Goal: Task Accomplishment & Management: Manage account settings

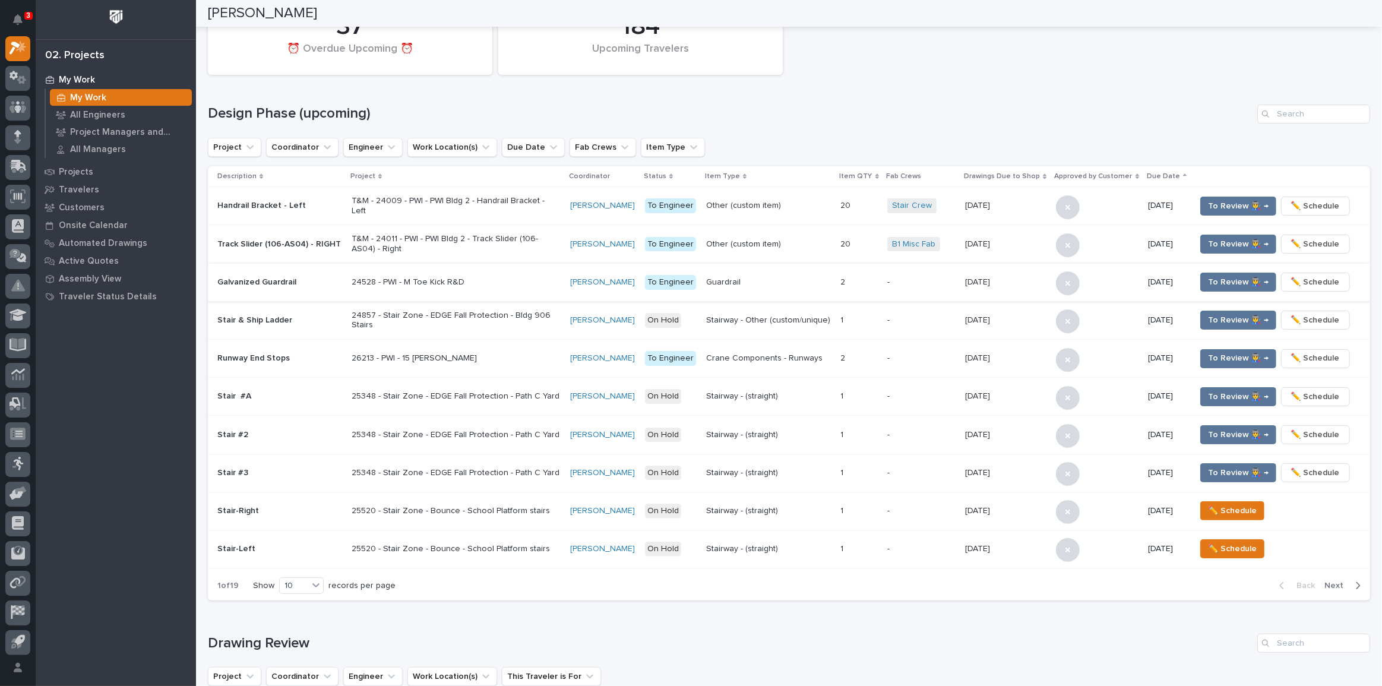
scroll to position [119, 0]
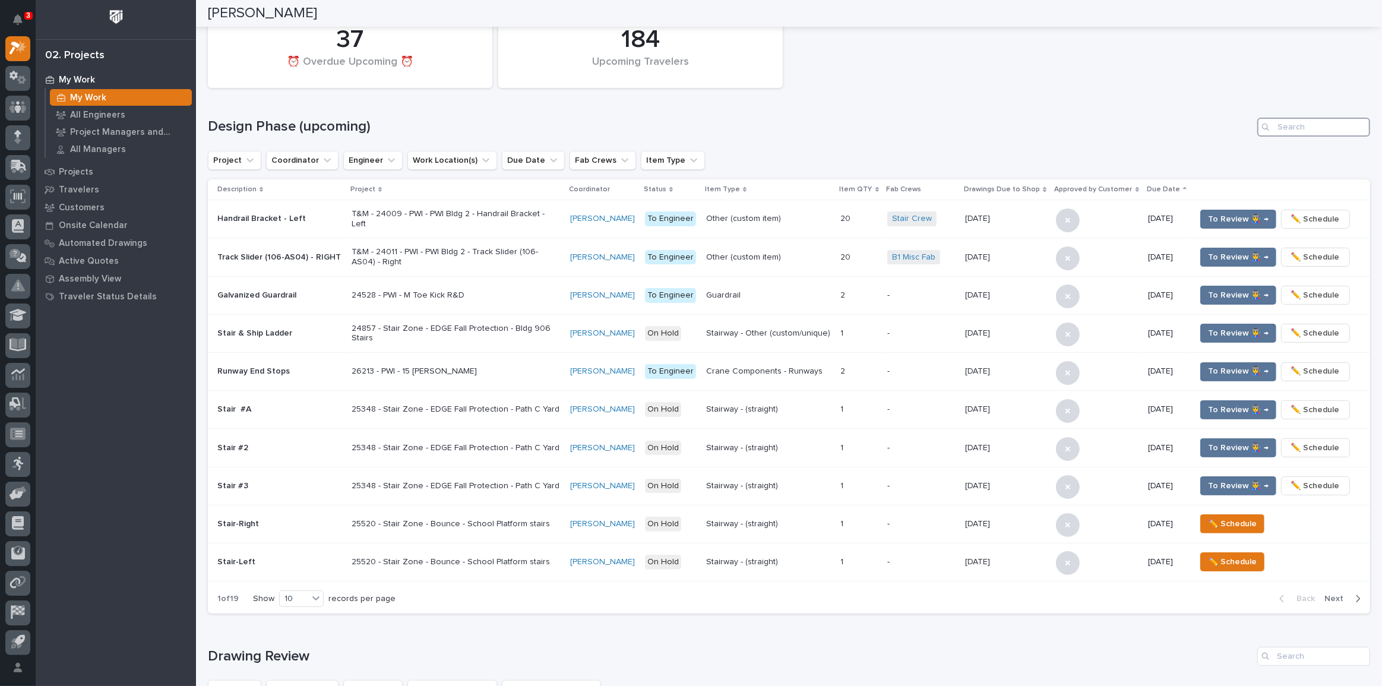
click at [1312, 126] on input "Search" at bounding box center [1313, 127] width 113 height 19
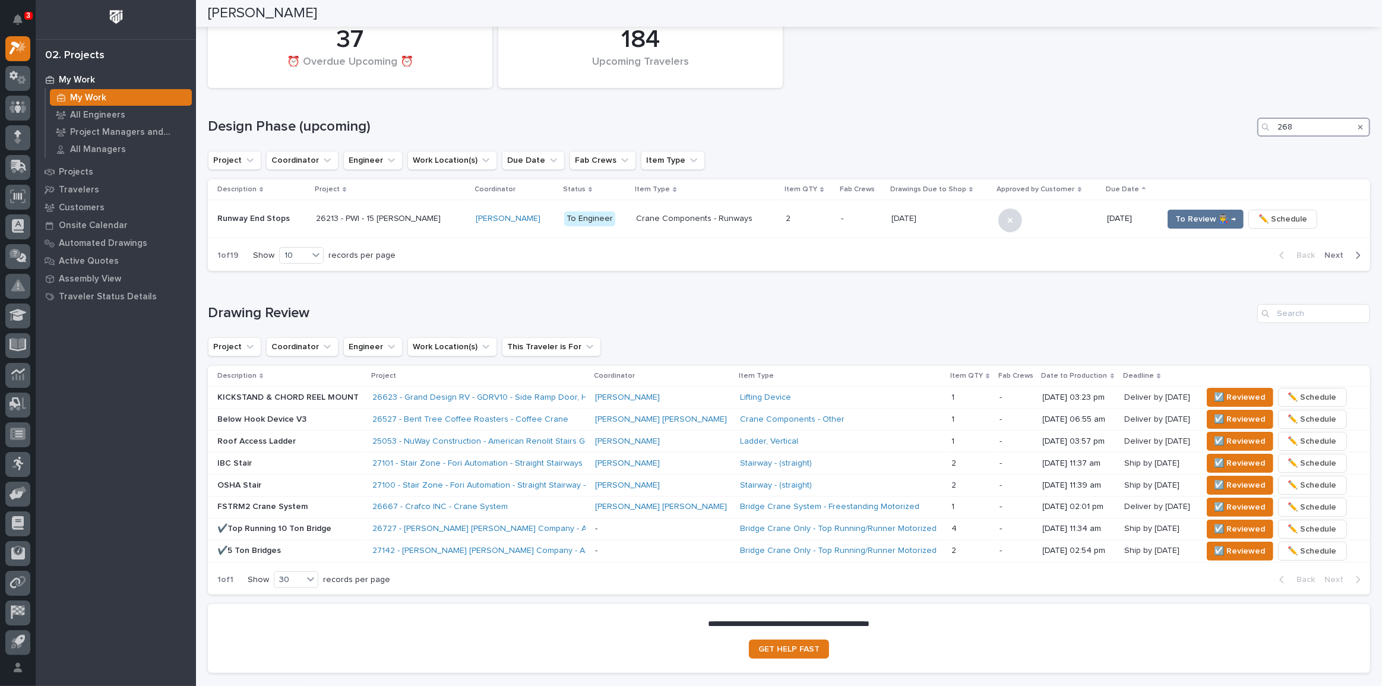
scroll to position [0, 0]
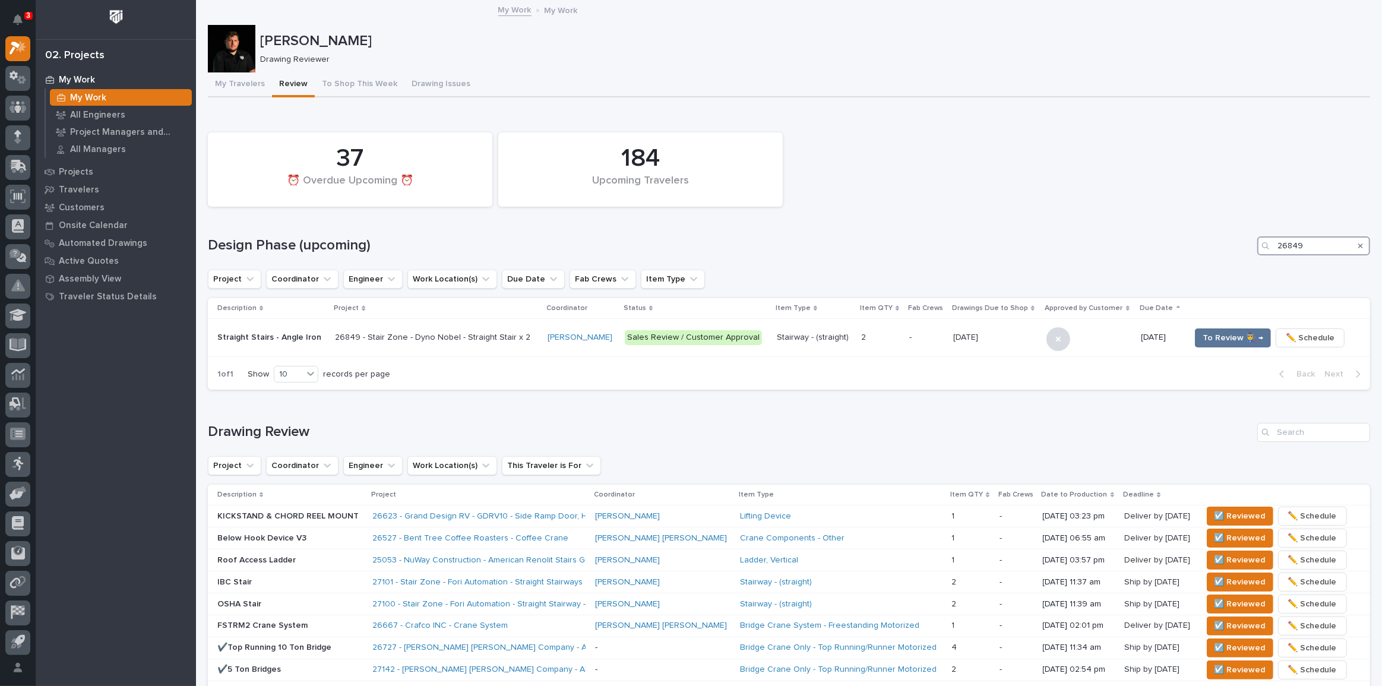
type input "26849"
click at [1202, 337] on span "To Review 👨‍🏭 →" at bounding box center [1232, 338] width 61 height 14
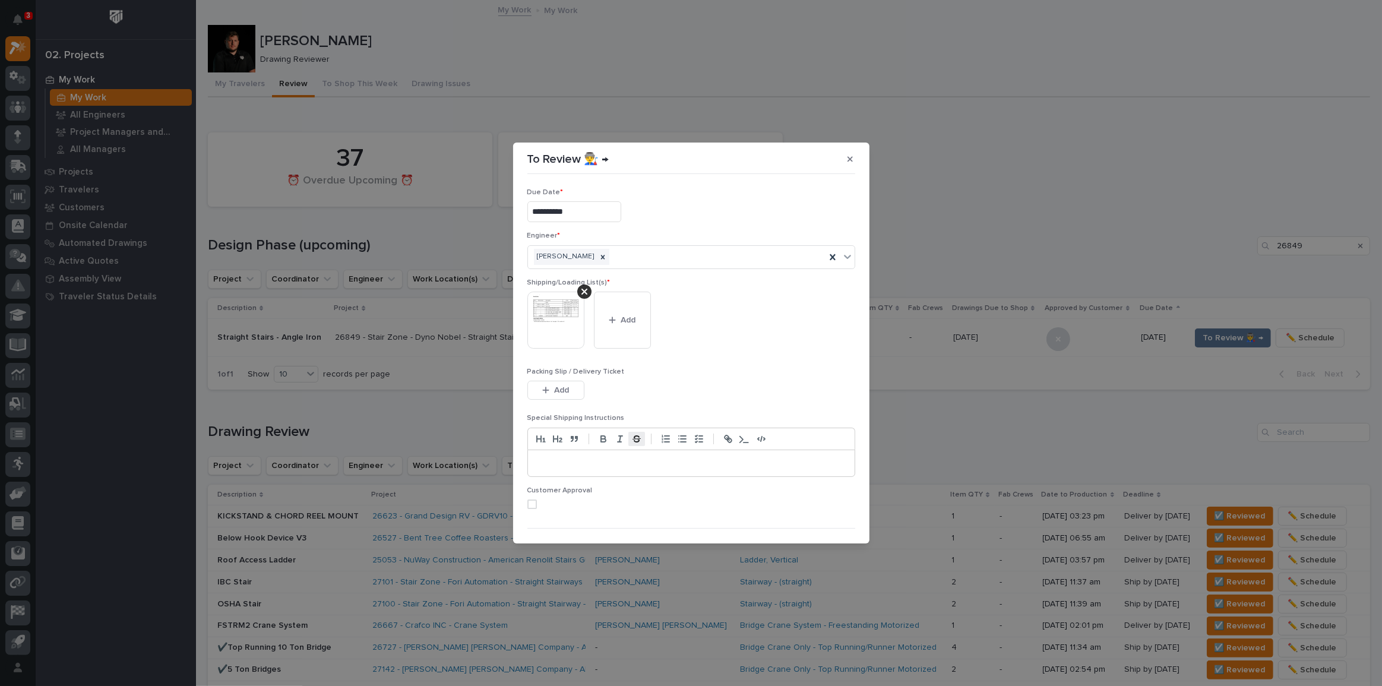
scroll to position [24, 0]
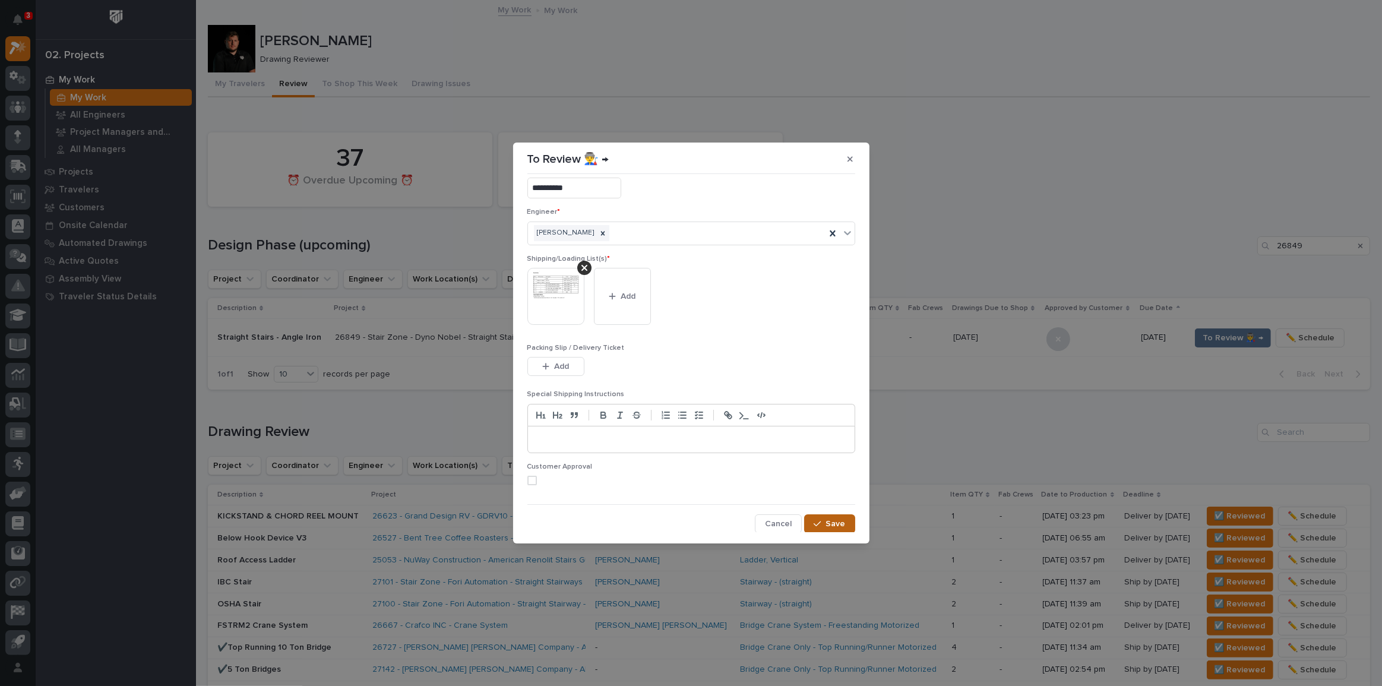
click at [825, 530] on button "Save" at bounding box center [829, 523] width 50 height 19
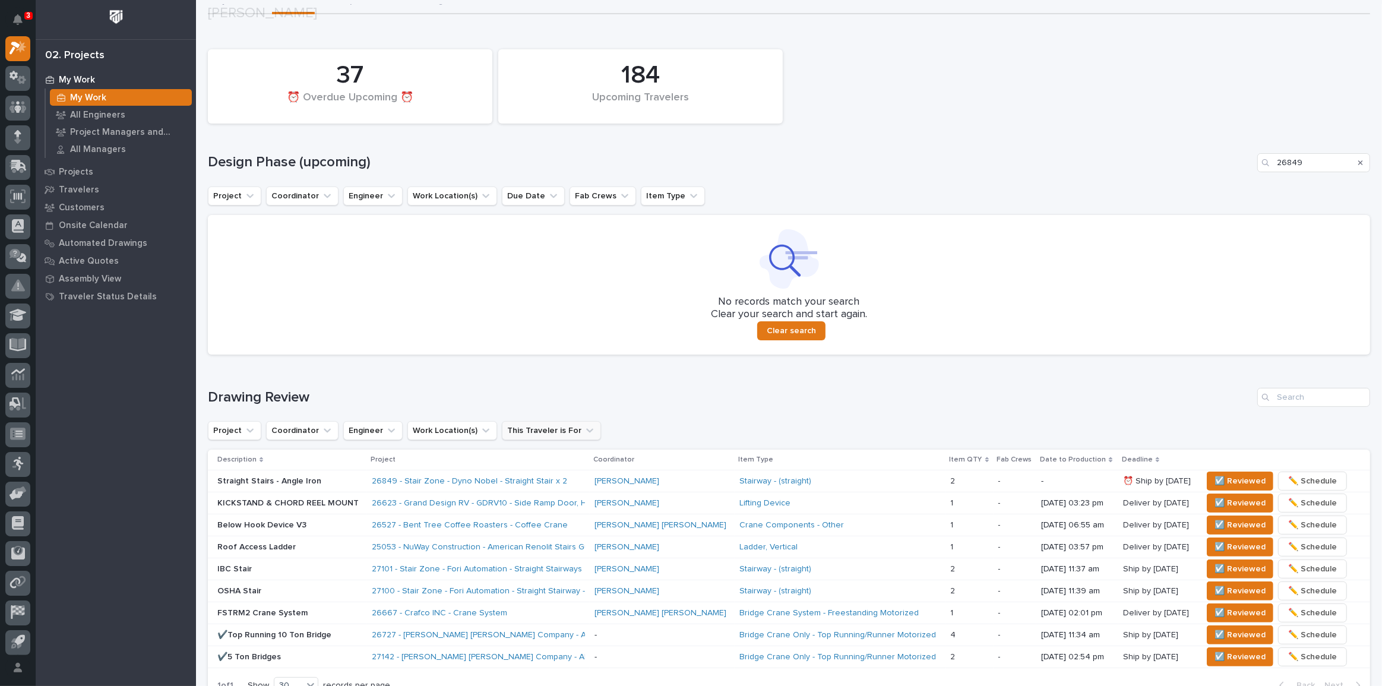
scroll to position [107, 0]
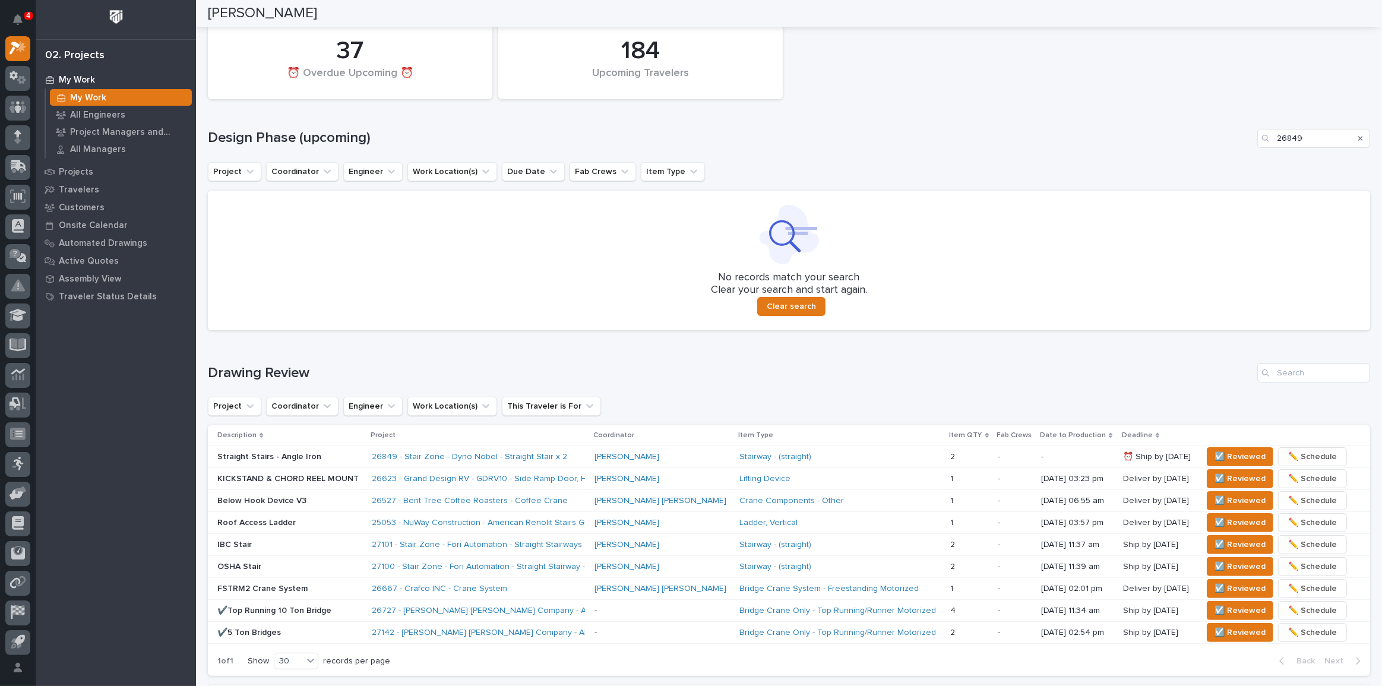
click at [822, 449] on div "Stairway - (straight)" at bounding box center [839, 457] width 201 height 20
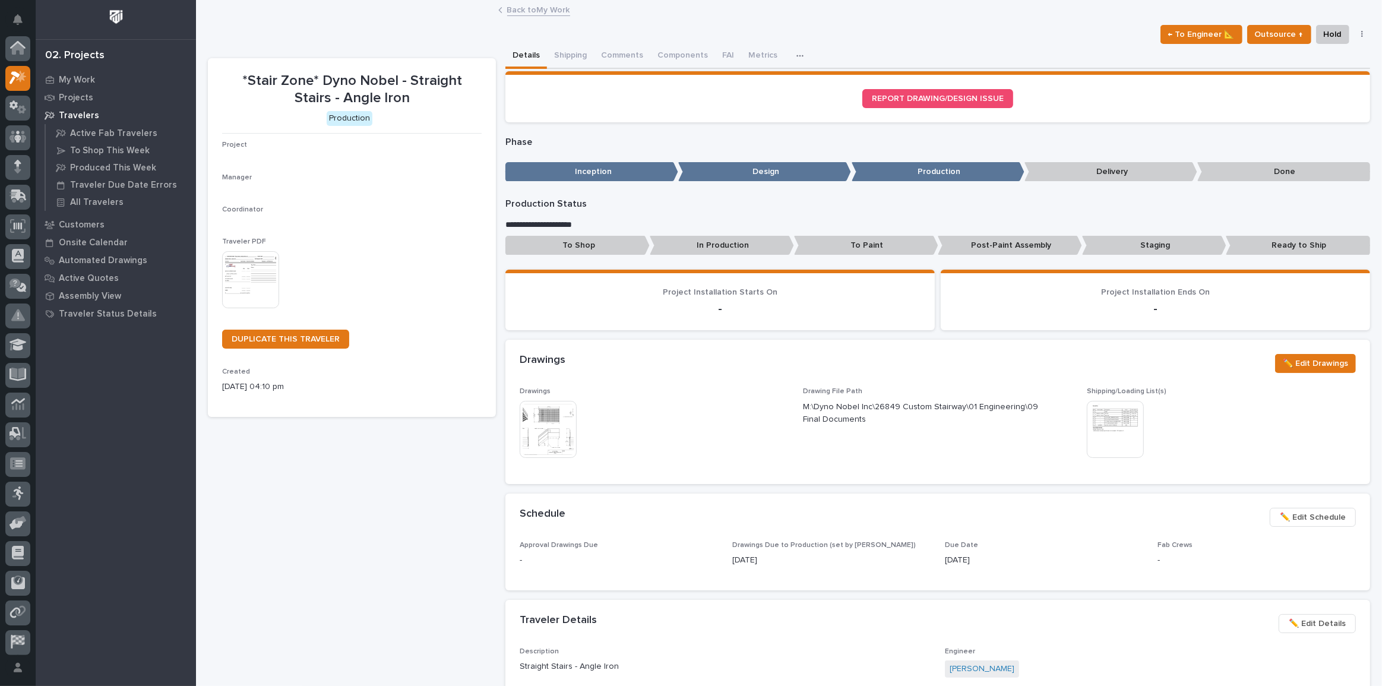
scroll to position [30, 0]
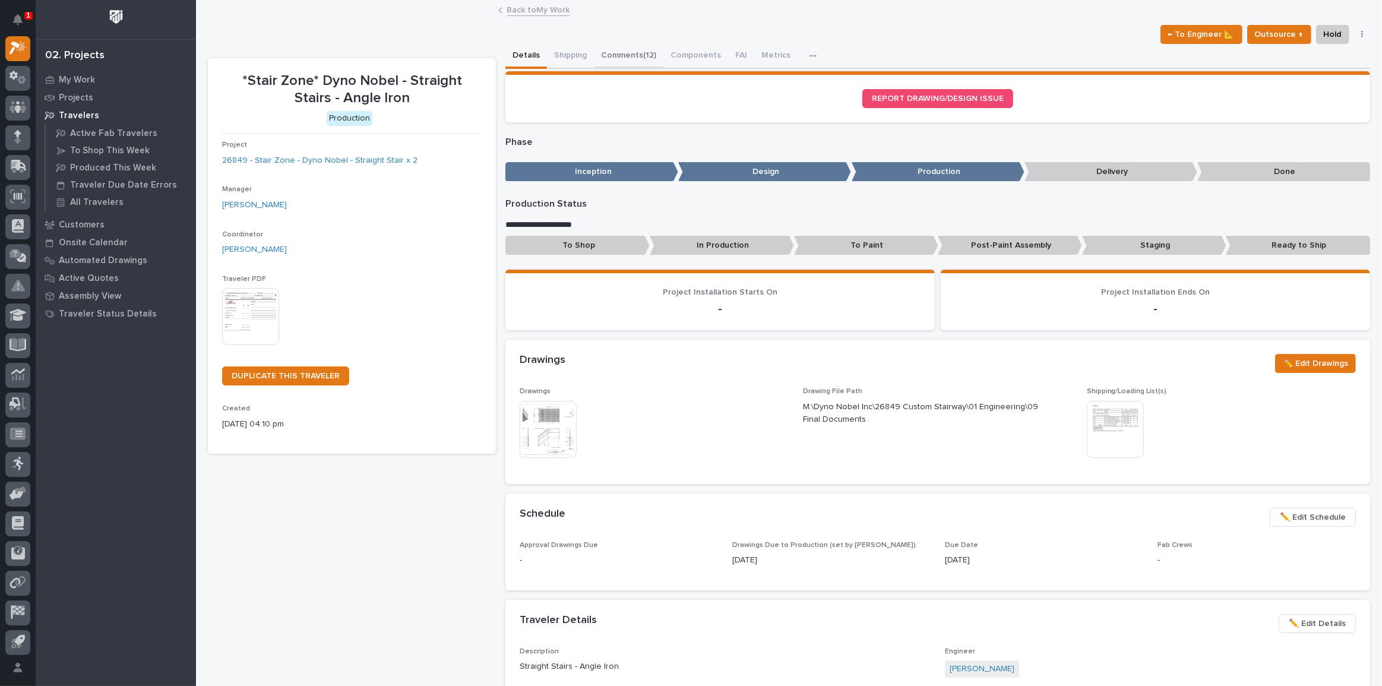
click at [603, 55] on button "Comments (12)" at bounding box center [628, 56] width 69 height 25
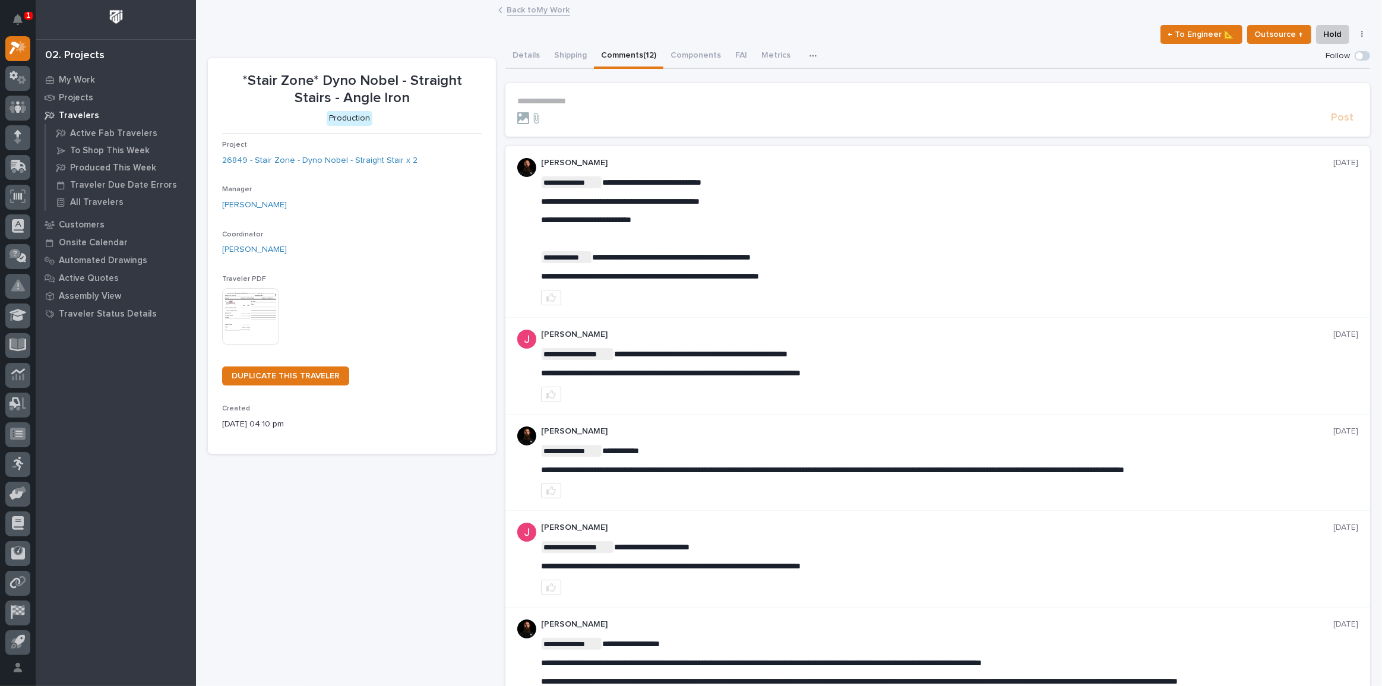
click at [563, 101] on p "**********" at bounding box center [937, 101] width 841 height 10
click at [544, 99] on p "**********" at bounding box center [937, 101] width 841 height 10
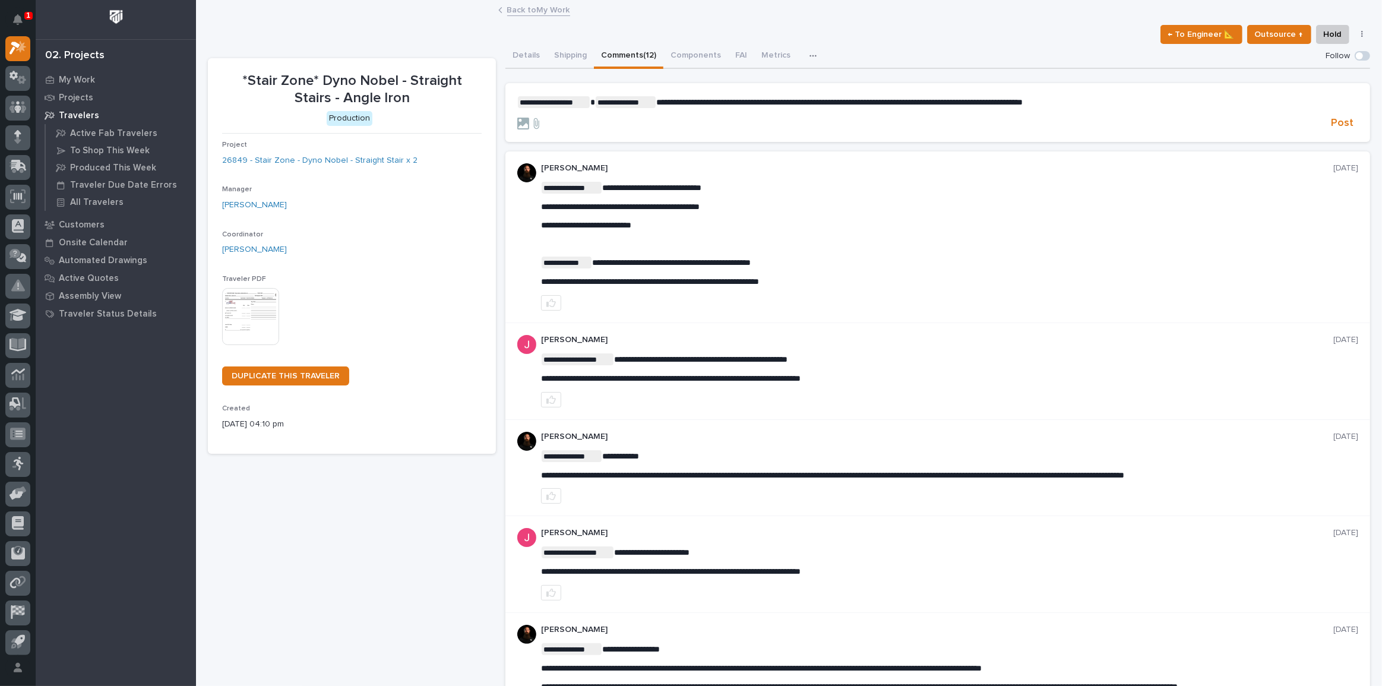
click at [726, 100] on span "**********" at bounding box center [839, 102] width 366 height 8
click at [911, 101] on span "**********" at bounding box center [840, 102] width 369 height 8
click at [514, 124] on section "**********" at bounding box center [937, 112] width 865 height 59
click at [521, 123] on icon at bounding box center [523, 124] width 12 height 12
click at [517, 118] on input "file" at bounding box center [517, 118] width 0 height 0
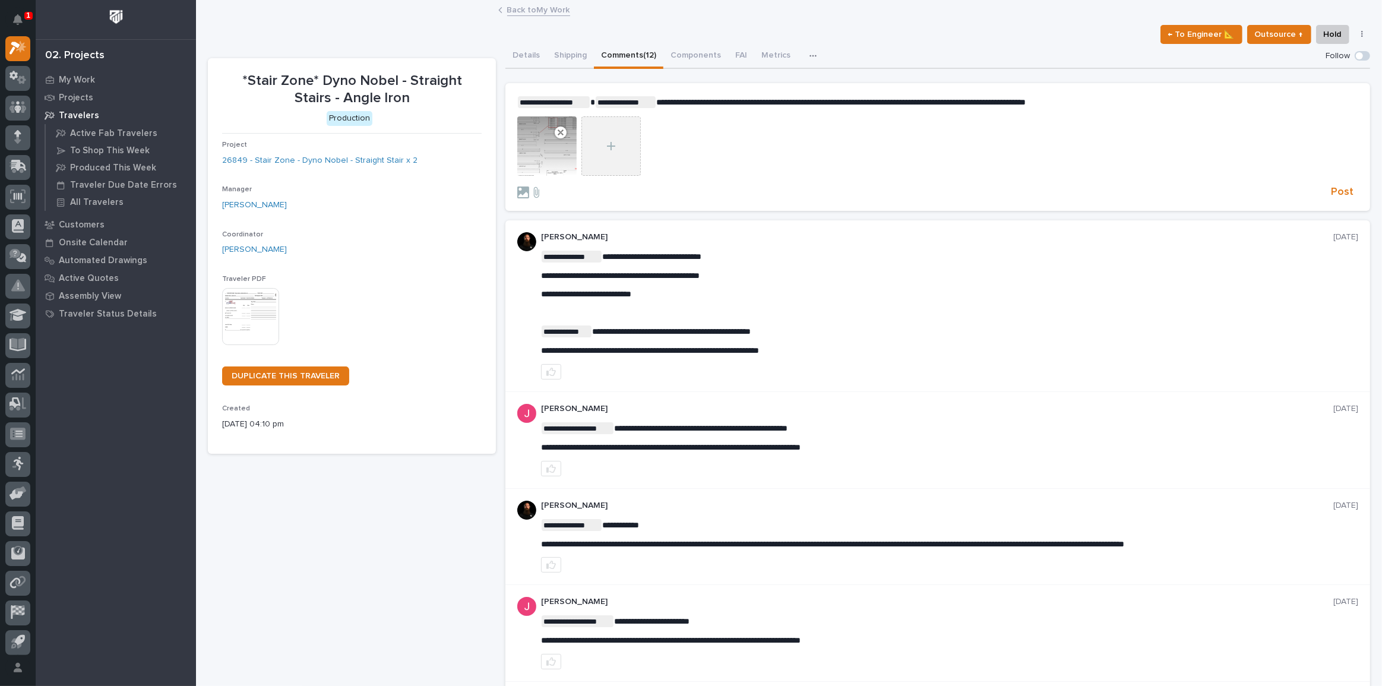
click at [597, 153] on div at bounding box center [610, 145] width 59 height 59
click at [581, 116] on input "file" at bounding box center [581, 116] width 0 height 0
click at [1331, 187] on span "Post" at bounding box center [1342, 192] width 23 height 14
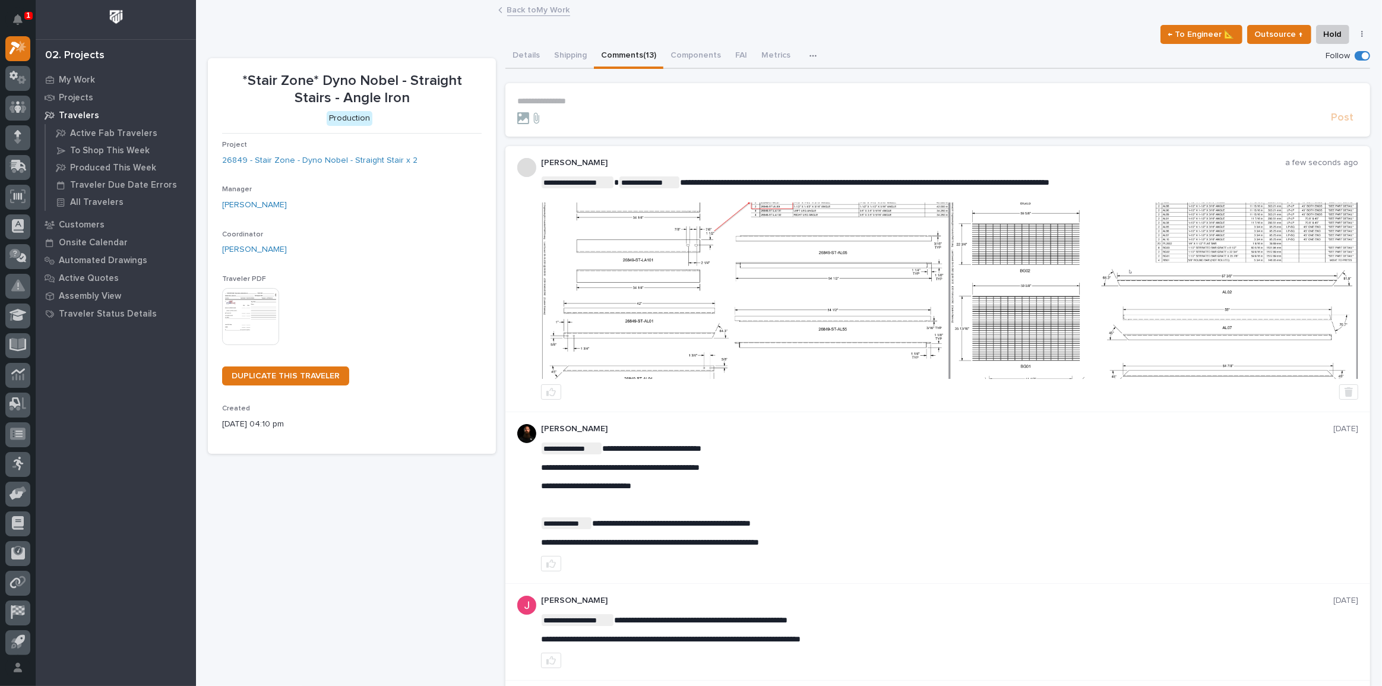
click at [581, 300] on img at bounding box center [745, 290] width 407 height 176
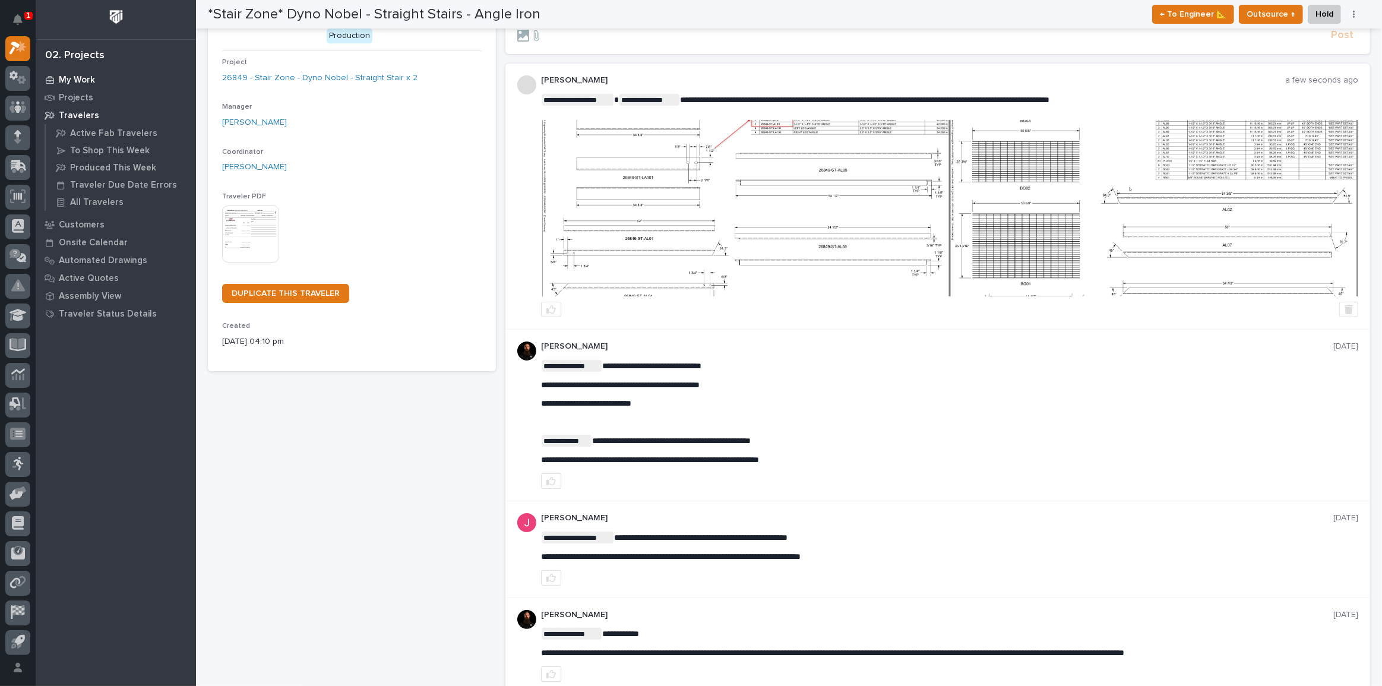
click at [69, 84] on p "My Work" at bounding box center [77, 80] width 36 height 11
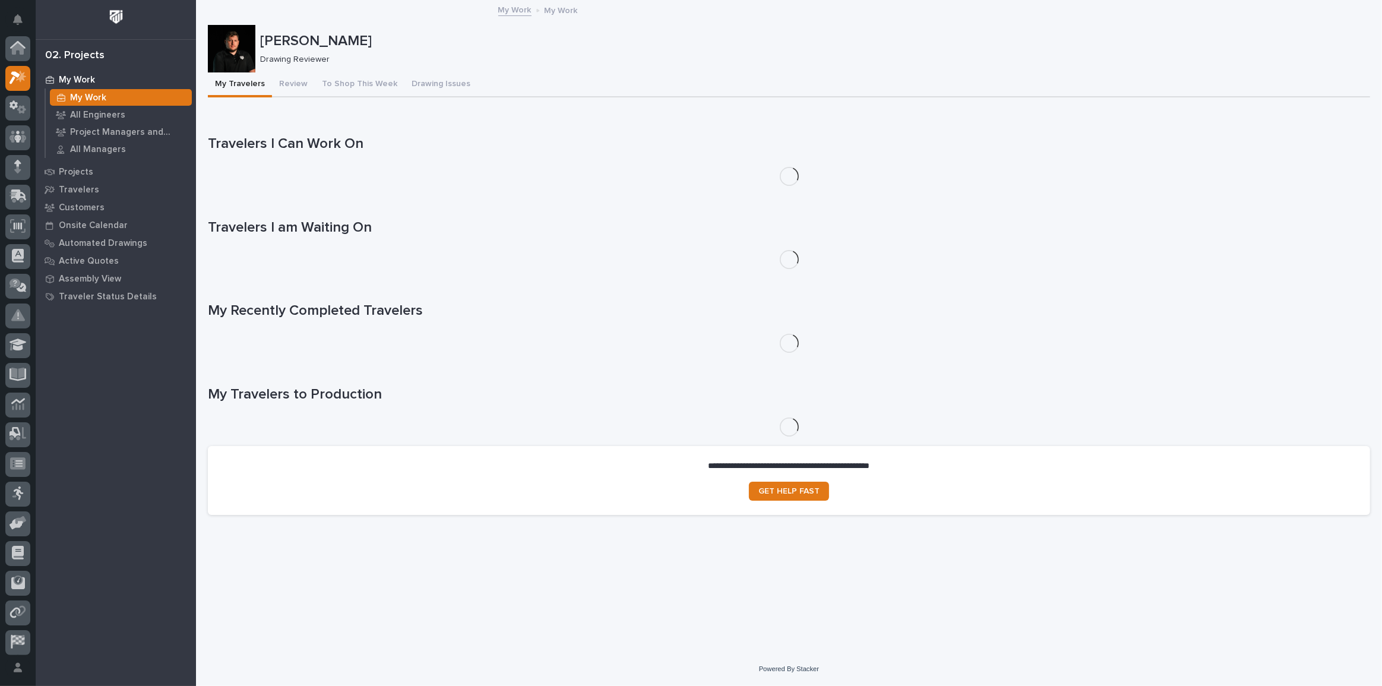
scroll to position [30, 0]
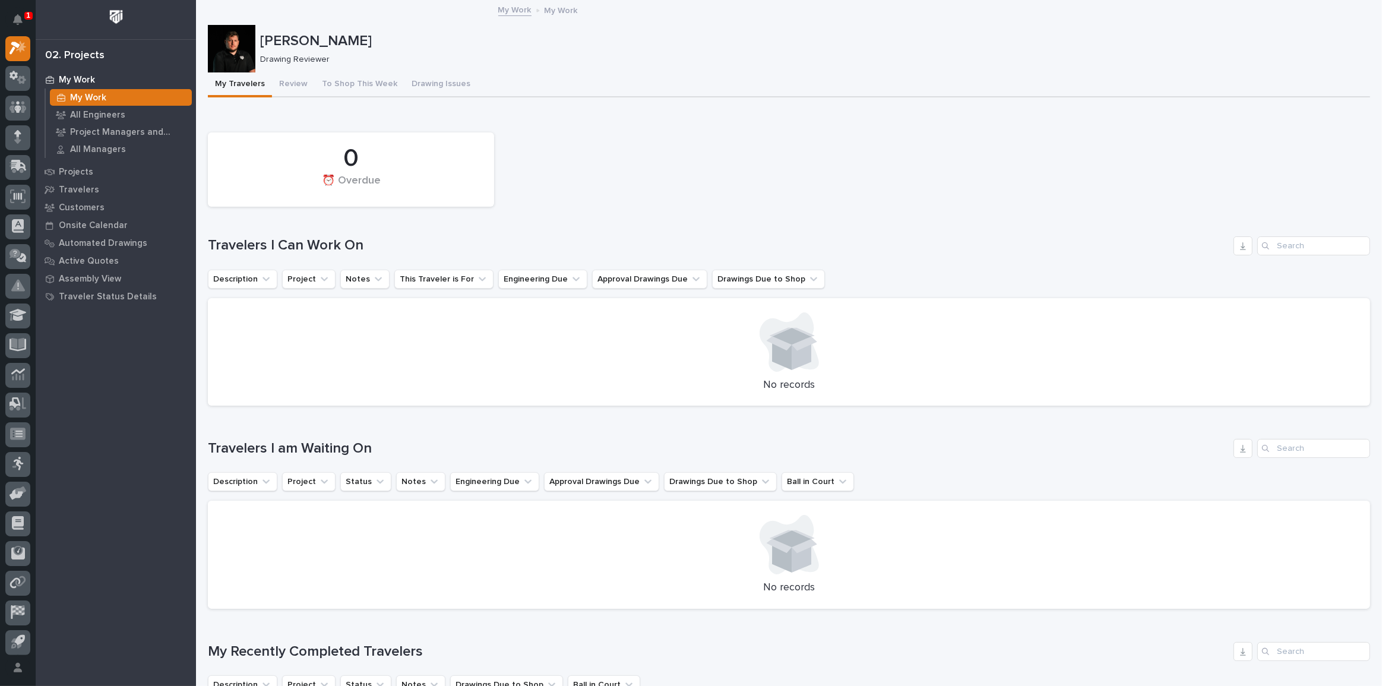
click at [293, 101] on div "Loading... Saving… Loading... Saving… Loading... Saving… Loading... Saving… Loa…" at bounding box center [789, 600] width 1162 height 1001
click at [289, 85] on button "Review" at bounding box center [293, 84] width 43 height 25
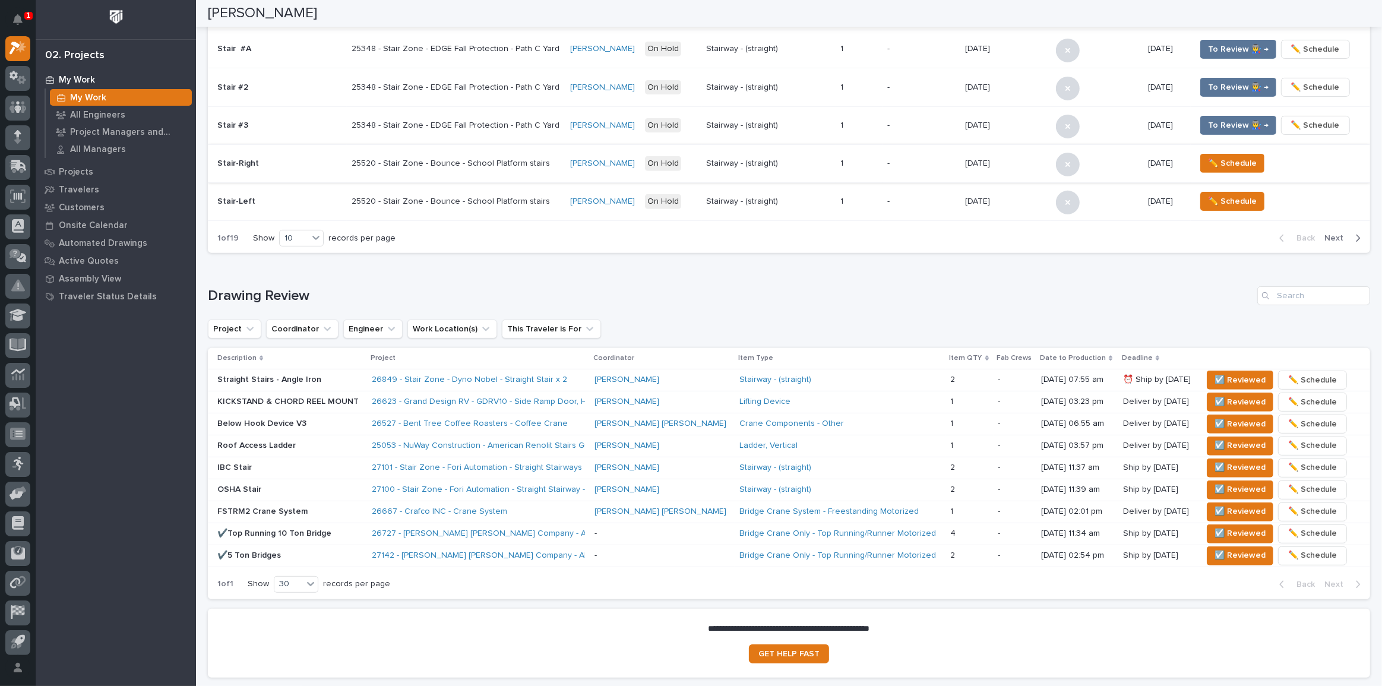
scroll to position [571, 0]
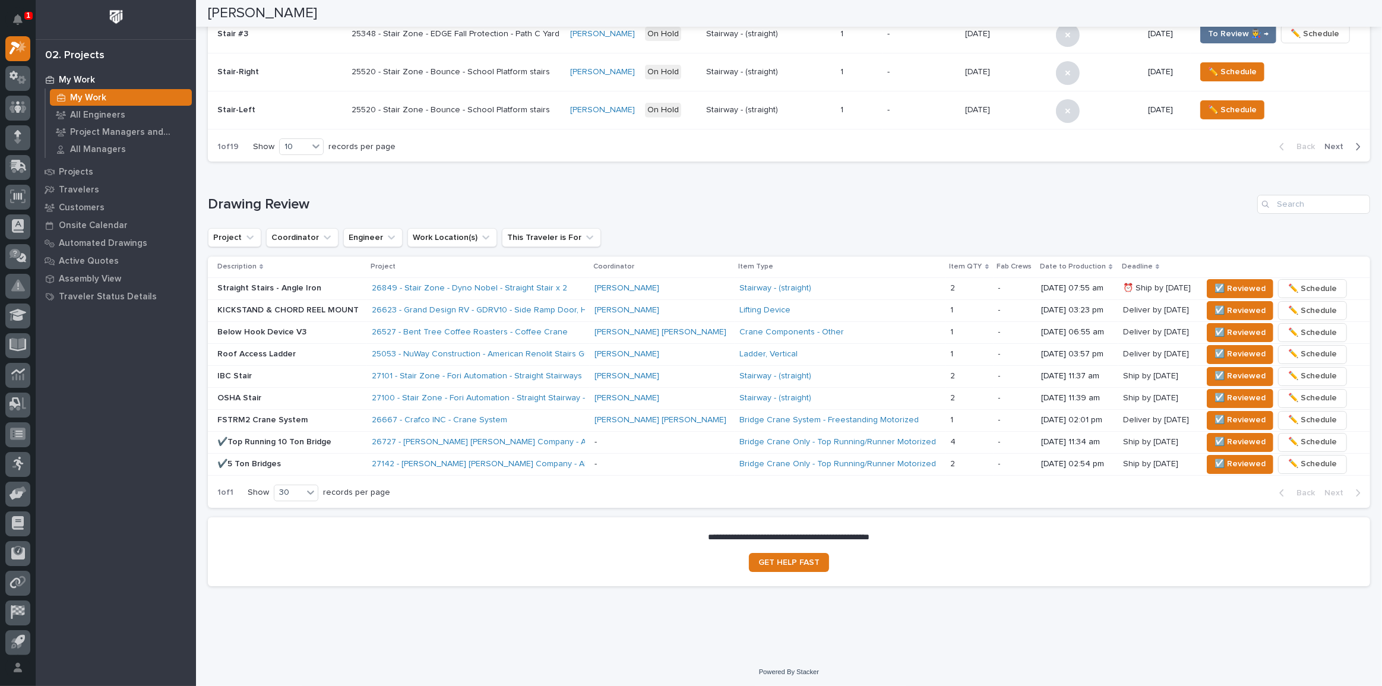
click at [362, 349] on p "Roof Access Ladder" at bounding box center [289, 354] width 145 height 10
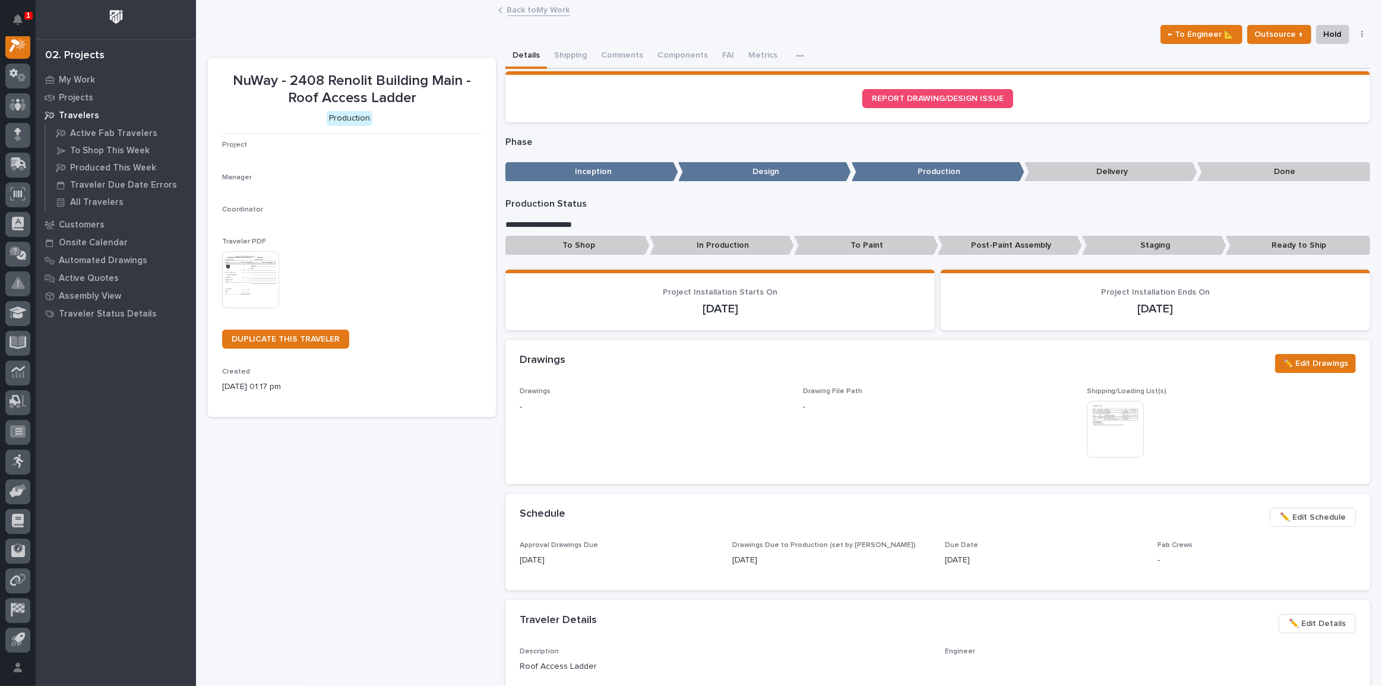
scroll to position [30, 0]
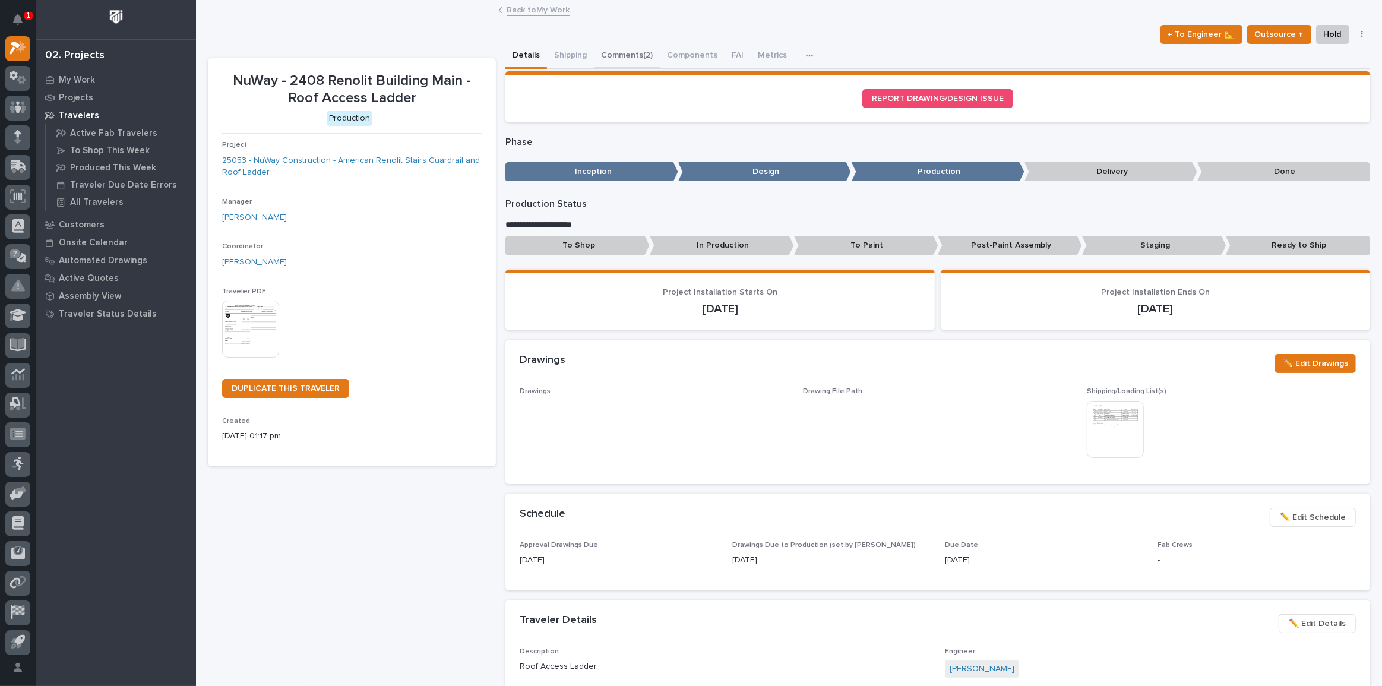
click at [609, 58] on button "Comments (2)" at bounding box center [627, 56] width 66 height 25
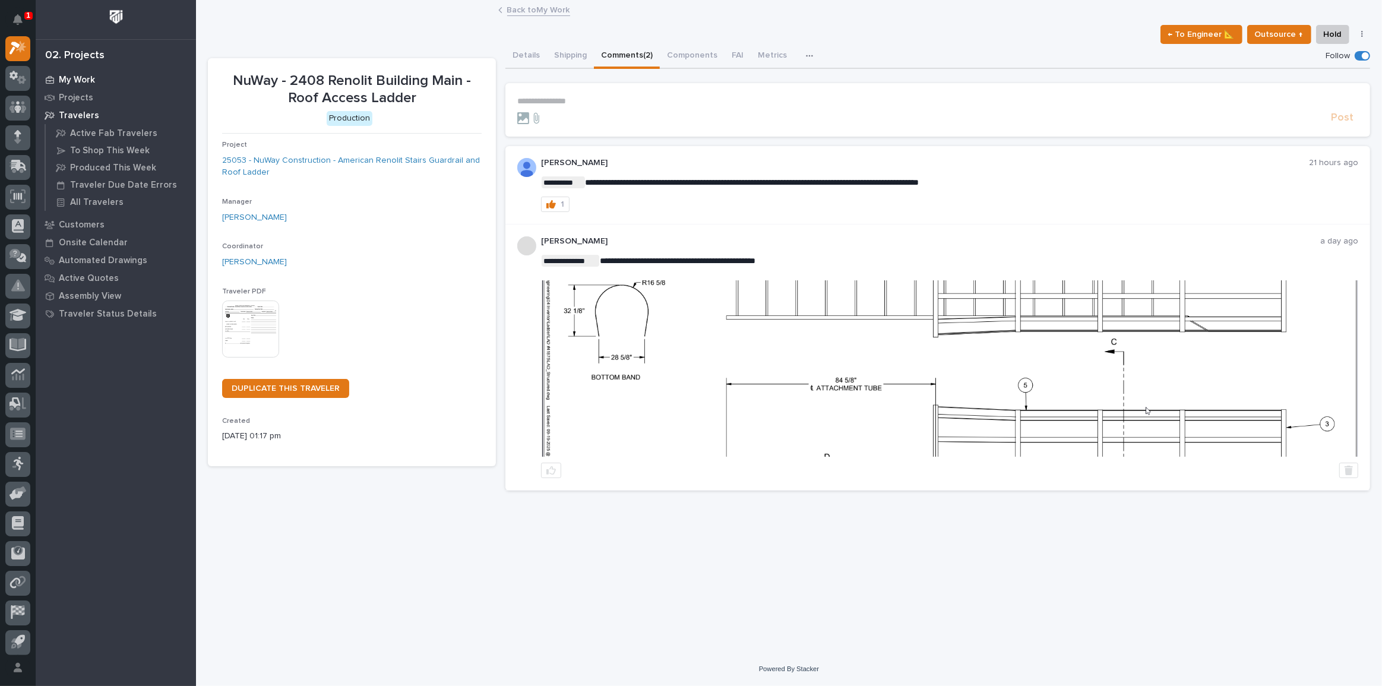
click at [65, 76] on p "My Work" at bounding box center [77, 80] width 36 height 11
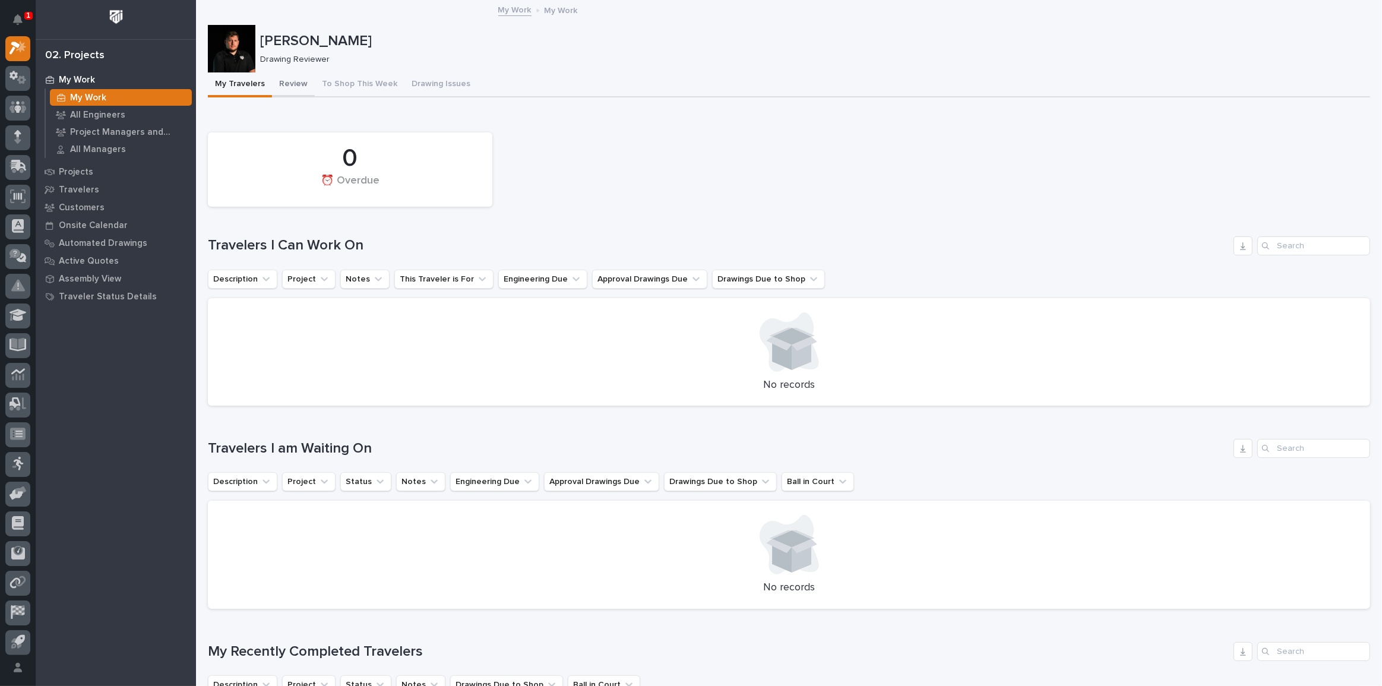
click at [284, 77] on button "Review" at bounding box center [293, 84] width 43 height 25
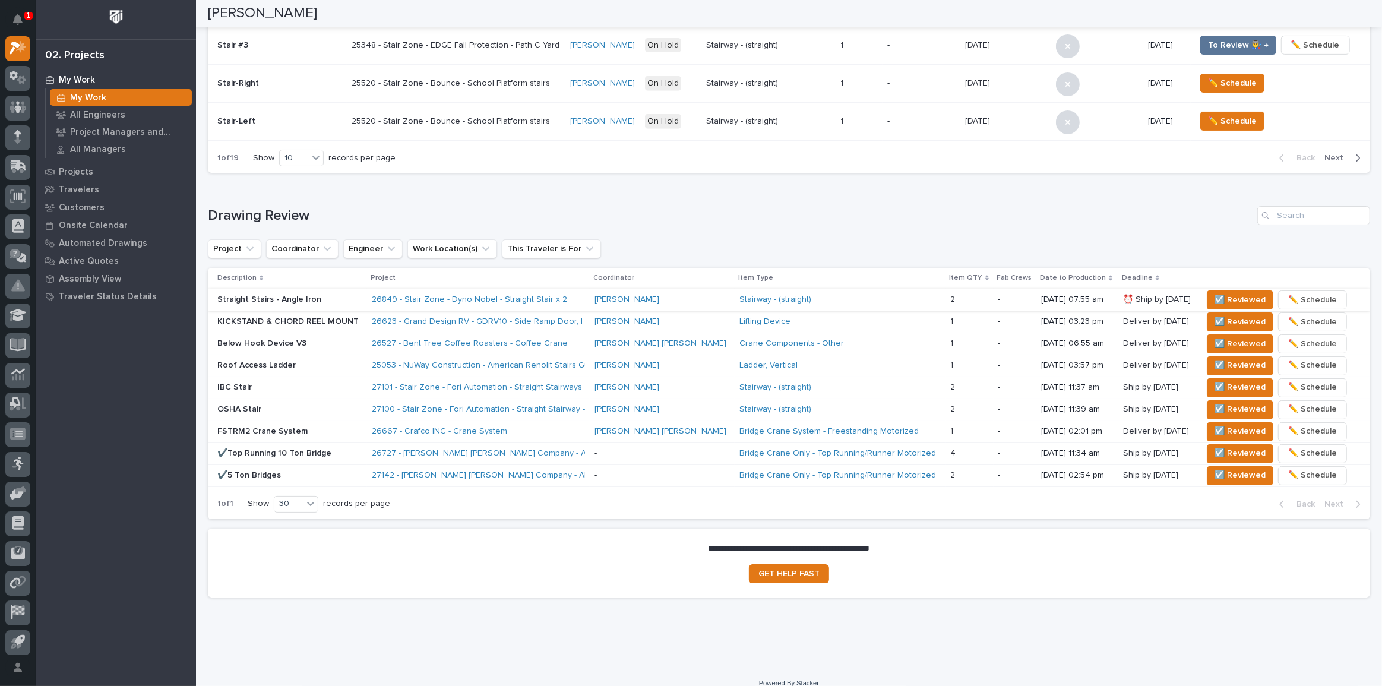
scroll to position [571, 0]
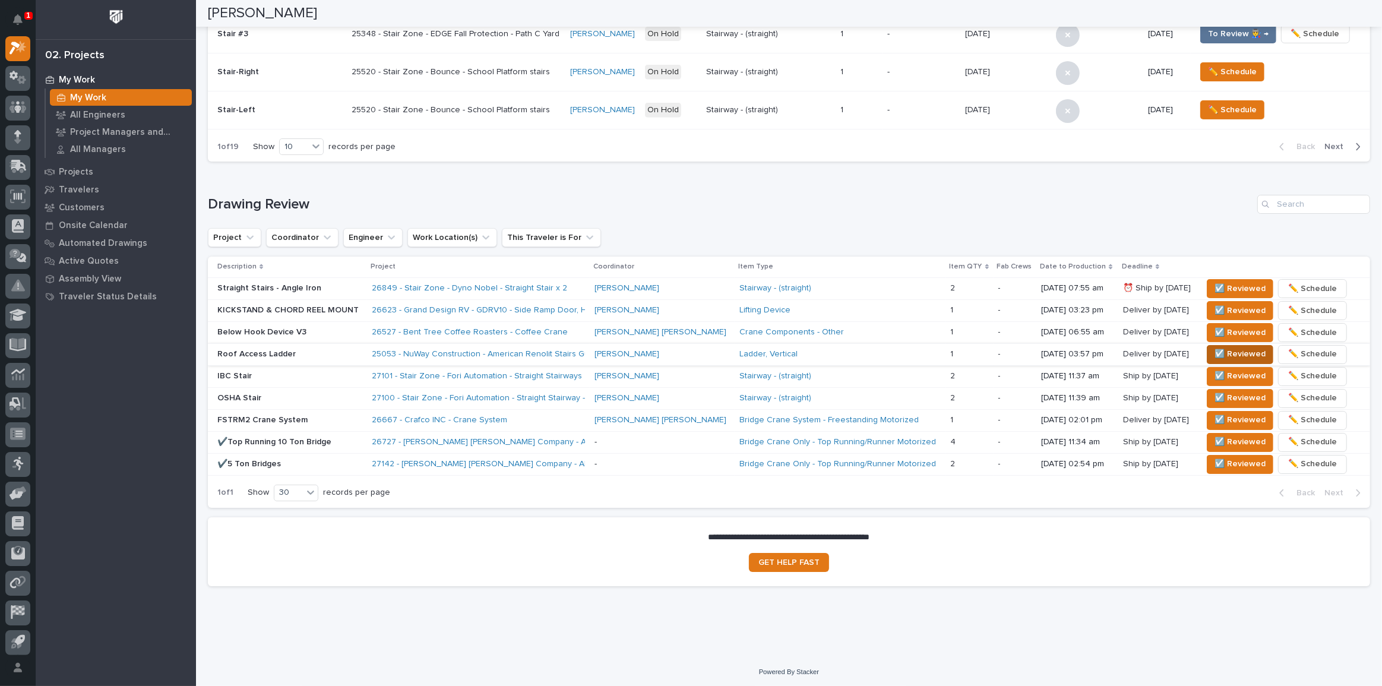
click at [1207, 345] on button "☑️ Reviewed" at bounding box center [1240, 354] width 67 height 19
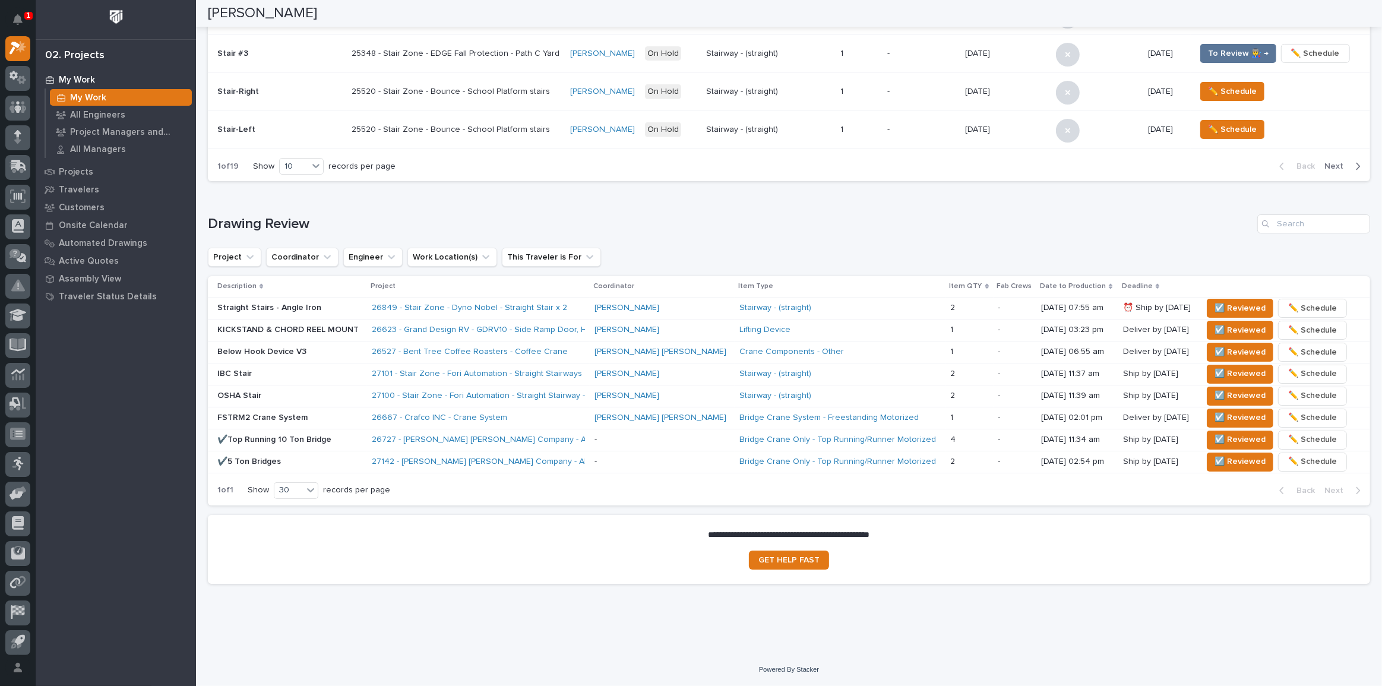
scroll to position [549, 0]
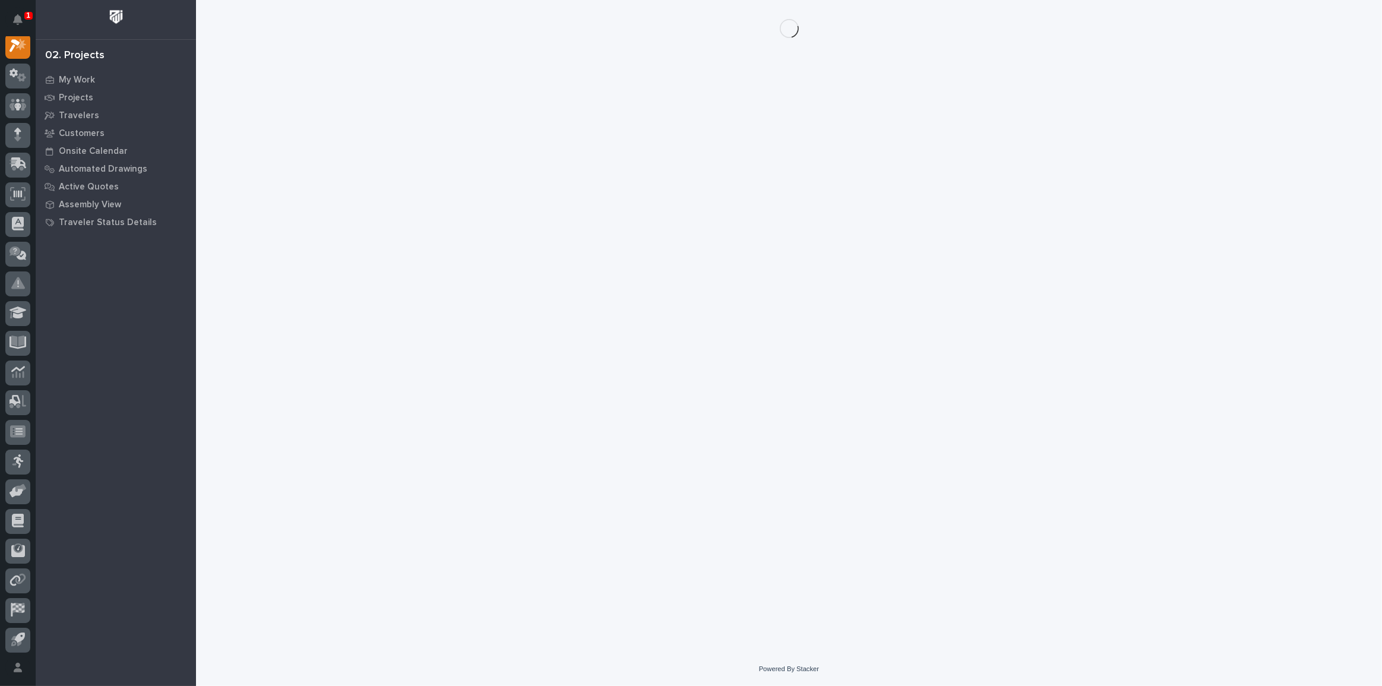
scroll to position [30, 0]
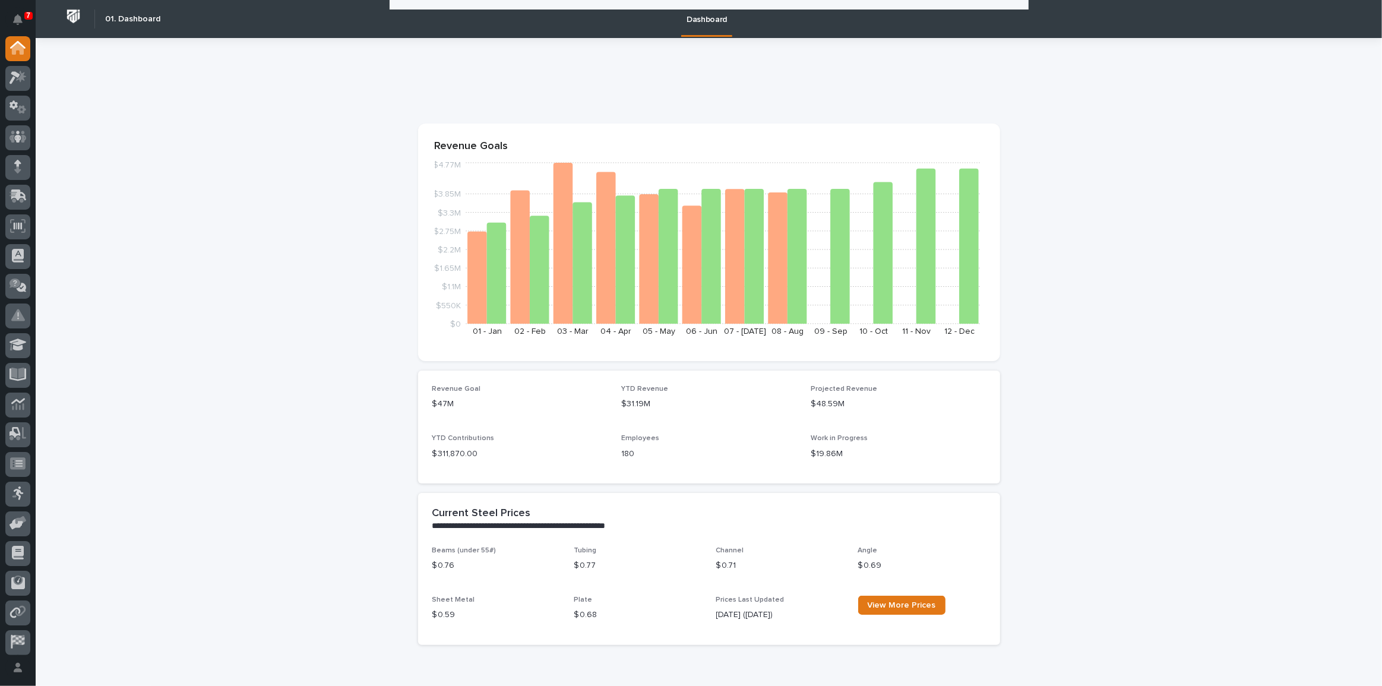
scroll to position [2043, 0]
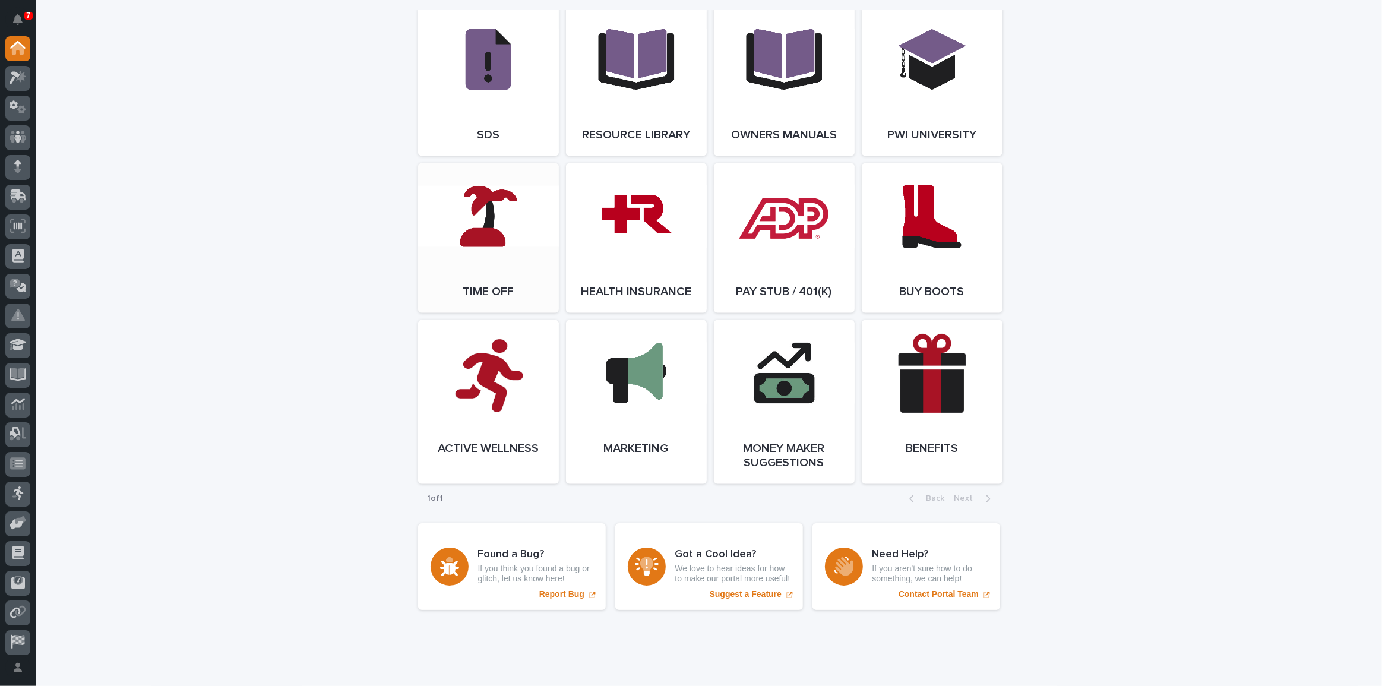
click at [480, 249] on link "Open Link" at bounding box center [488, 238] width 141 height 150
click at [20, 24] on icon "Notifications" at bounding box center [18, 19] width 10 height 11
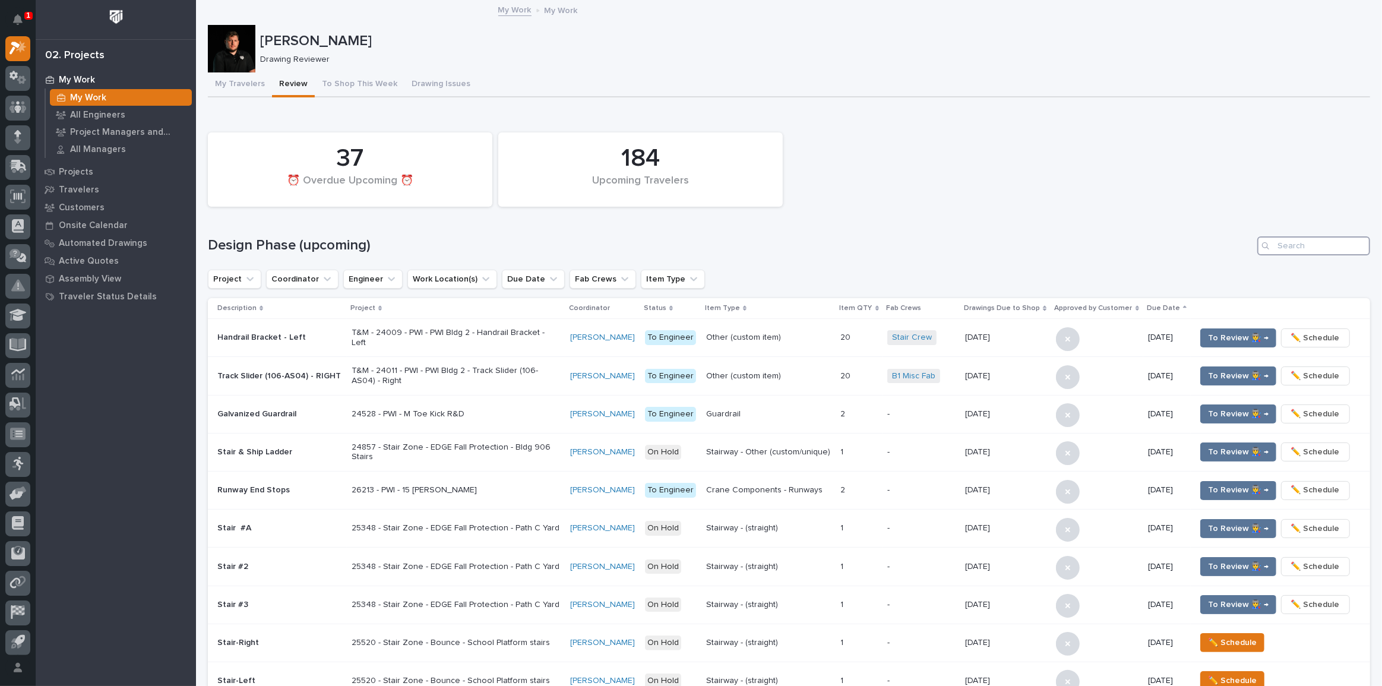
click at [1322, 243] on input "Search" at bounding box center [1313, 245] width 113 height 19
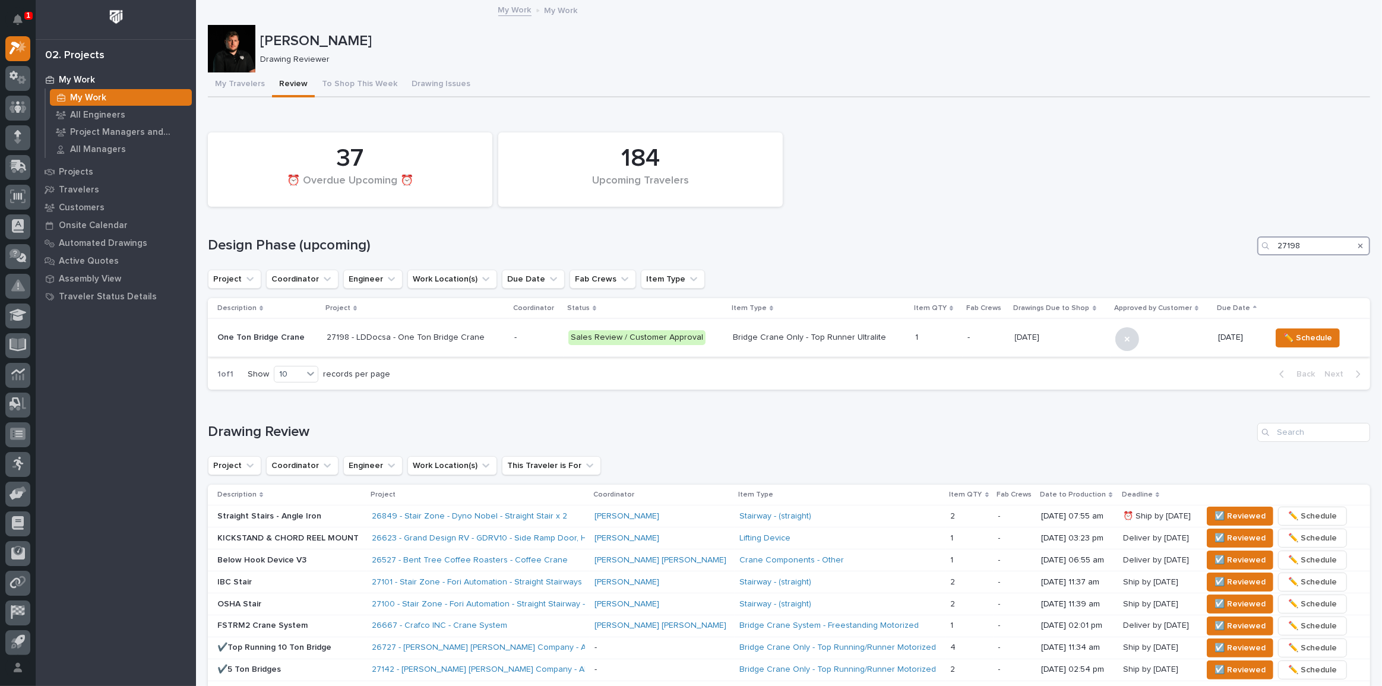
type input "27198"
click at [920, 335] on p at bounding box center [936, 338] width 43 height 10
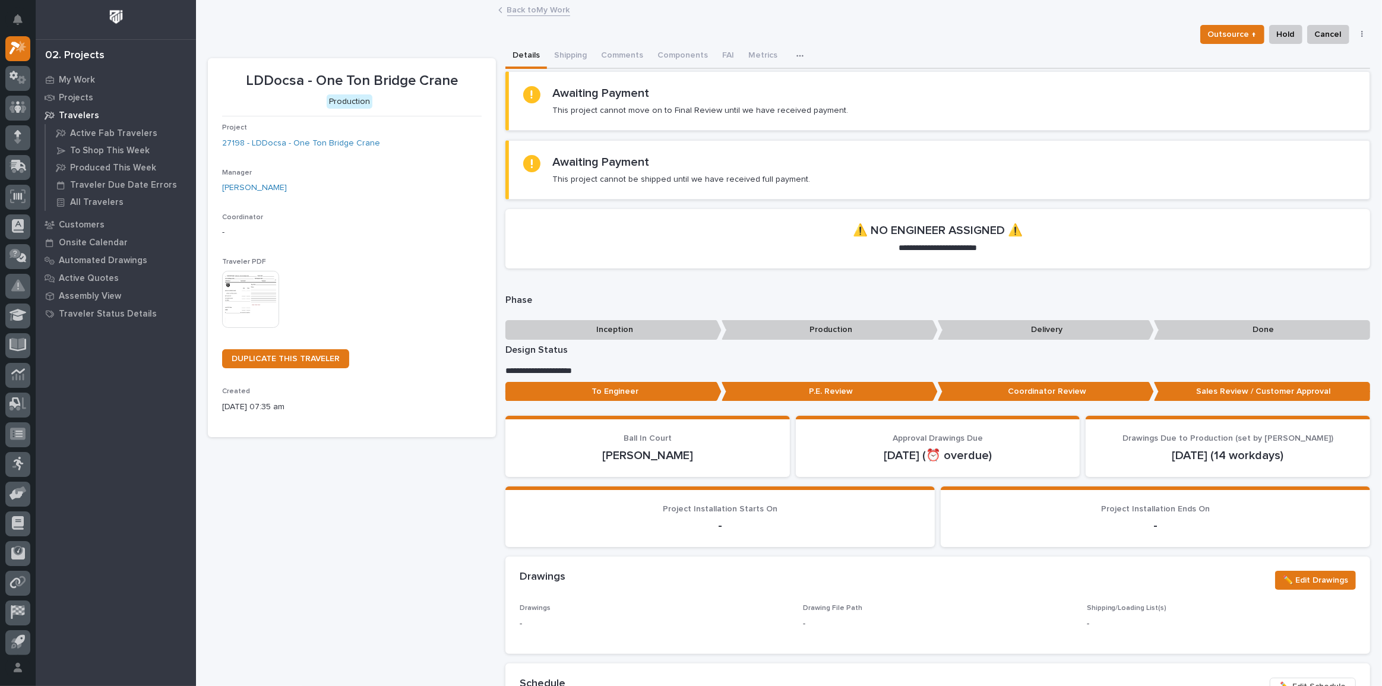
click at [259, 292] on img at bounding box center [250, 299] width 57 height 57
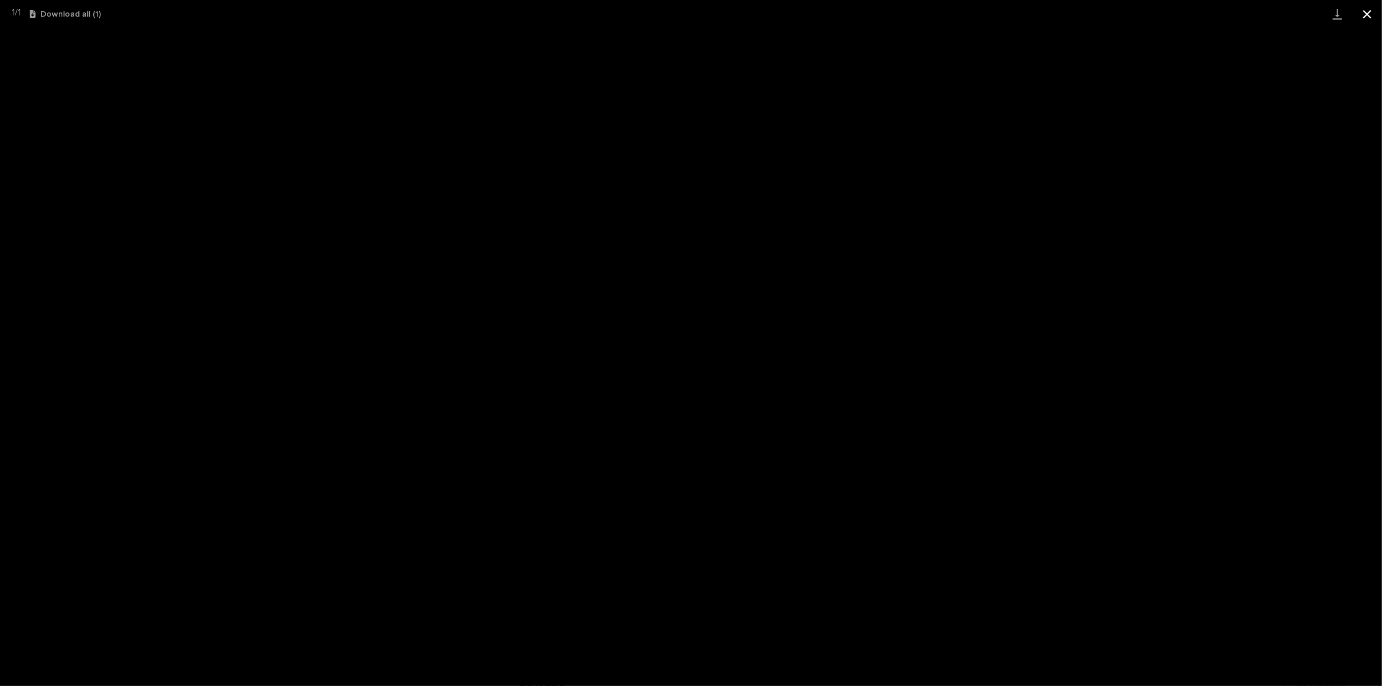
click at [1364, 12] on button "Close gallery" at bounding box center [1367, 14] width 30 height 28
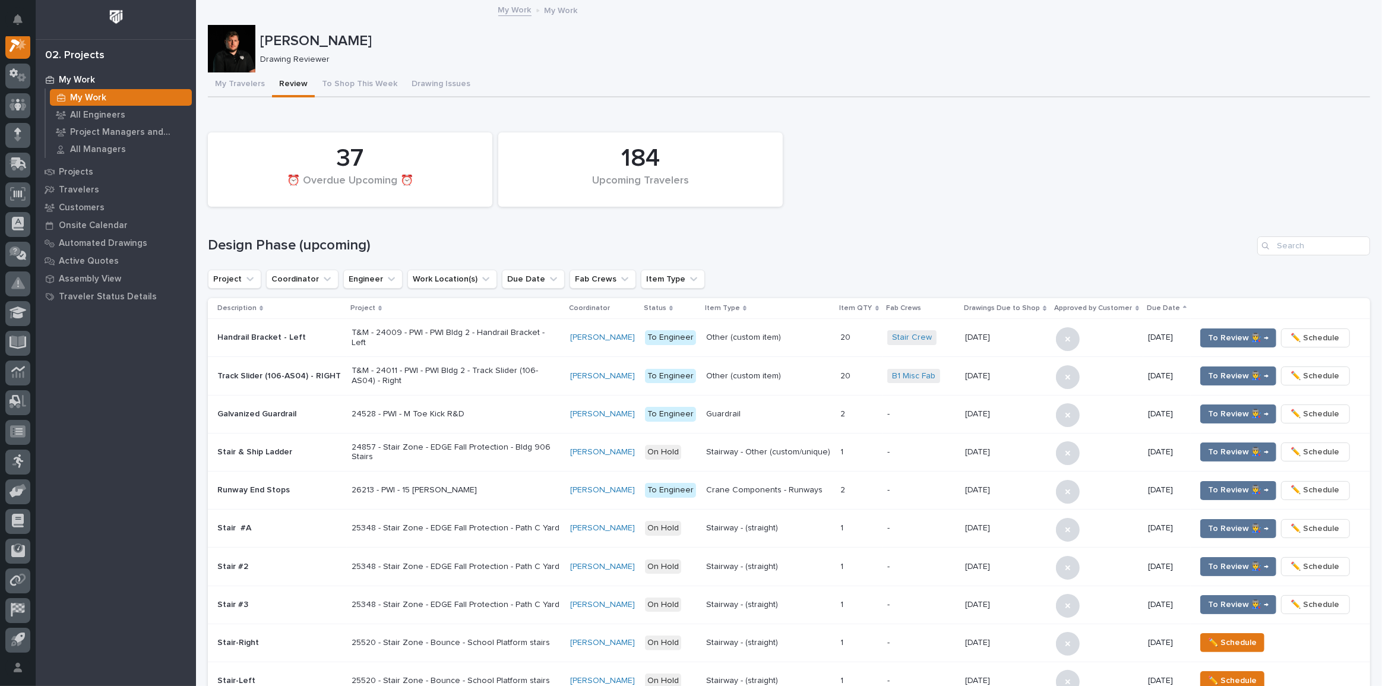
click at [1299, 232] on div "184 Upcoming Travelers 37 ⏰ Overdue Upcoming ⏰ Design Phase (upcoming) Project …" at bounding box center [789, 429] width 1162 height 606
click at [1303, 241] on input "Search" at bounding box center [1313, 245] width 113 height 19
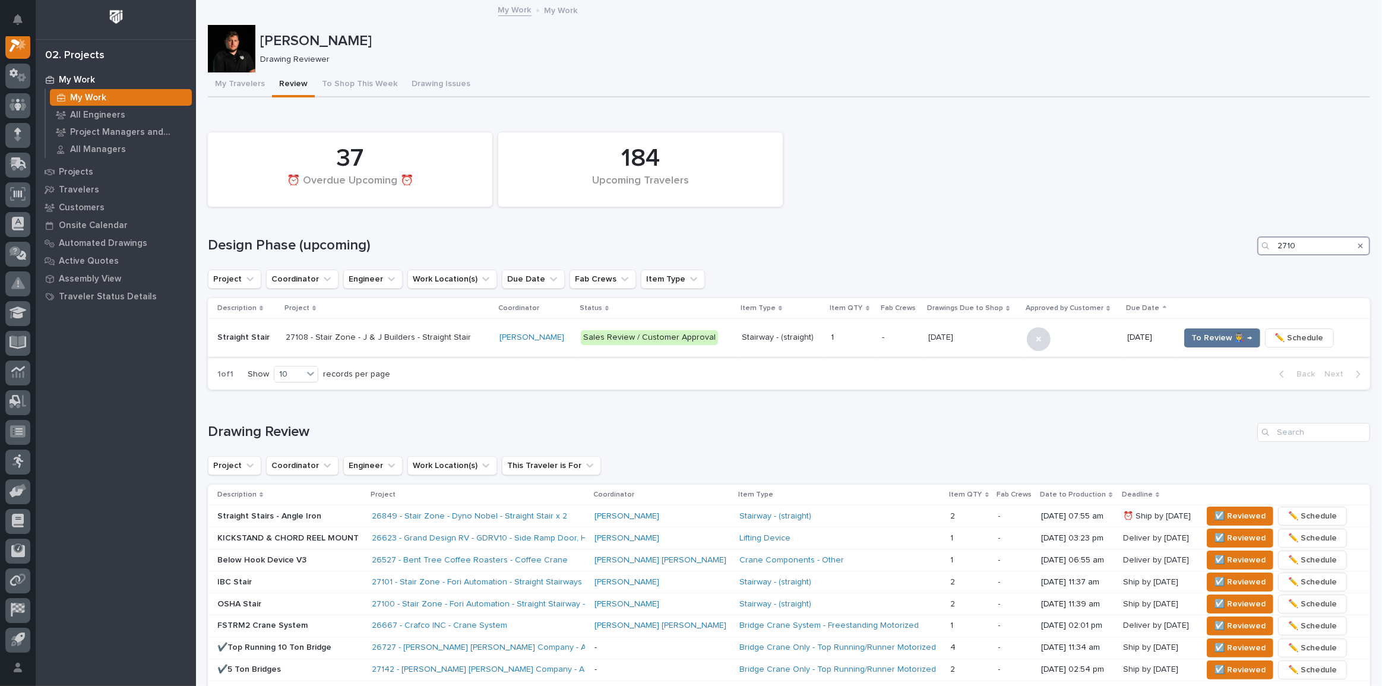
type input "2710"
drag, startPoint x: 638, startPoint y: 324, endPoint x: 582, endPoint y: 327, distance: 55.3
drag, startPoint x: 582, startPoint y: 327, endPoint x: 966, endPoint y: 249, distance: 391.3
click at [966, 249] on h1 "Design Phase (upcoming)" at bounding box center [730, 245] width 1044 height 17
drag, startPoint x: 245, startPoint y: 76, endPoint x: 483, endPoint y: 29, distance: 242.8
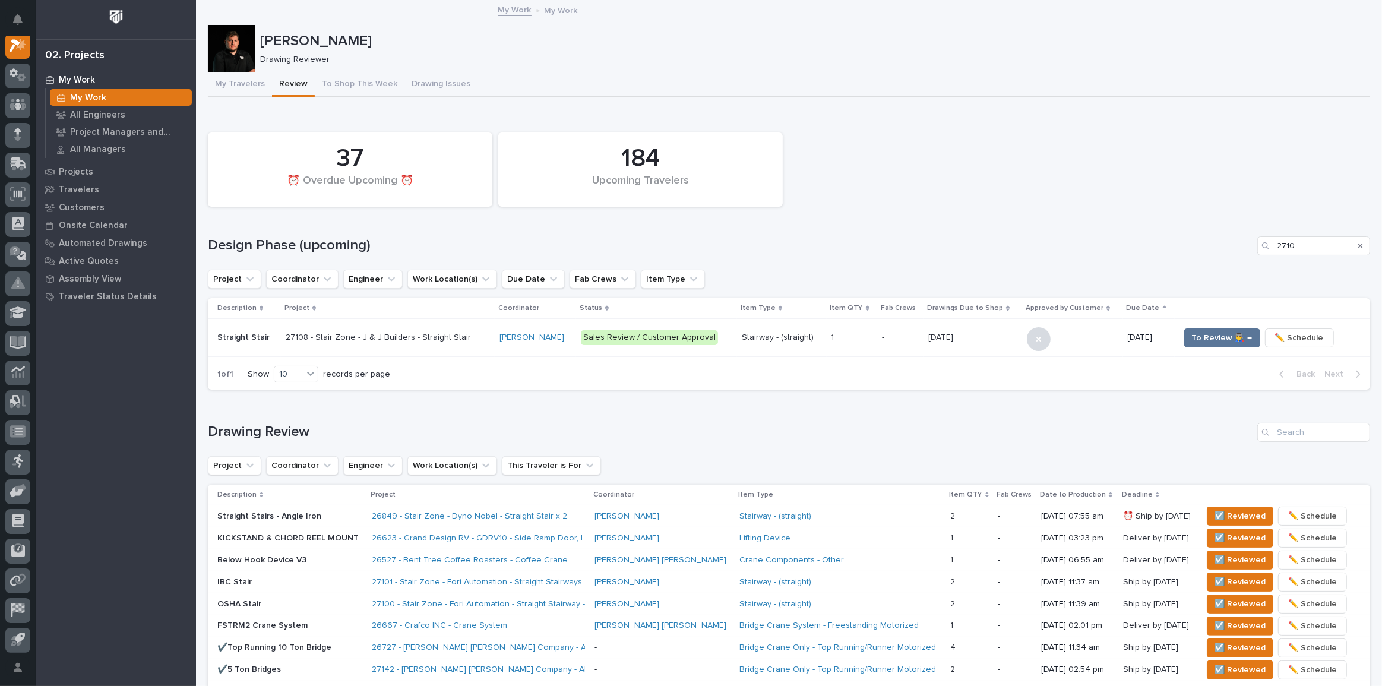
click at [483, 29] on div "[PERSON_NAME] Drawing Reviewer" at bounding box center [789, 49] width 1162 height 48
click at [1204, 327] on td "To Review 👨‍🏭 → ✏️ Schedule" at bounding box center [1271, 338] width 195 height 38
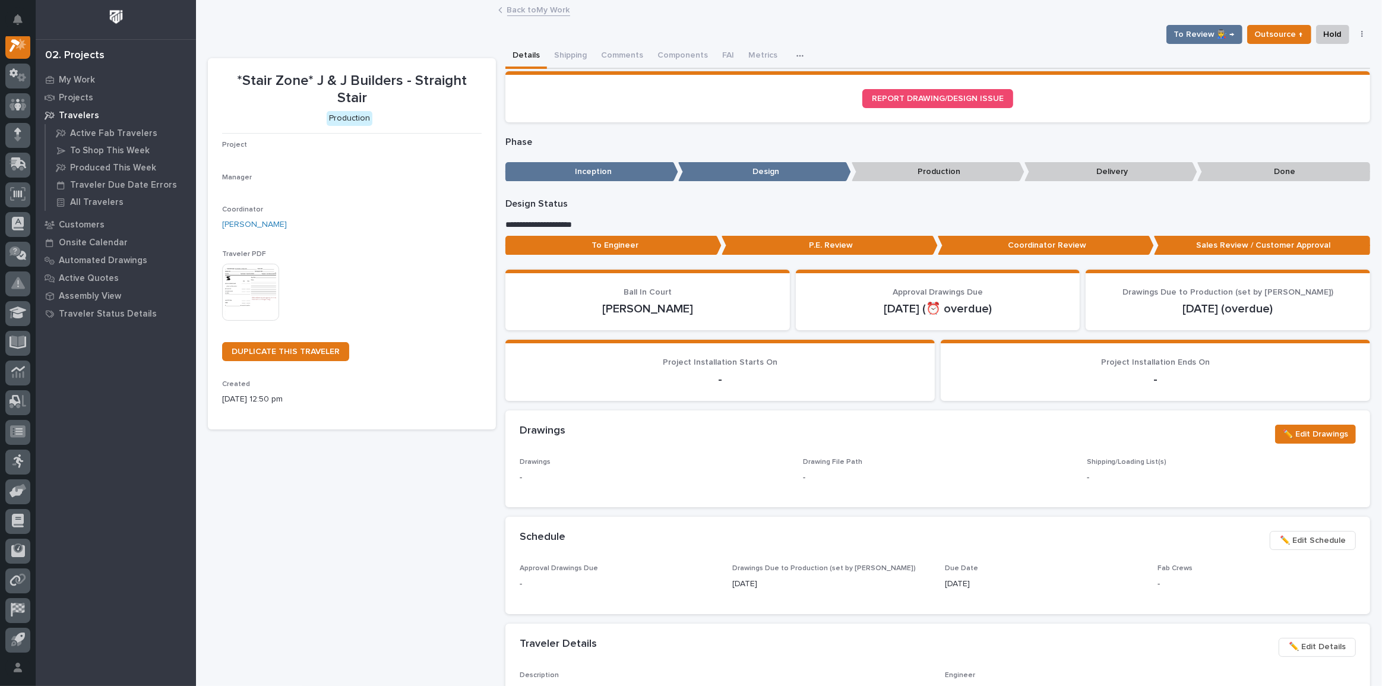
scroll to position [30, 0]
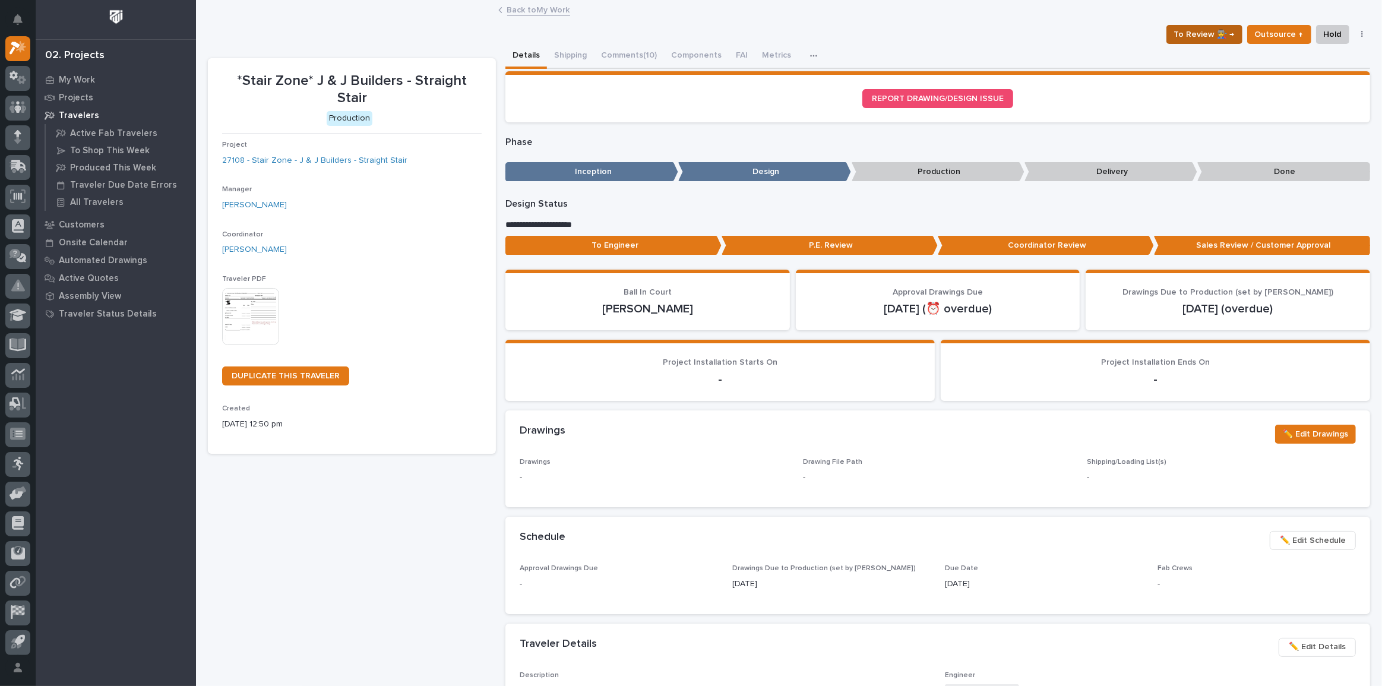
click at [1203, 27] on span "To Review 👨‍🏭 →" at bounding box center [1204, 34] width 61 height 14
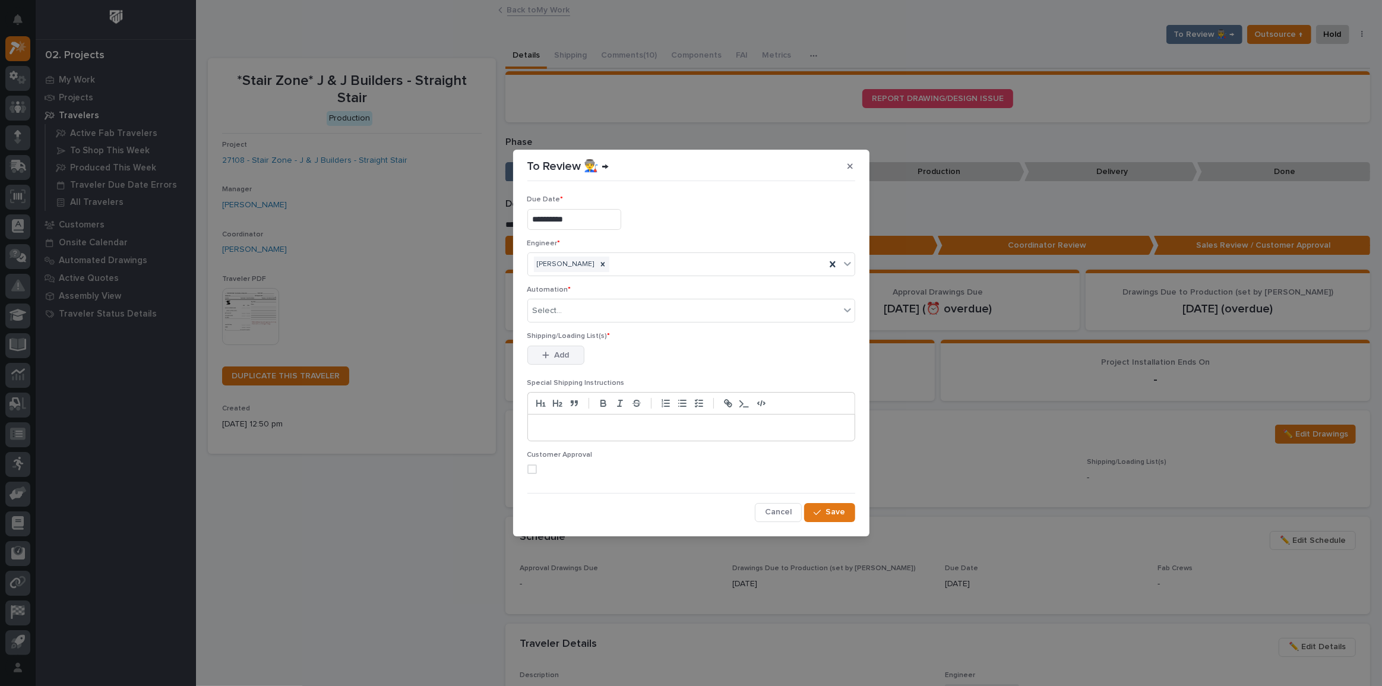
click at [556, 356] on span "Add" at bounding box center [561, 355] width 15 height 11
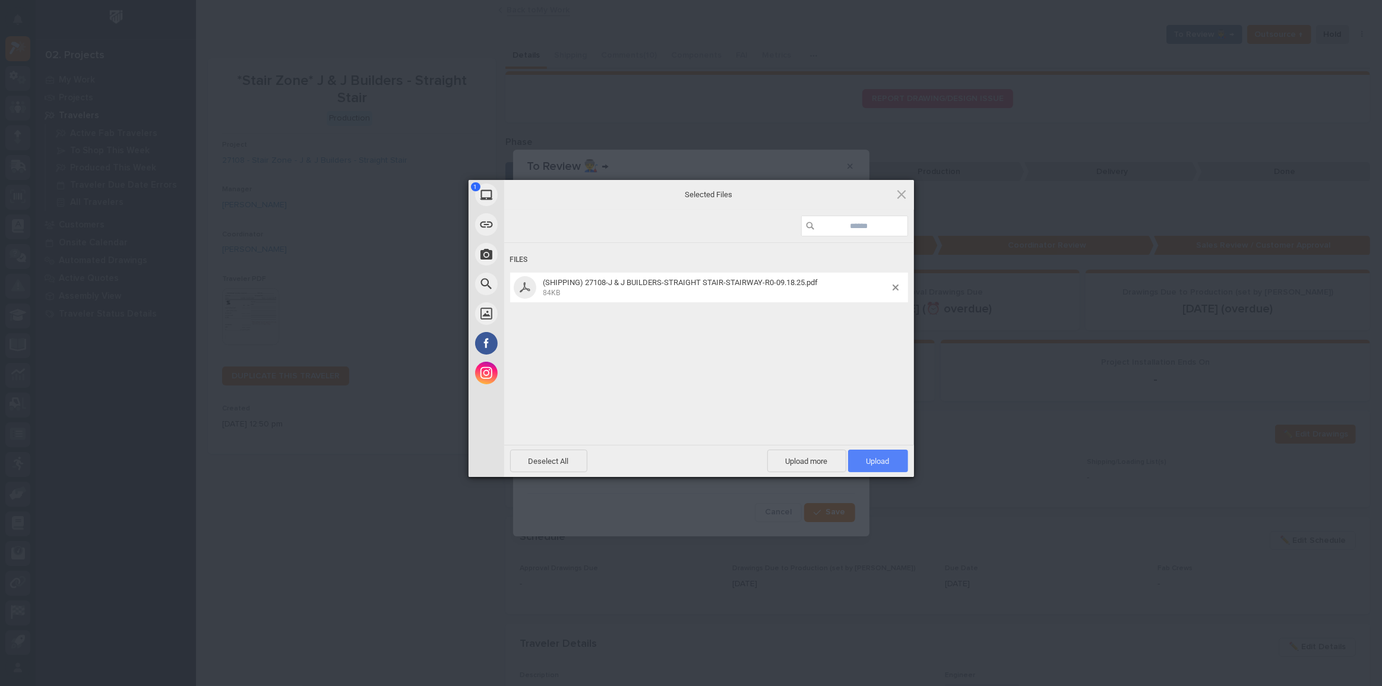
click at [881, 458] on span "Upload 1" at bounding box center [877, 461] width 23 height 9
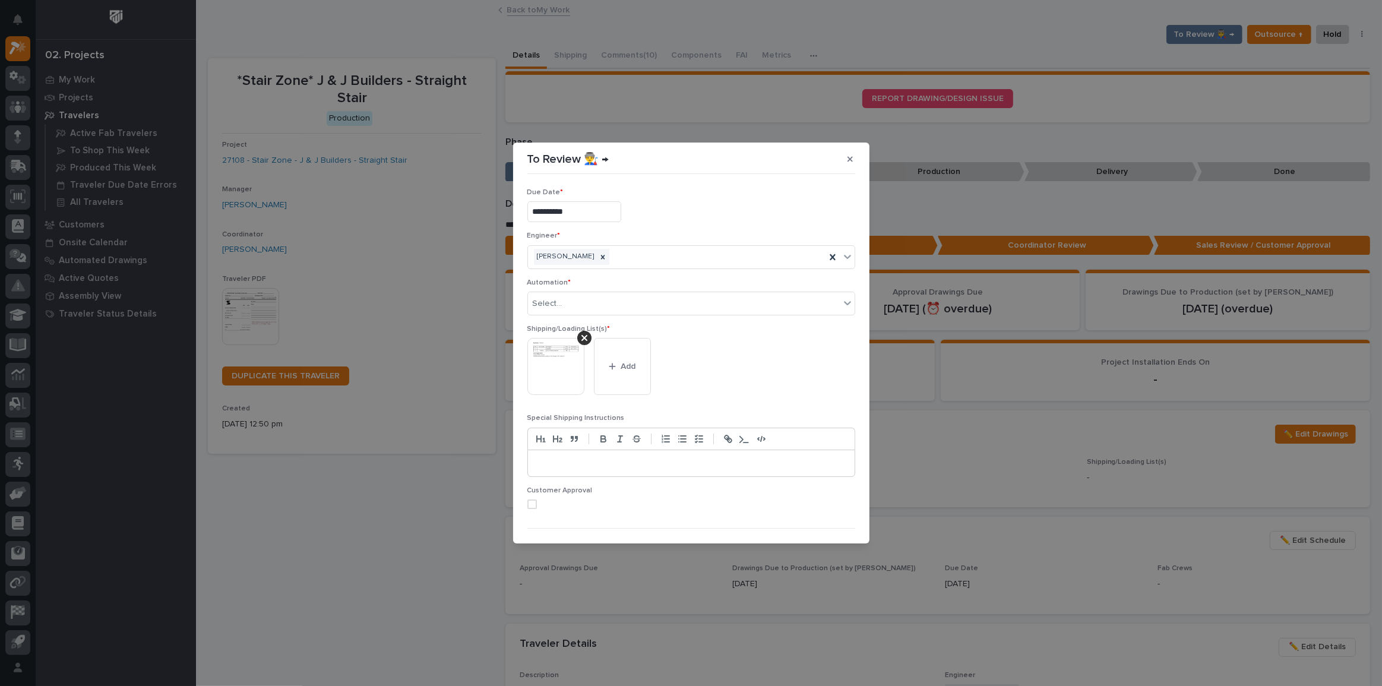
scroll to position [24, 0]
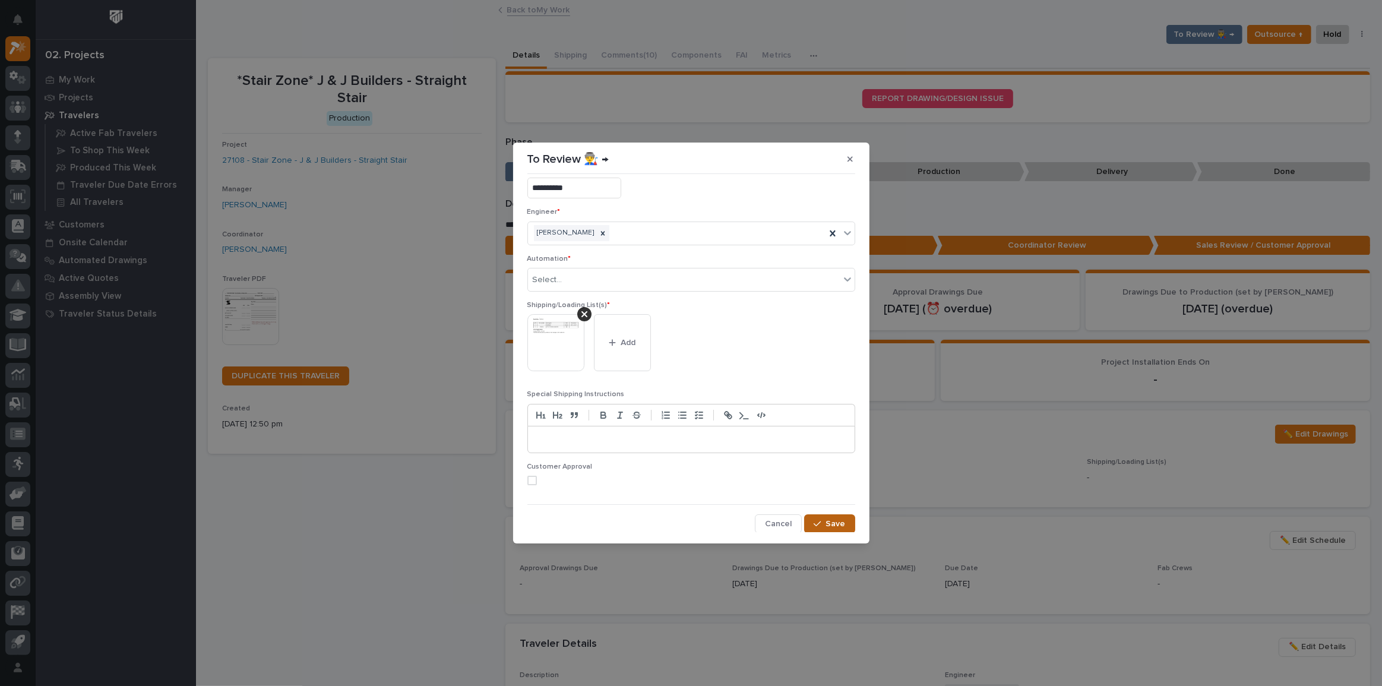
click at [813, 525] on icon "button" at bounding box center [816, 524] width 7 height 8
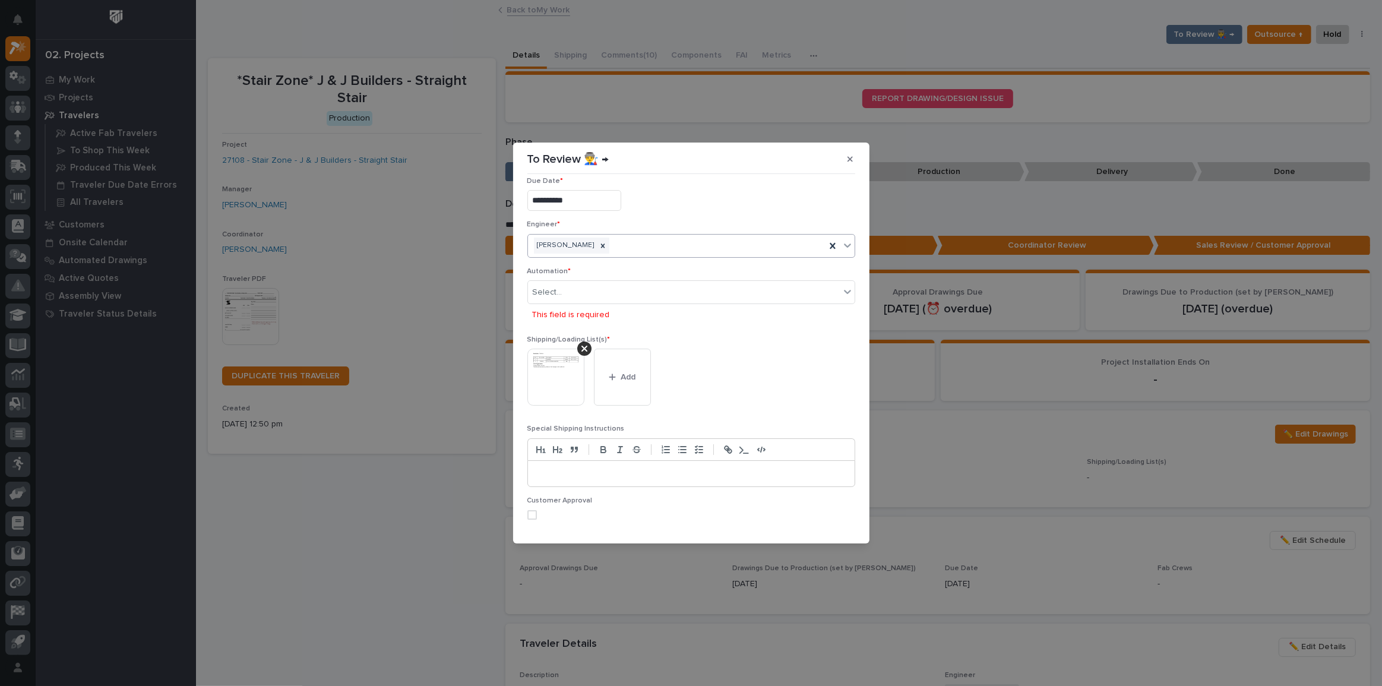
scroll to position [0, 0]
click at [849, 153] on button "button" at bounding box center [850, 159] width 20 height 19
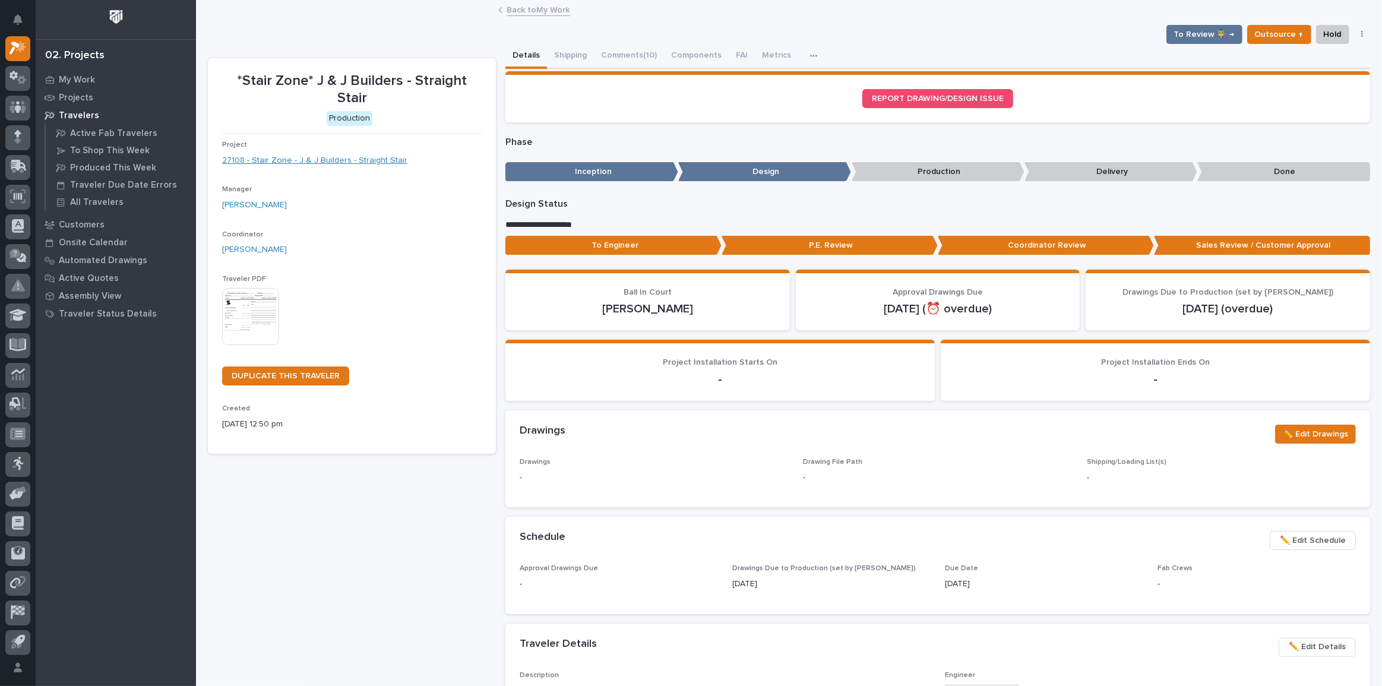
click at [320, 162] on link "27108 - Stair Zone - J & J Builders - Straight Stair" at bounding box center [314, 160] width 185 height 12
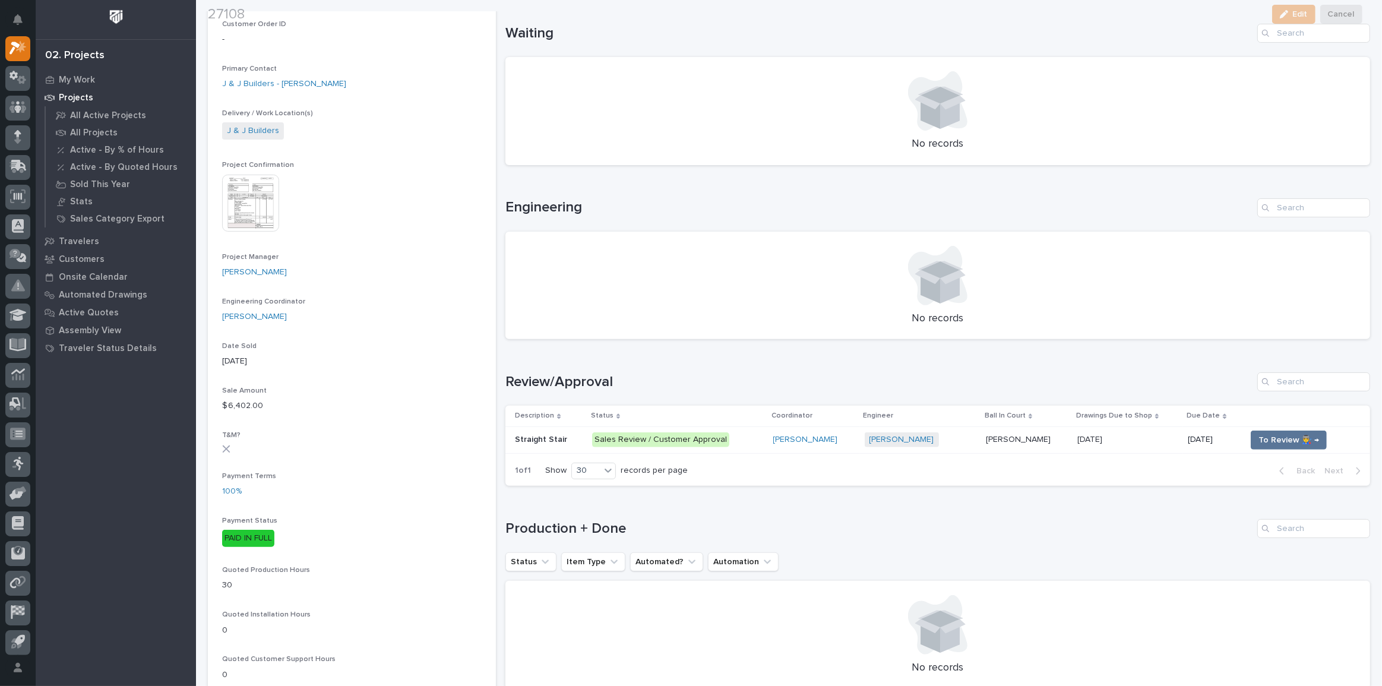
scroll to position [432, 0]
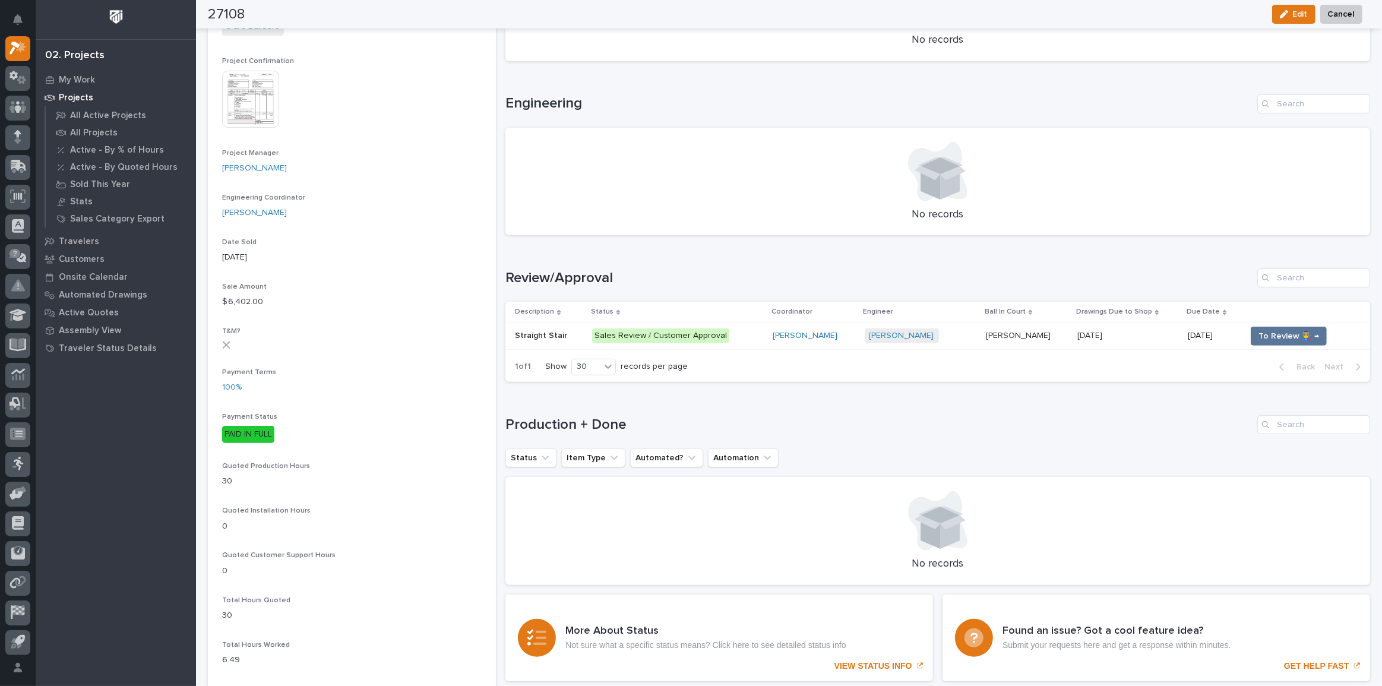
click at [732, 335] on p "Sales Review / Customer Approval" at bounding box center [677, 335] width 171 height 15
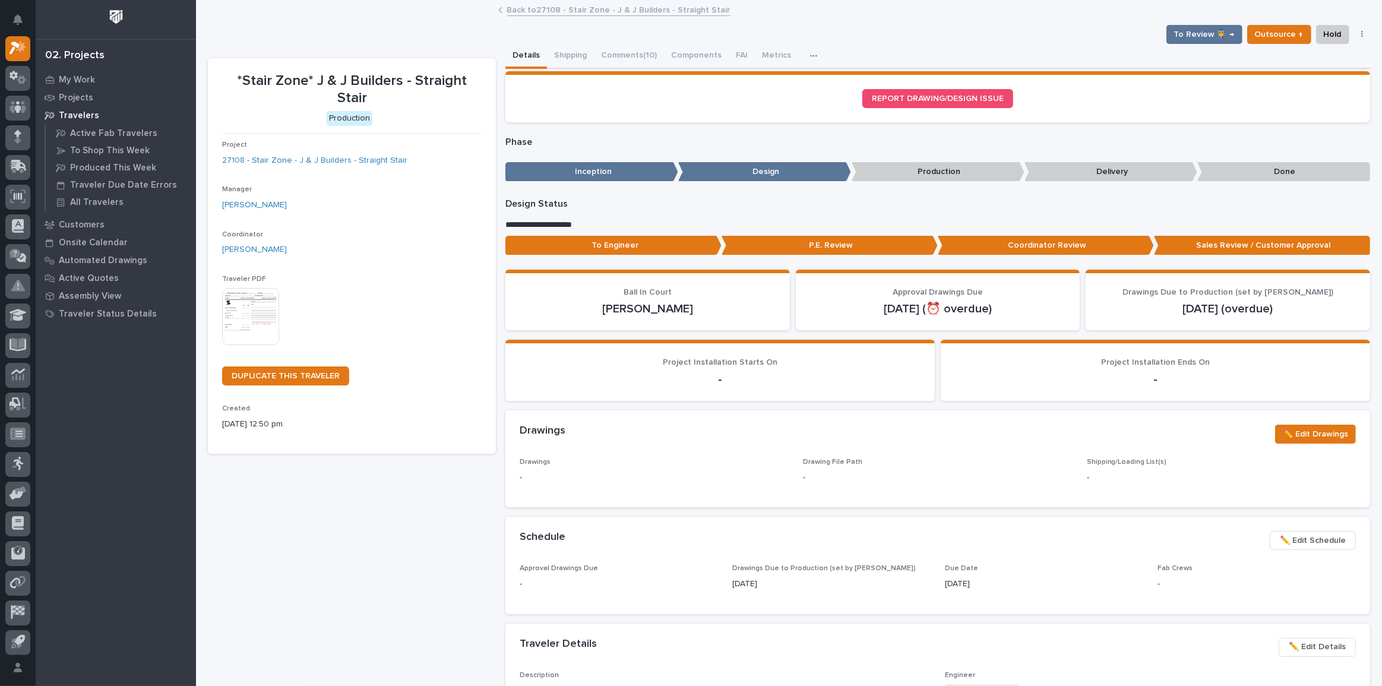
click at [1354, 36] on button "button" at bounding box center [1362, 34] width 17 height 8
click at [1311, 74] on span "Change Traveler Type" at bounding box center [1314, 77] width 86 height 14
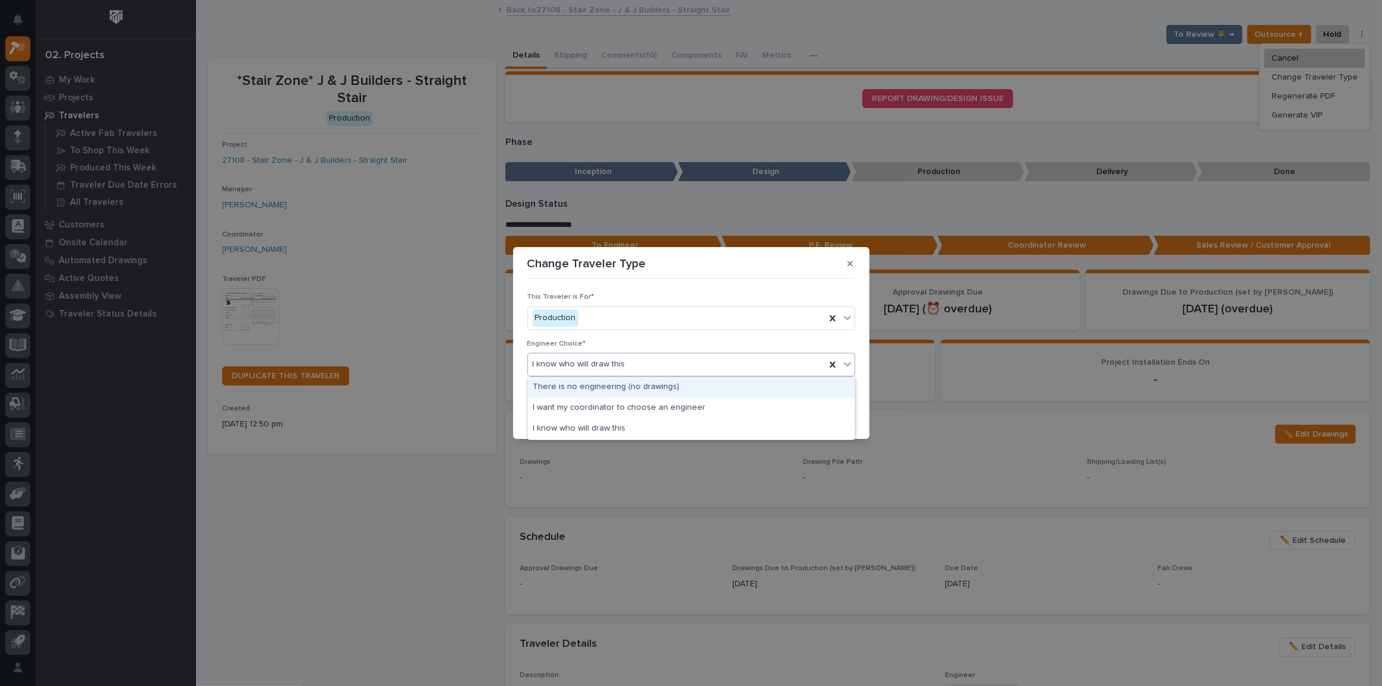
click at [846, 368] on icon at bounding box center [847, 364] width 12 height 12
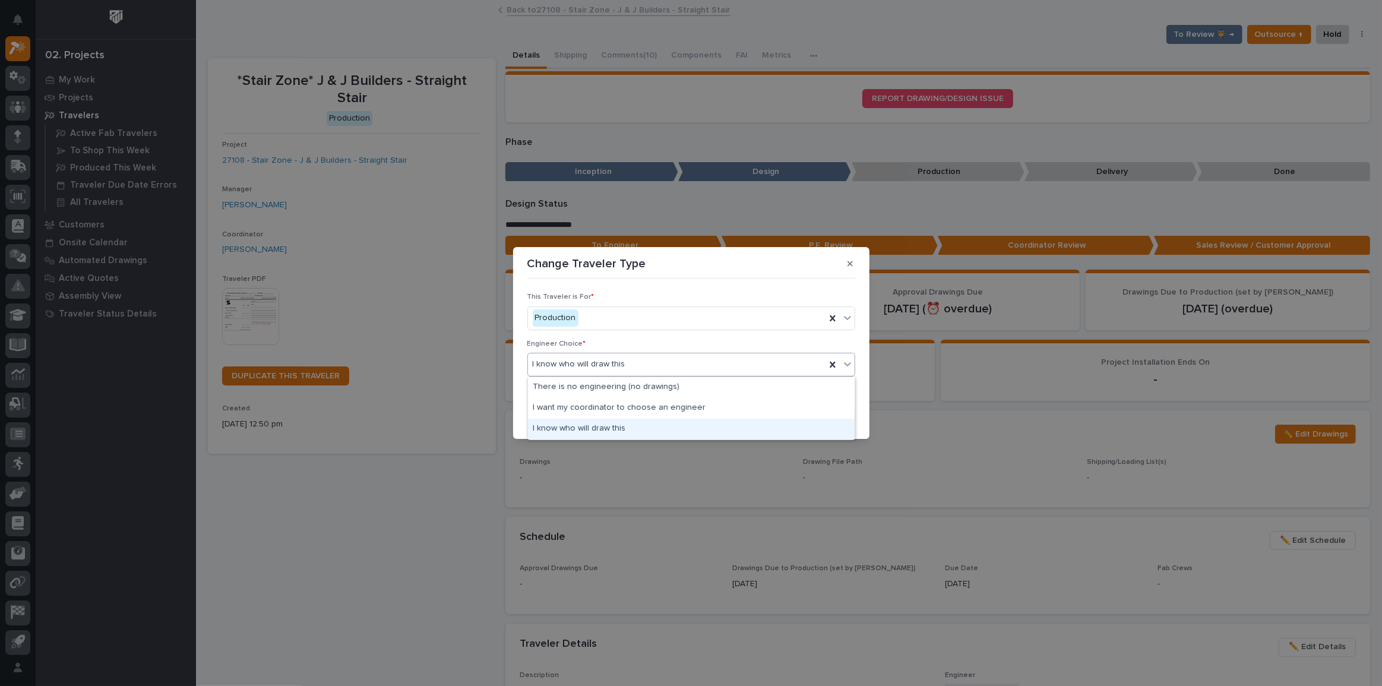
click at [770, 429] on div "I know who will draw this" at bounding box center [691, 429] width 327 height 21
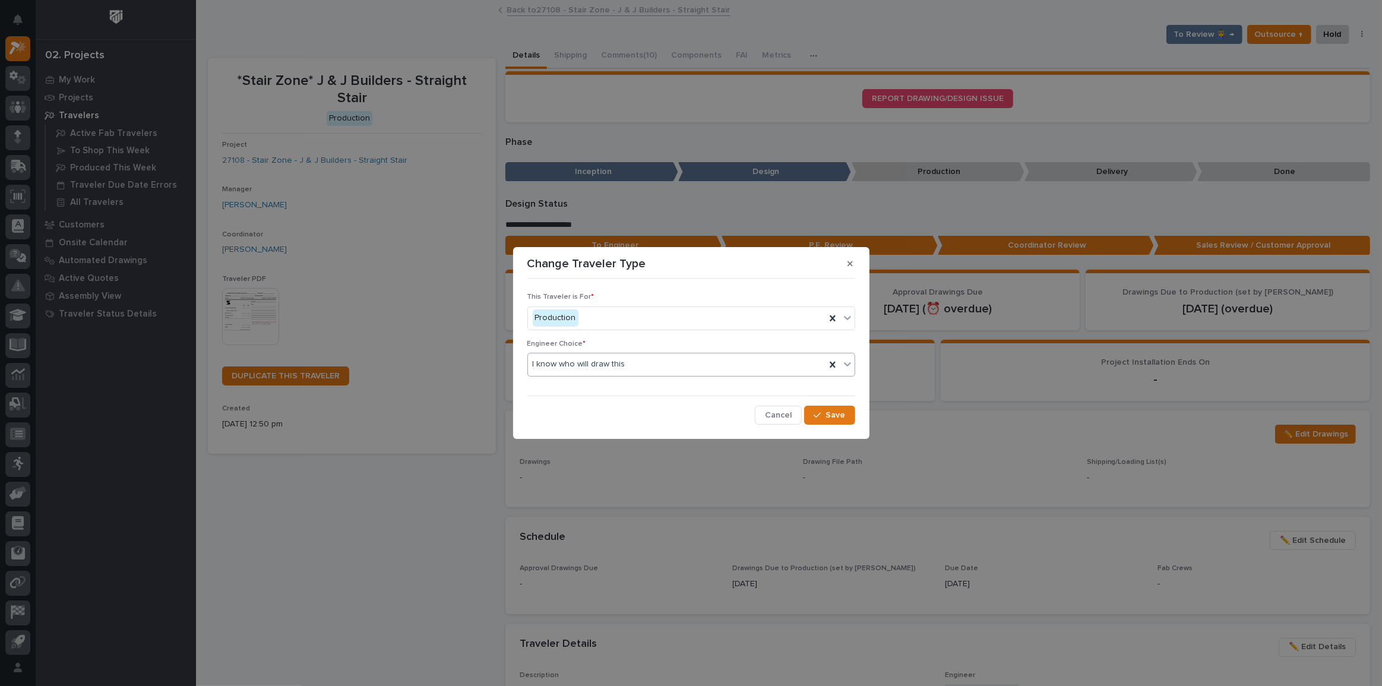
click at [783, 404] on div "This Traveler is For * Production Engineer Choice * option I know who will draw…" at bounding box center [691, 353] width 328 height 141
click at [784, 410] on span "Cancel" at bounding box center [778, 415] width 27 height 11
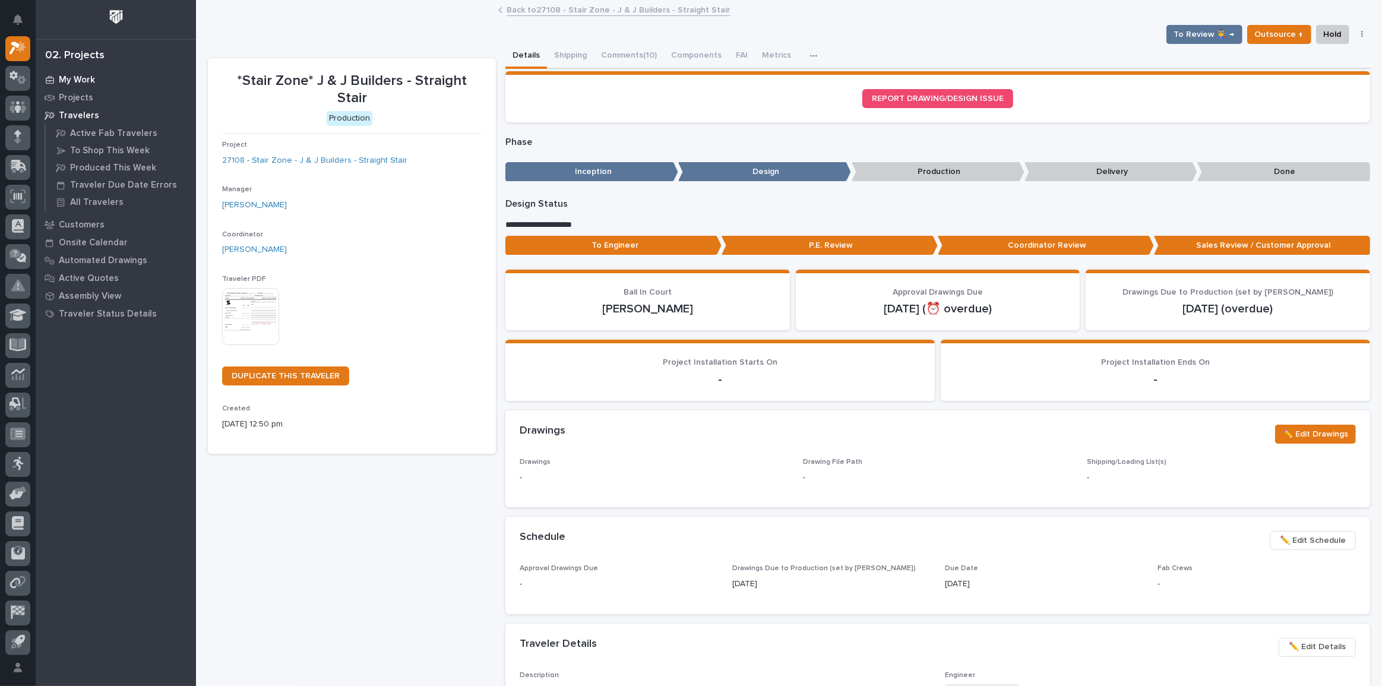
click at [82, 72] on div "My Work" at bounding box center [116, 79] width 154 height 17
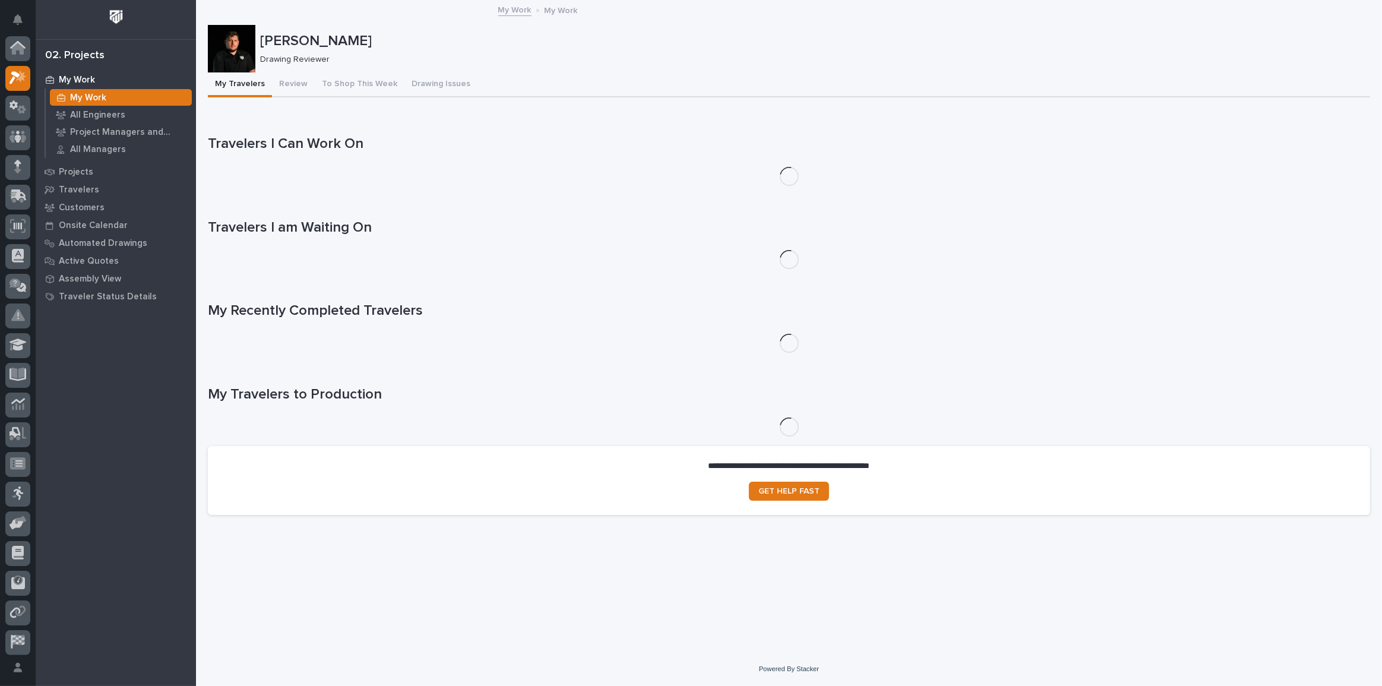
scroll to position [30, 0]
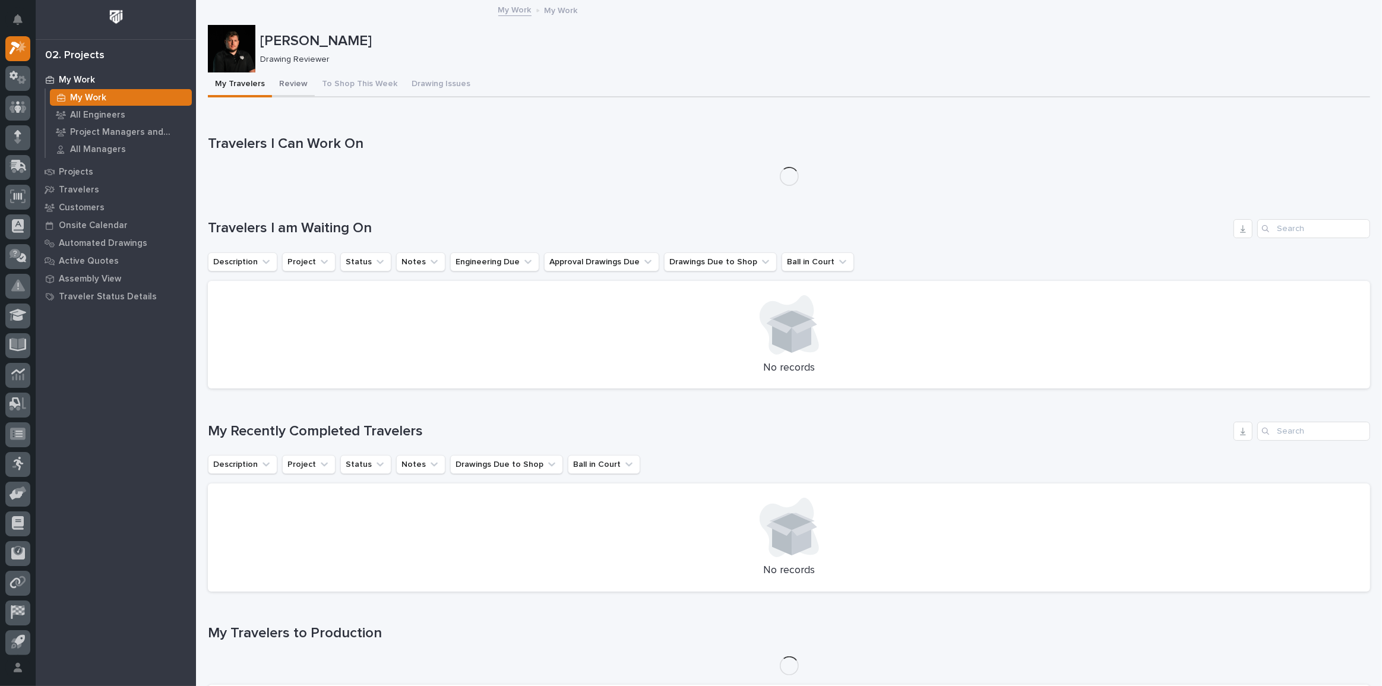
click at [285, 80] on button "Review" at bounding box center [293, 84] width 43 height 25
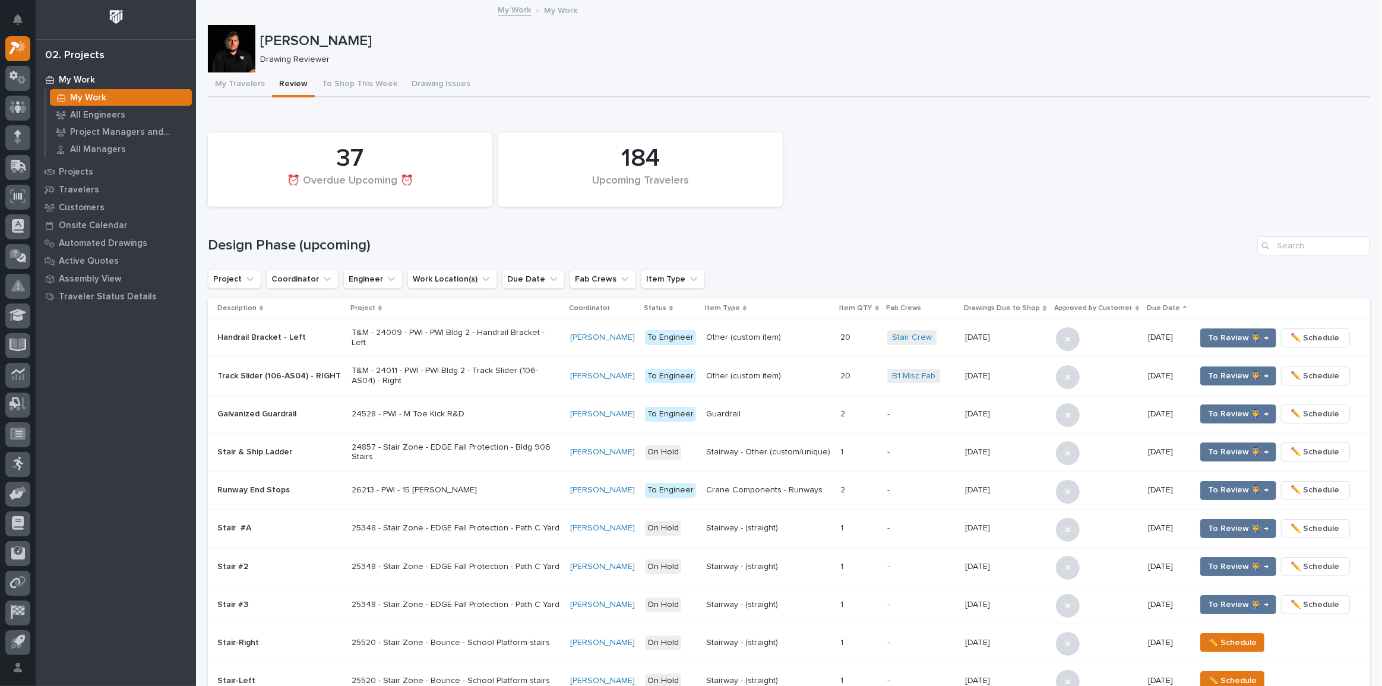
click at [599, 100] on div "**********" at bounding box center [789, 622] width 1162 height 1044
click at [1278, 243] on input "Search" at bounding box center [1313, 245] width 113 height 19
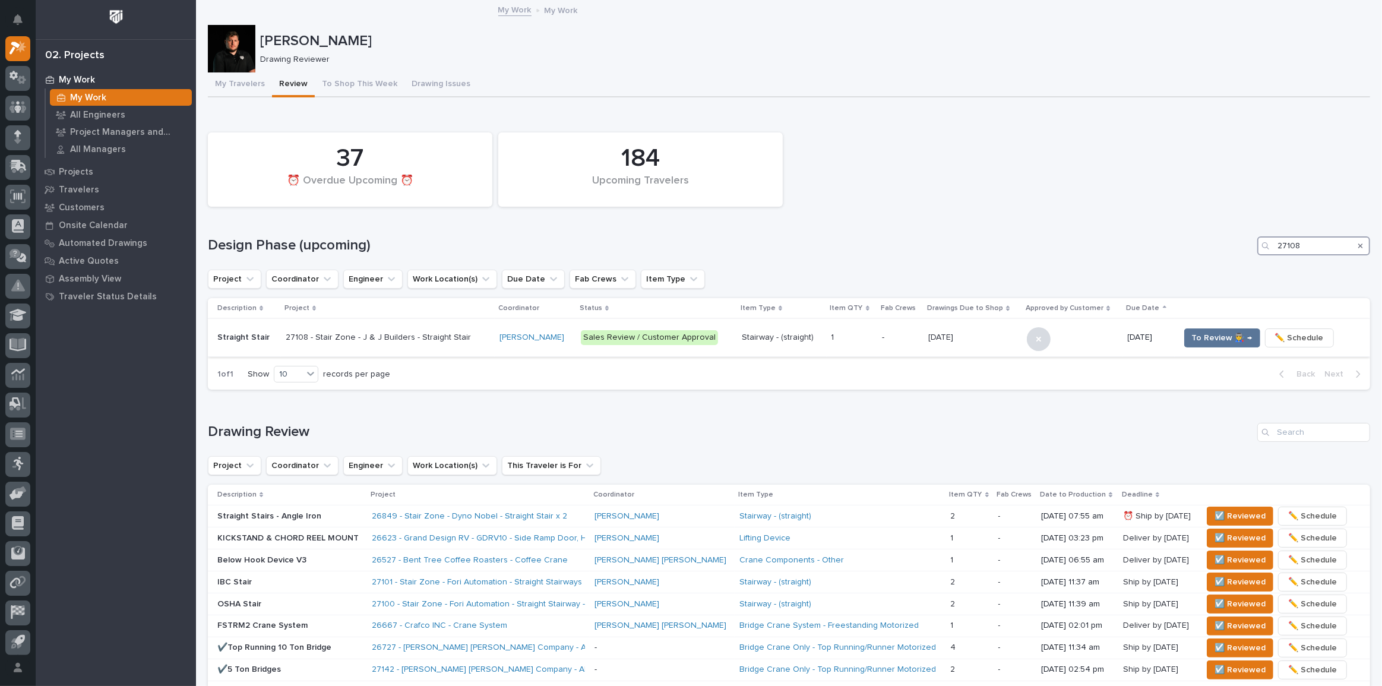
type input "27108"
click at [886, 340] on p "-" at bounding box center [900, 338] width 37 height 10
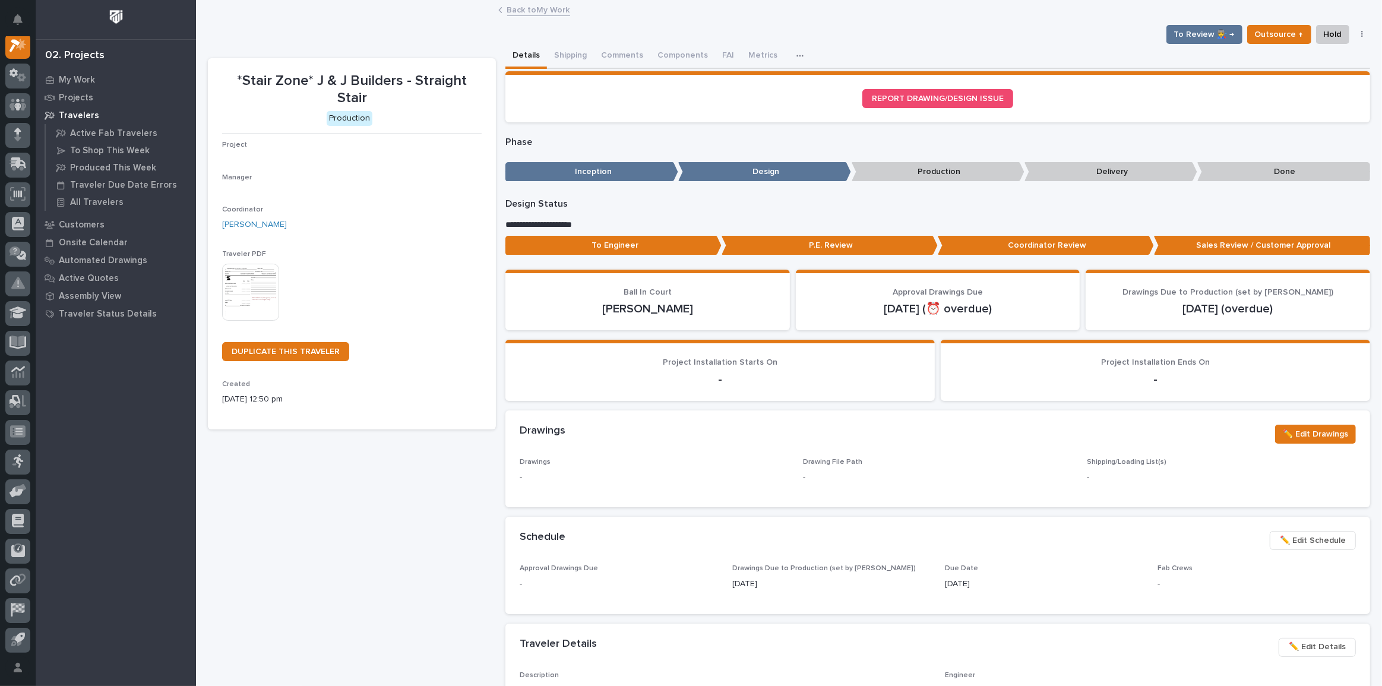
scroll to position [30, 0]
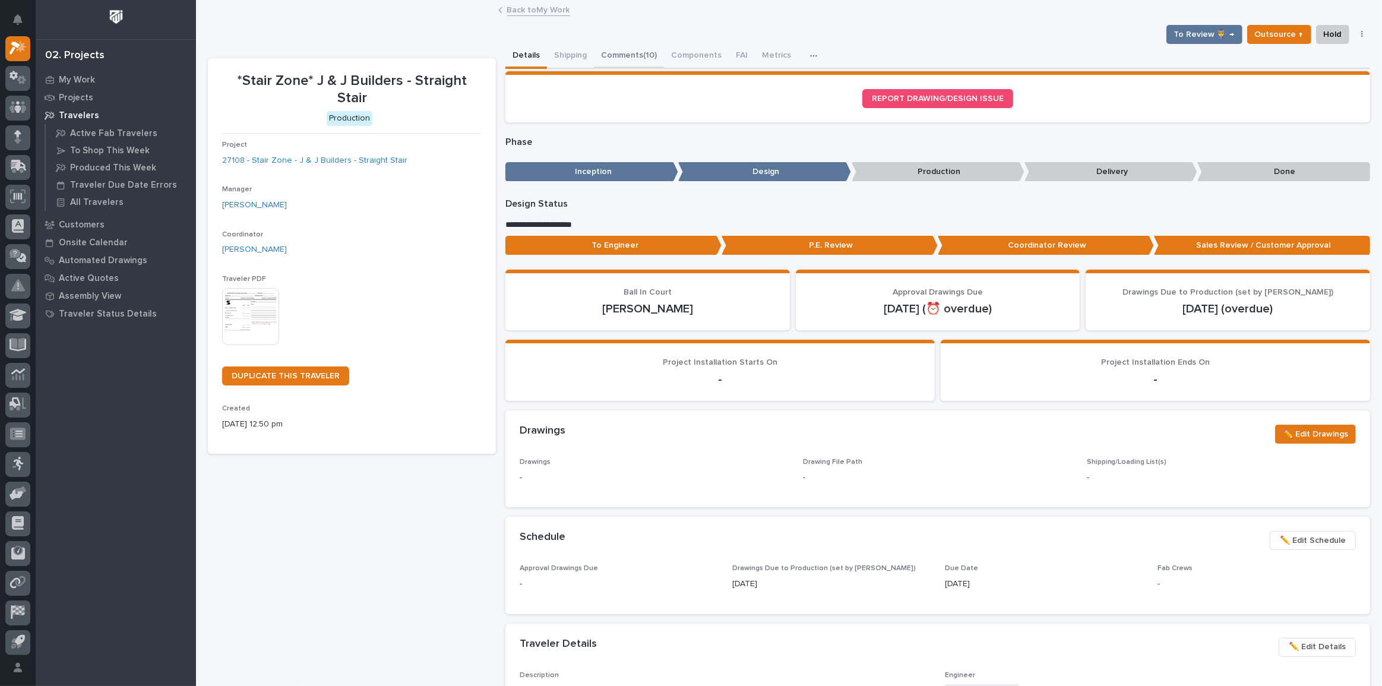
click at [631, 52] on button "Comments (10)" at bounding box center [629, 56] width 70 height 25
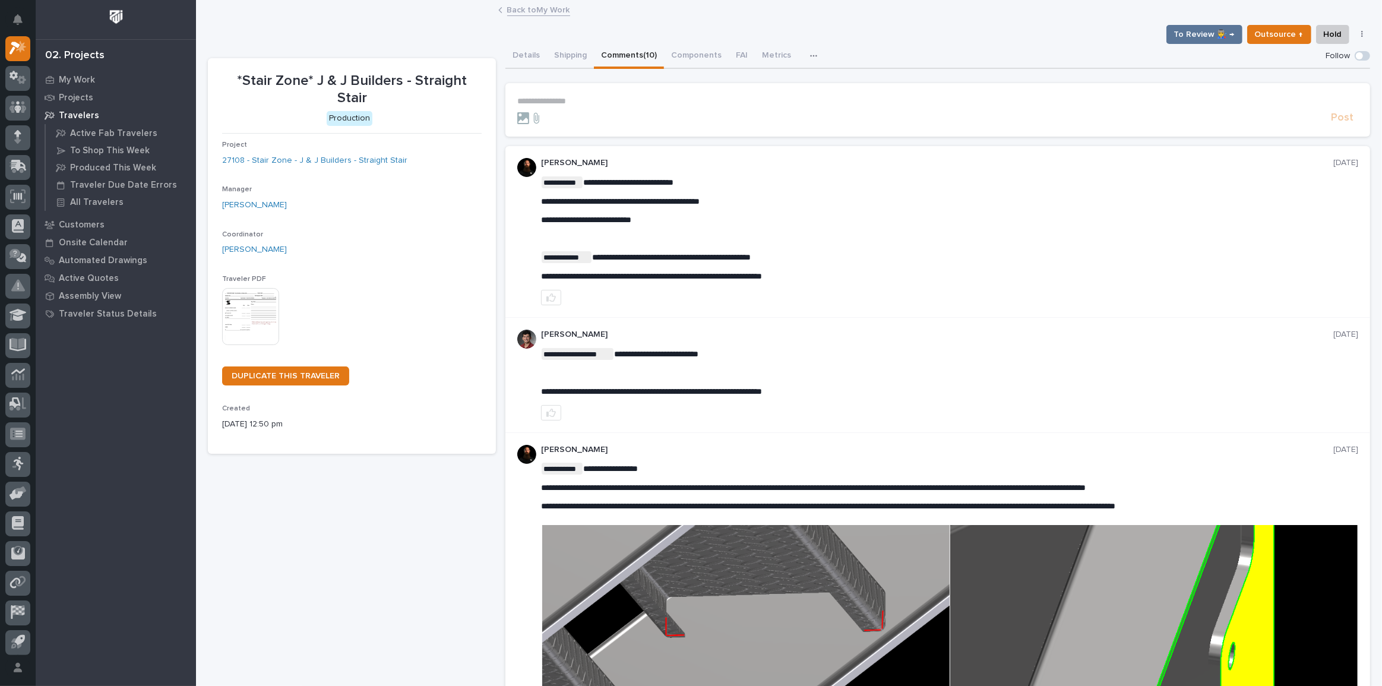
click at [569, 97] on p "**********" at bounding box center [937, 101] width 841 height 10
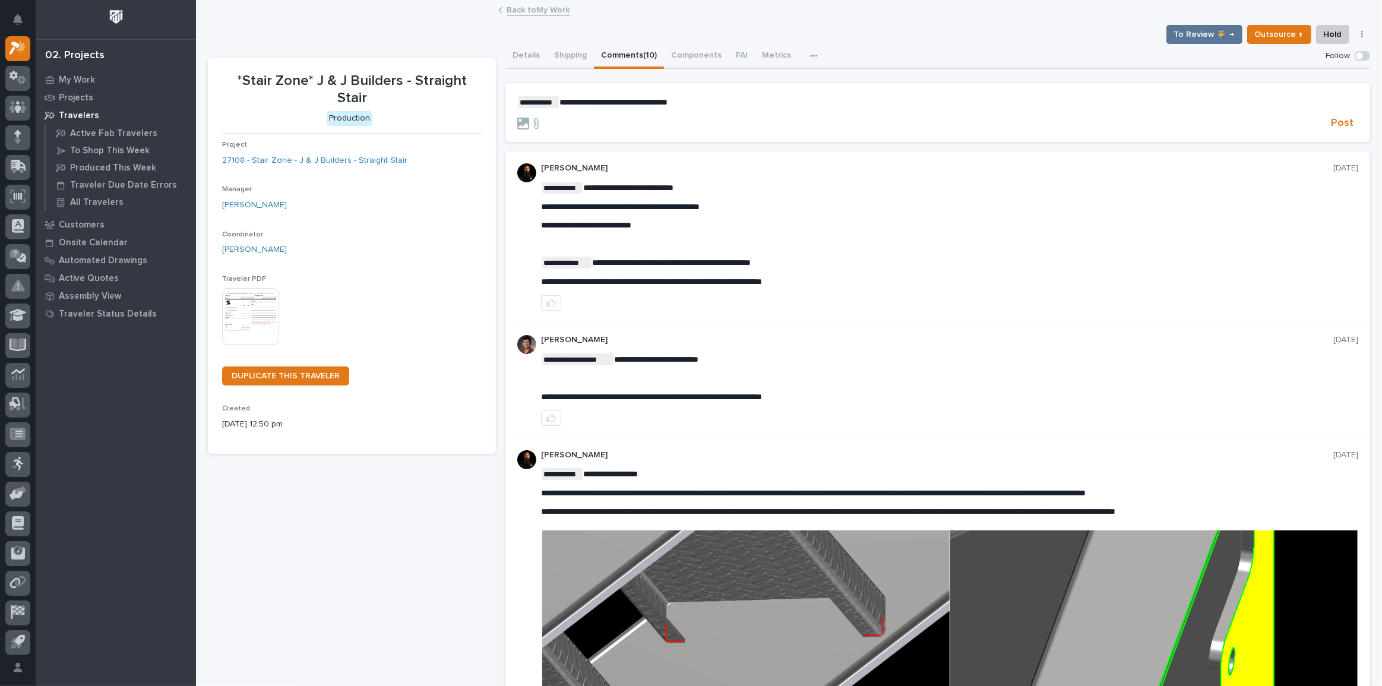
click at [704, 97] on p "**********" at bounding box center [937, 102] width 841 height 12
click at [555, 102] on span "**********" at bounding box center [538, 102] width 41 height 12
click at [559, 102] on span "**********" at bounding box center [629, 102] width 141 height 8
click at [1335, 122] on span "Post" at bounding box center [1342, 123] width 23 height 14
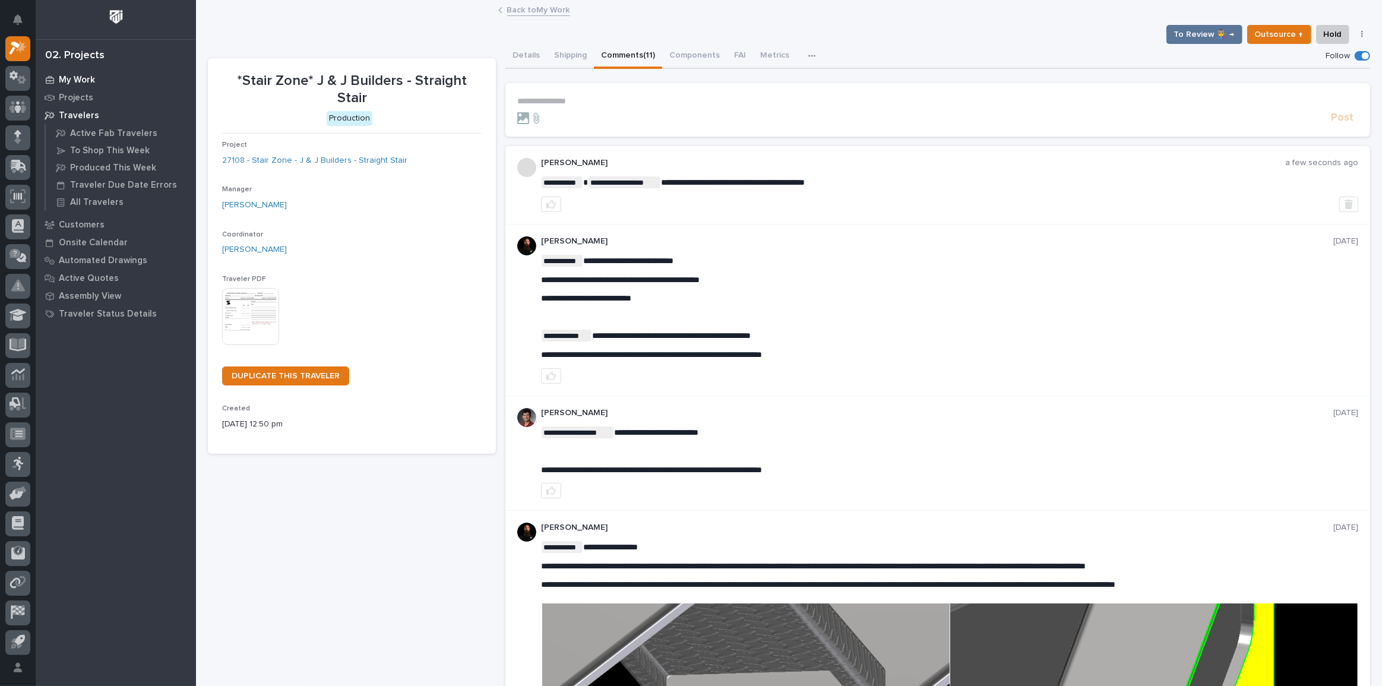
click at [83, 80] on p "My Work" at bounding box center [77, 80] width 36 height 11
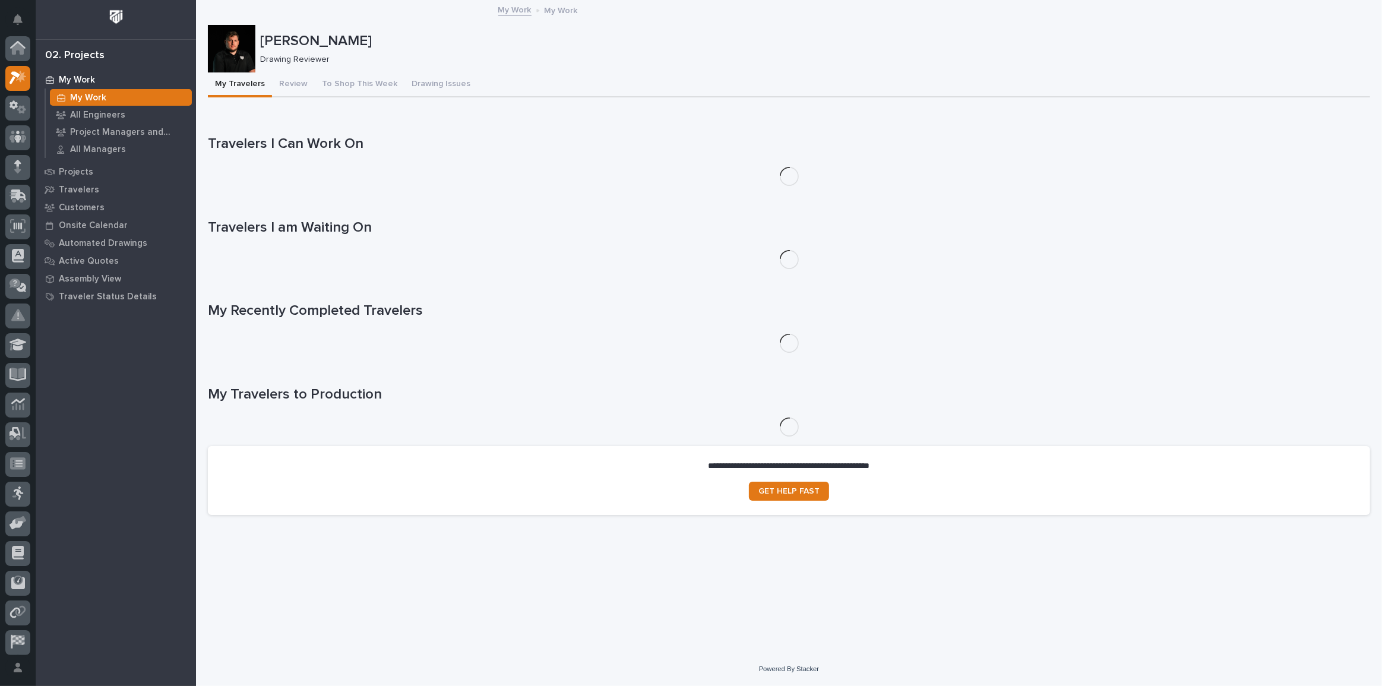
scroll to position [30, 0]
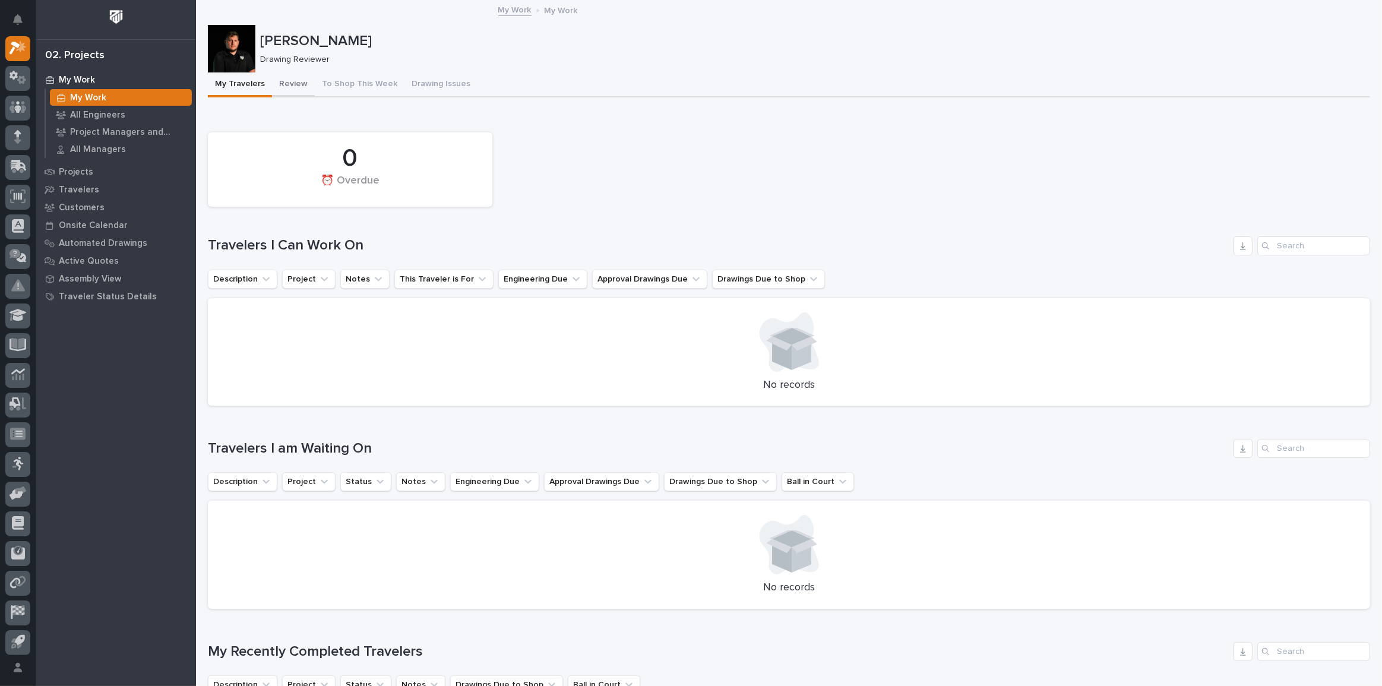
click at [295, 75] on button "Review" at bounding box center [293, 84] width 43 height 25
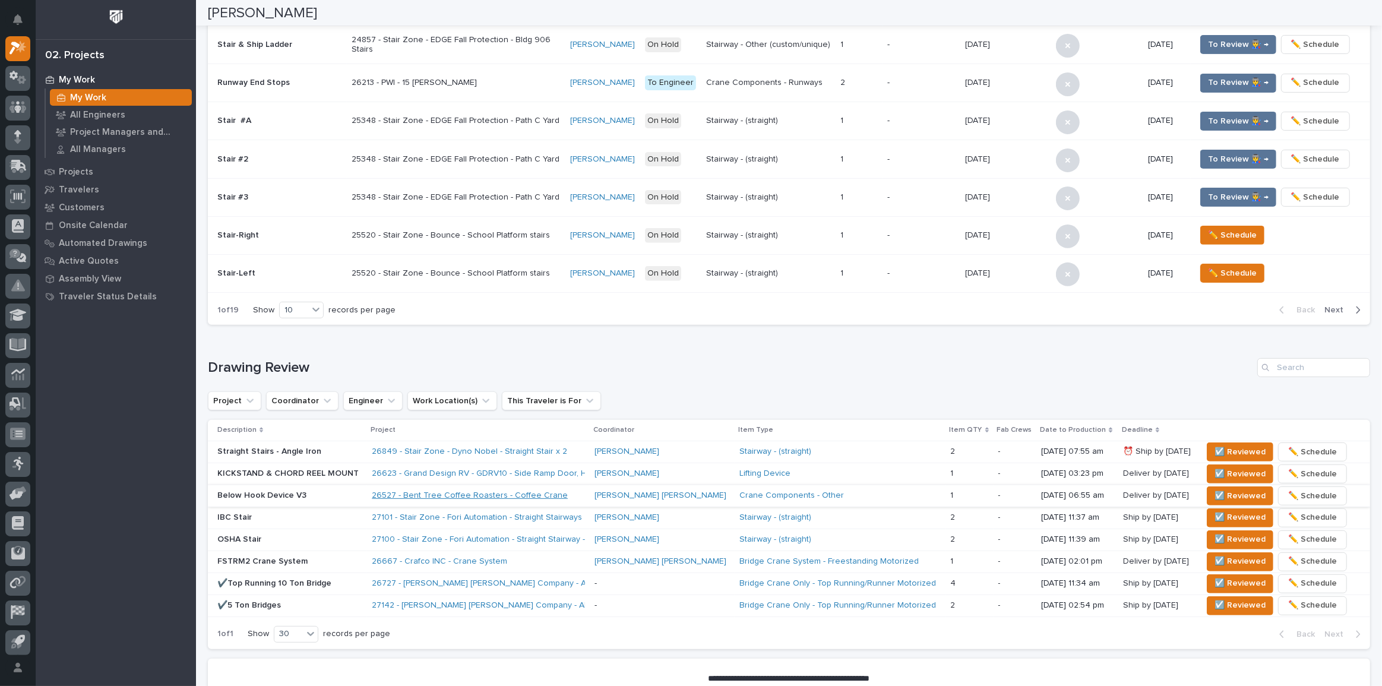
scroll to position [549, 0]
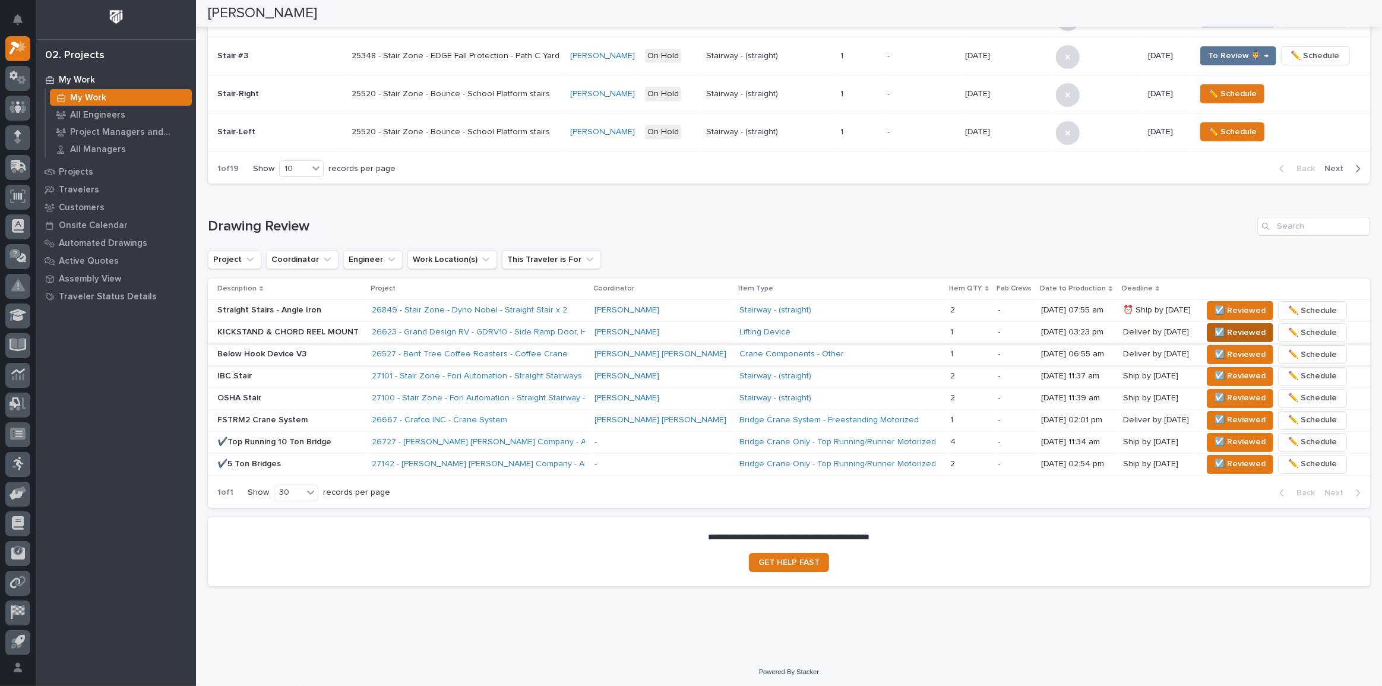
click at [1214, 326] on span "☑️ Reviewed" at bounding box center [1239, 332] width 51 height 14
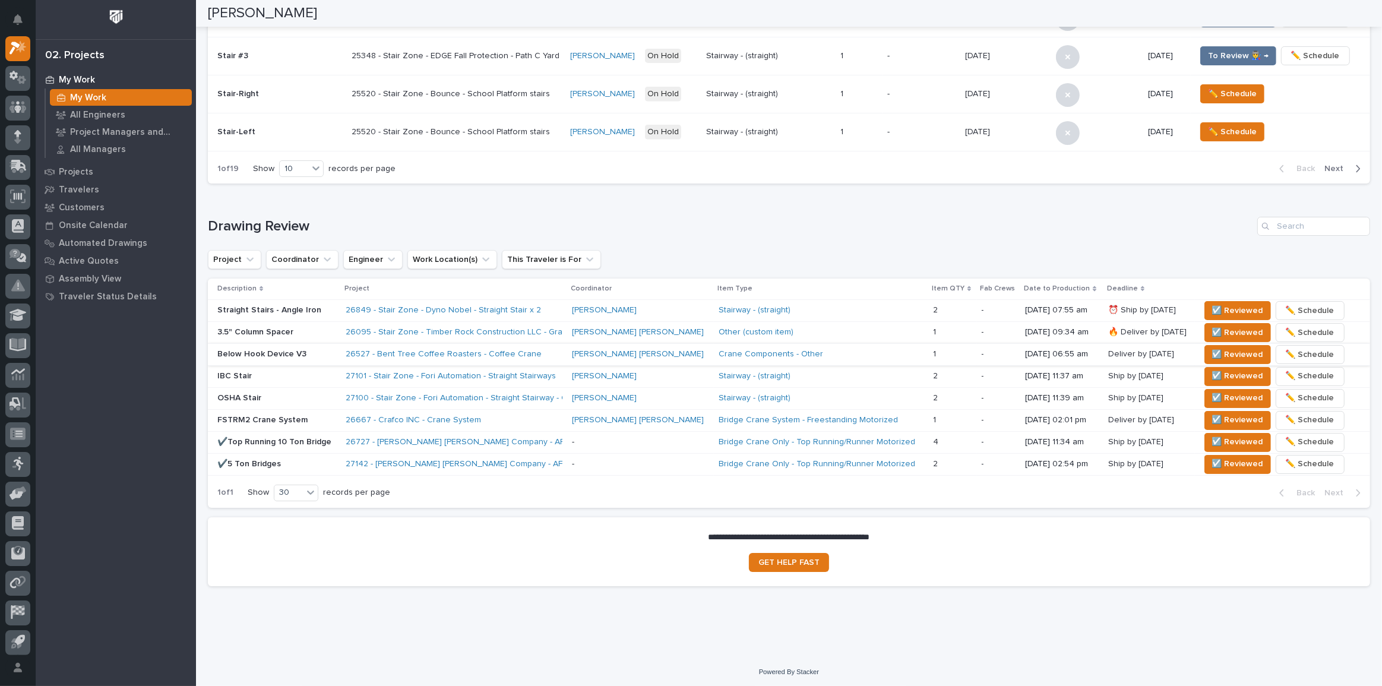
click at [1161, 262] on div "Project Coordinator Engineer Work Location(s) This Traveler is For" at bounding box center [789, 259] width 1162 height 19
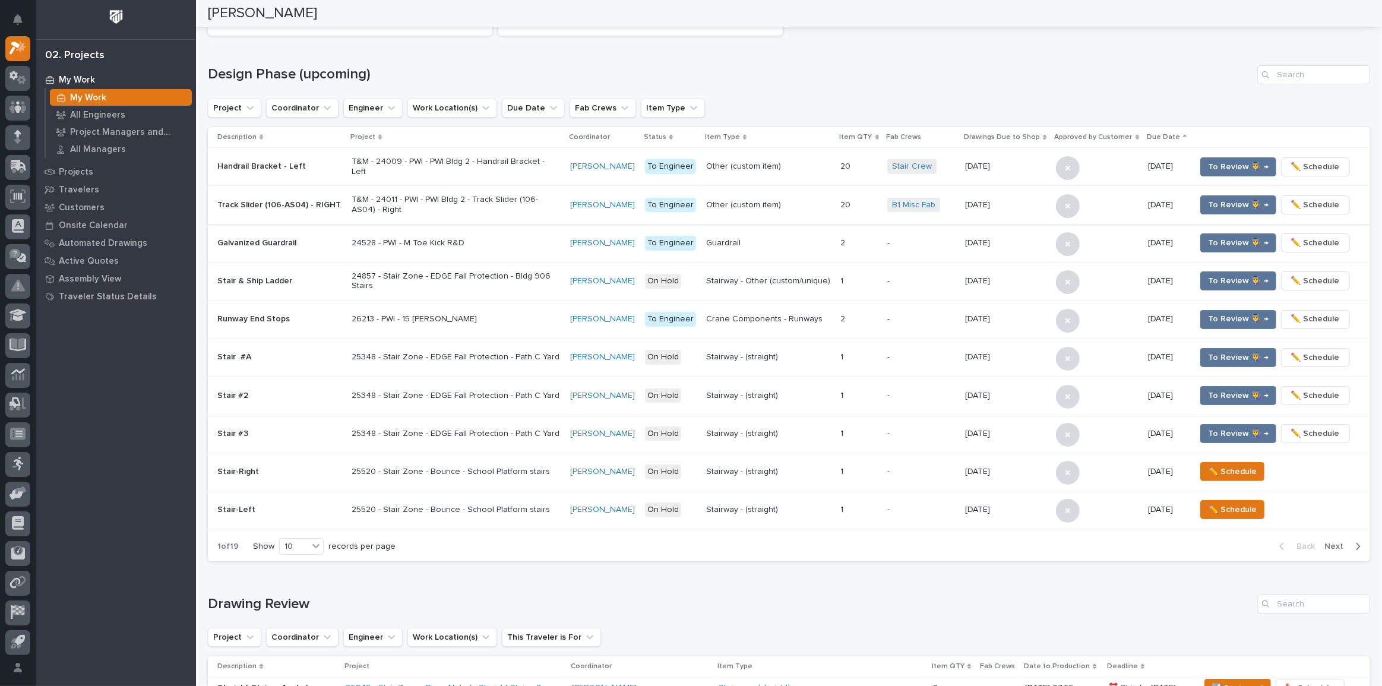
scroll to position [117, 0]
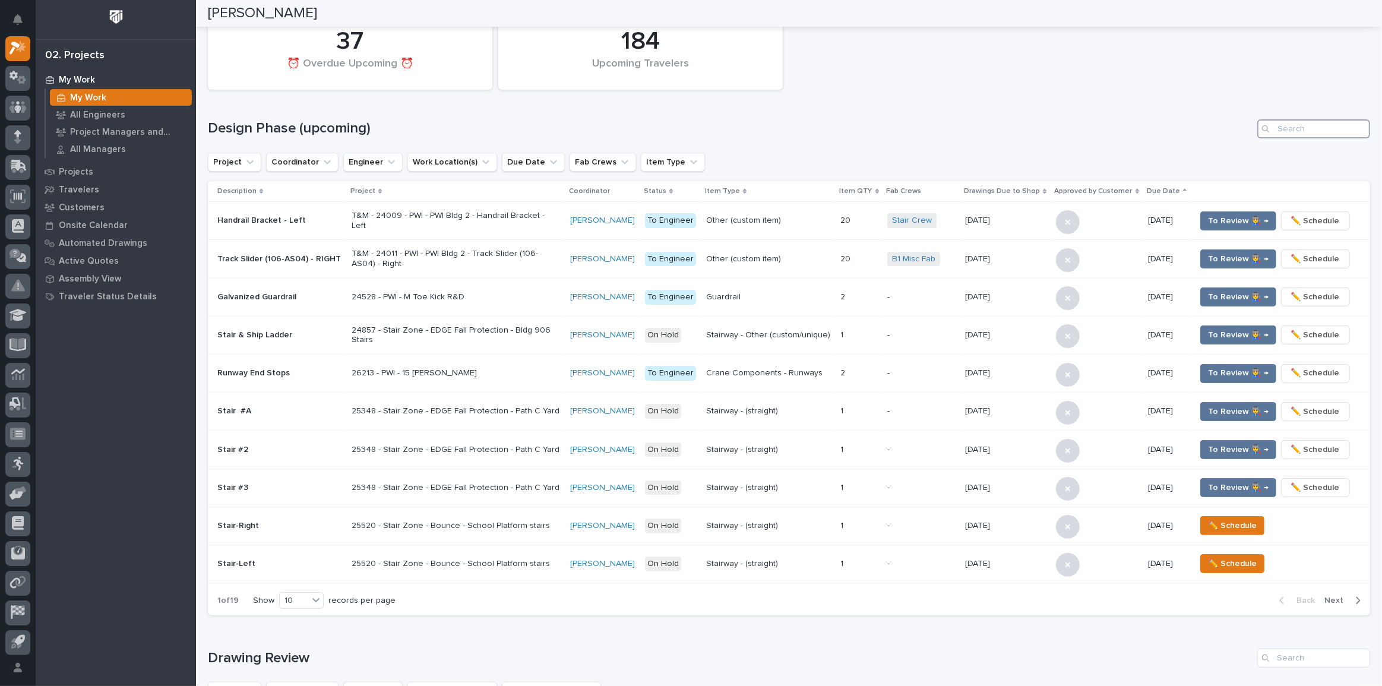
click at [1305, 131] on input "Search" at bounding box center [1313, 128] width 113 height 19
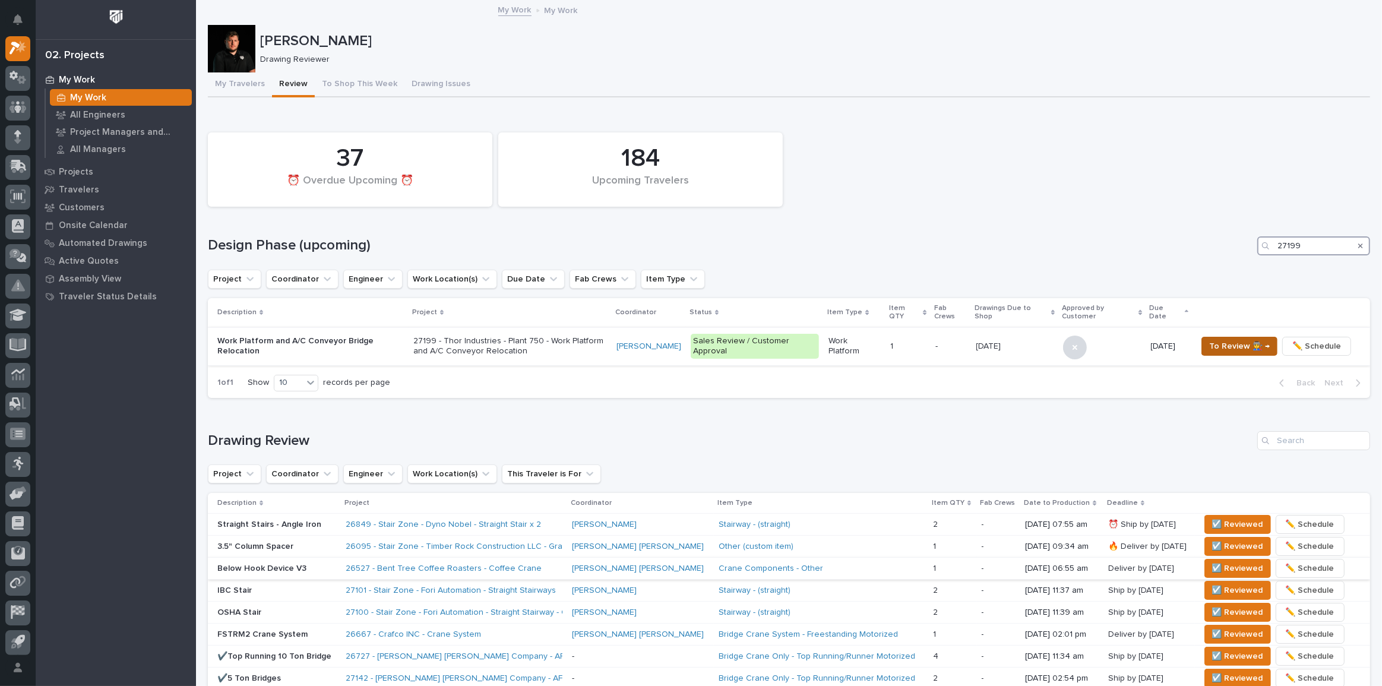
type input "27199"
click at [1245, 341] on span "To Review 👨‍🏭 →" at bounding box center [1239, 346] width 61 height 14
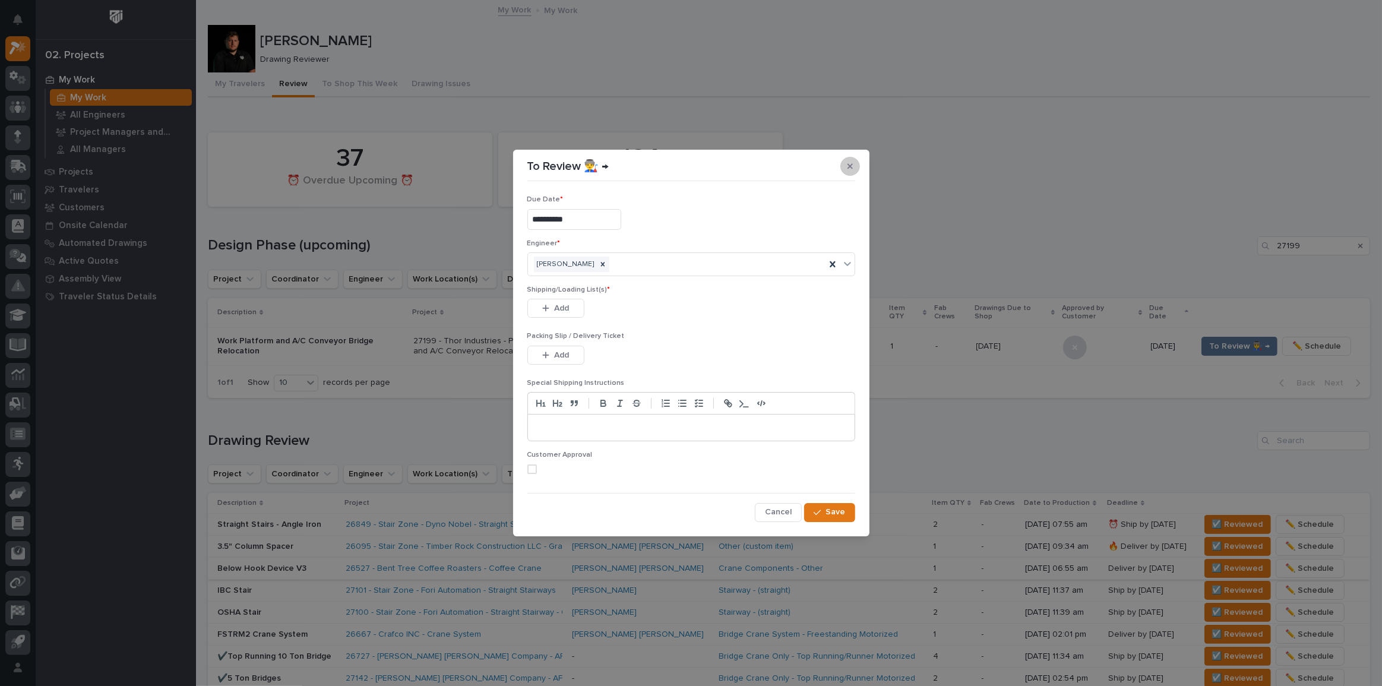
click at [848, 160] on button "button" at bounding box center [850, 166] width 20 height 19
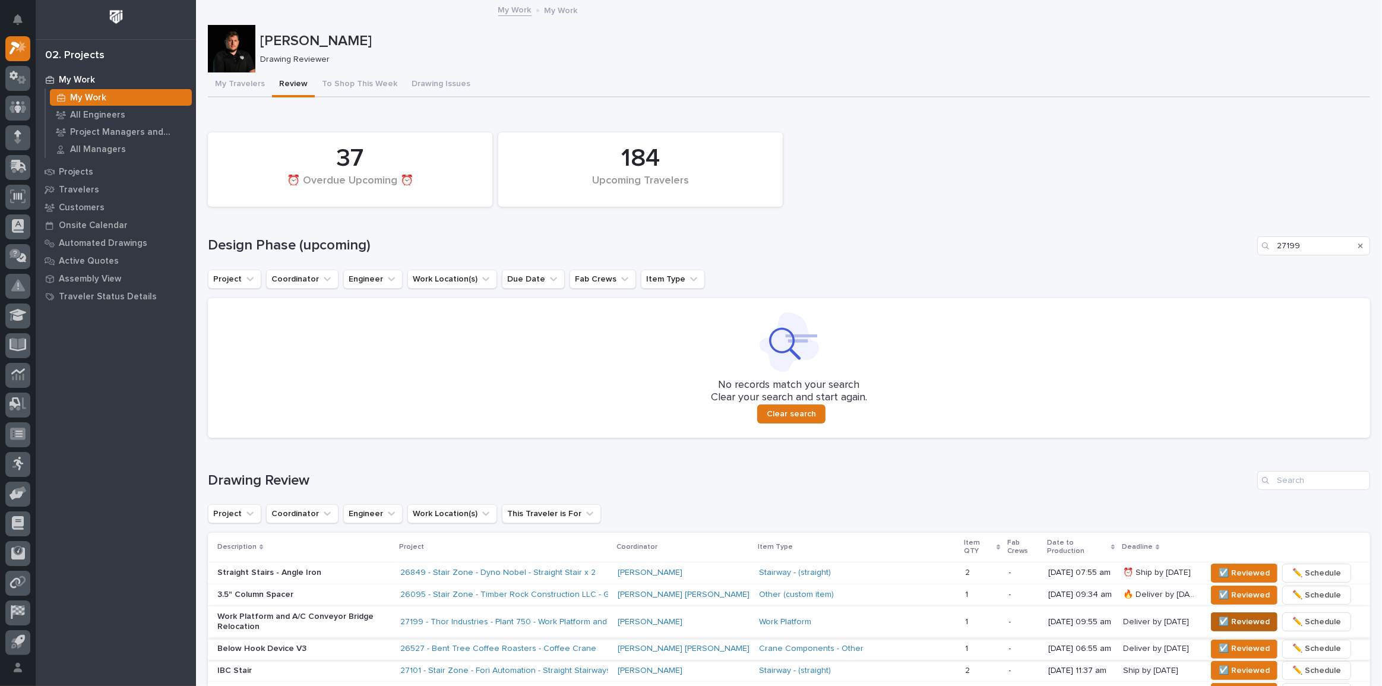
click at [1218, 615] on span "☑️ Reviewed" at bounding box center [1243, 622] width 51 height 14
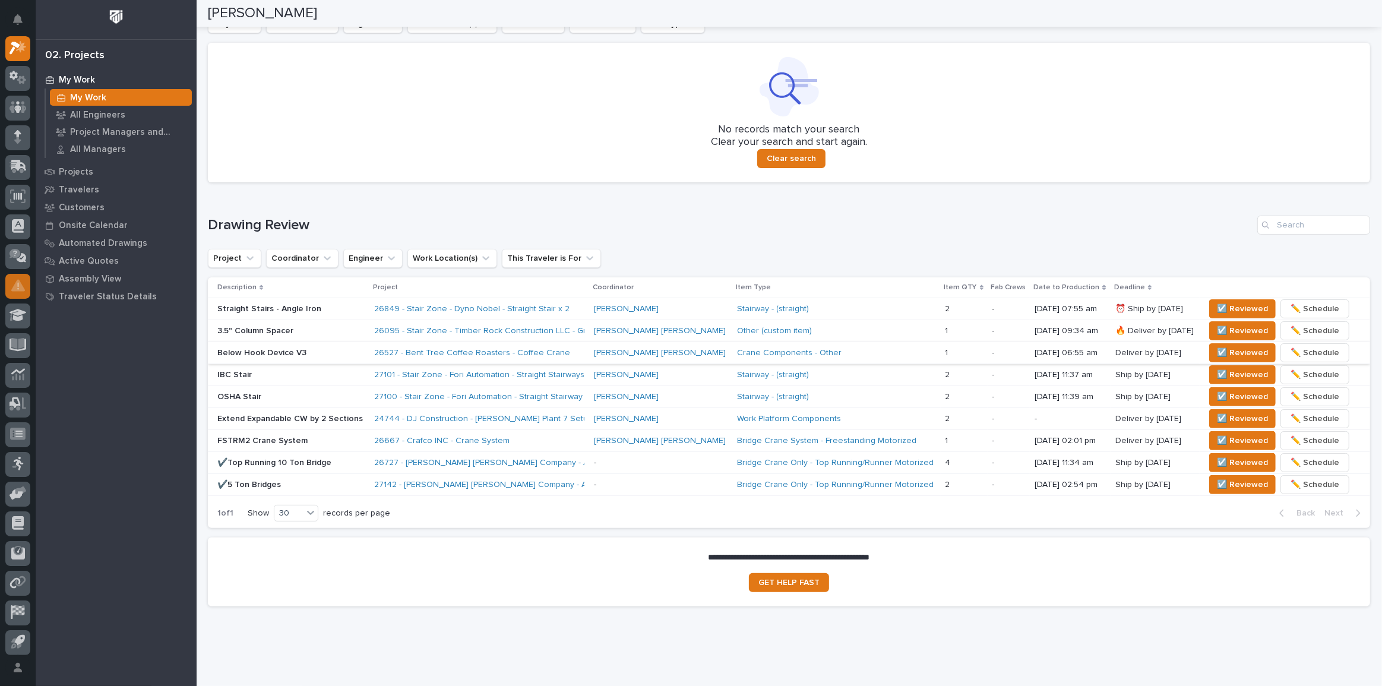
scroll to position [267, 0]
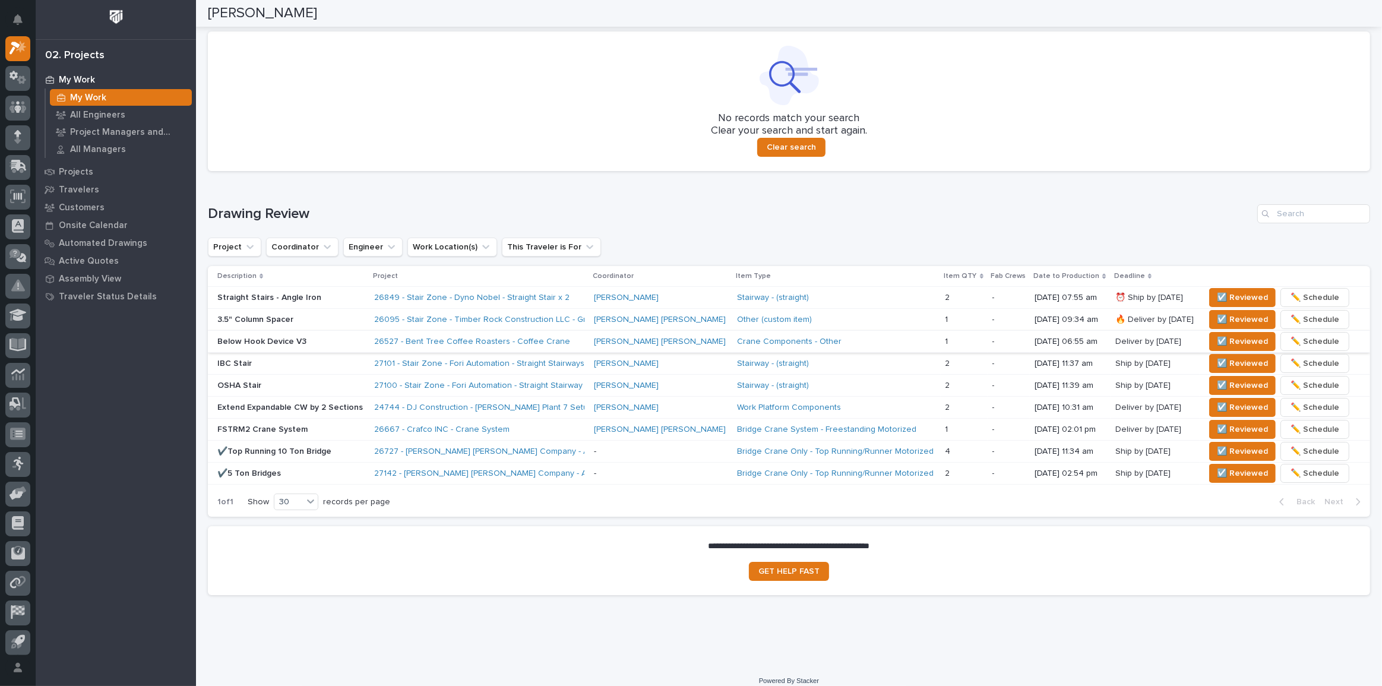
click at [837, 290] on div "Stairway - (straight)" at bounding box center [836, 298] width 199 height 20
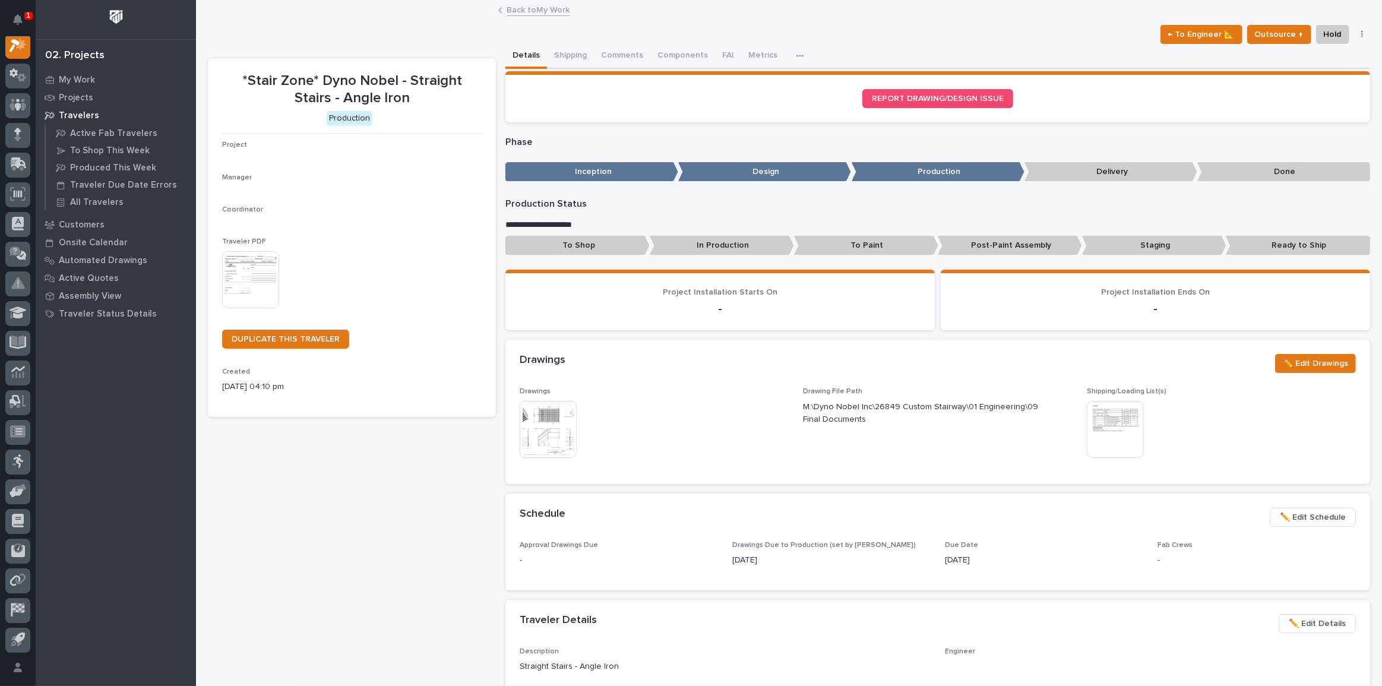
scroll to position [30, 0]
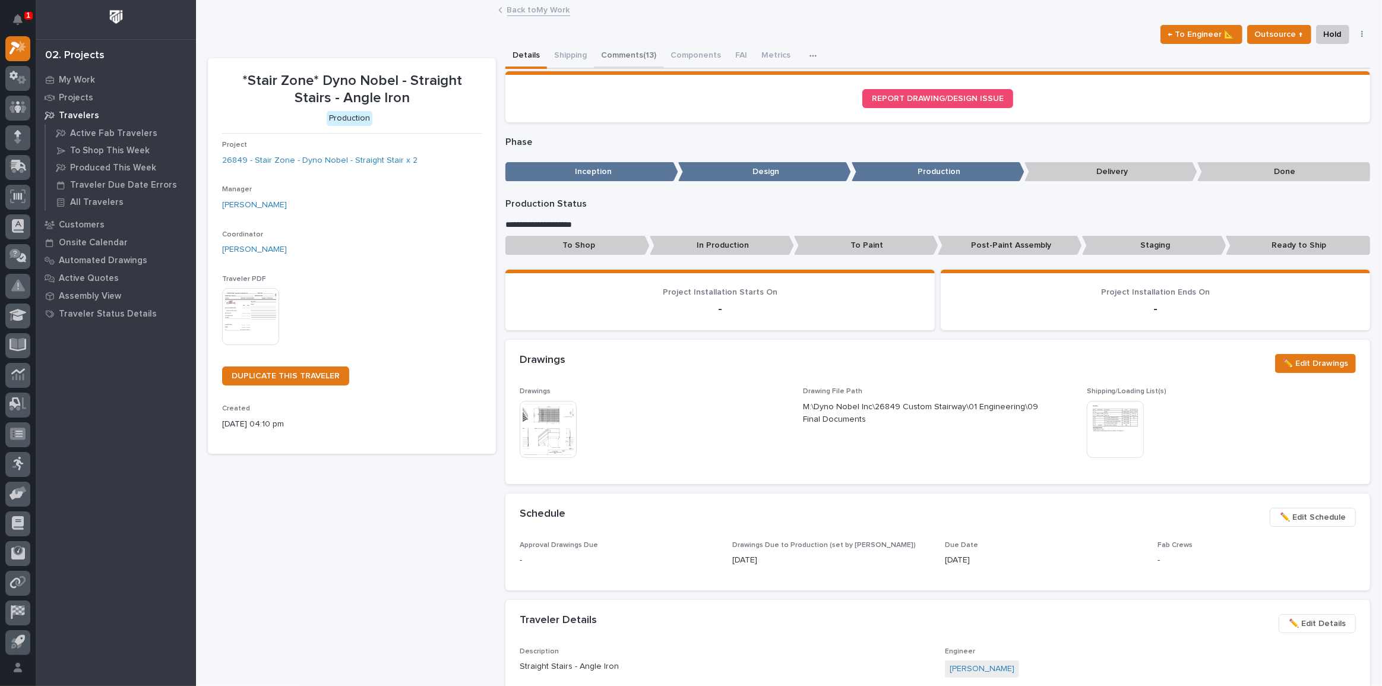
click at [625, 49] on button "Comments (13)" at bounding box center [628, 56] width 69 height 25
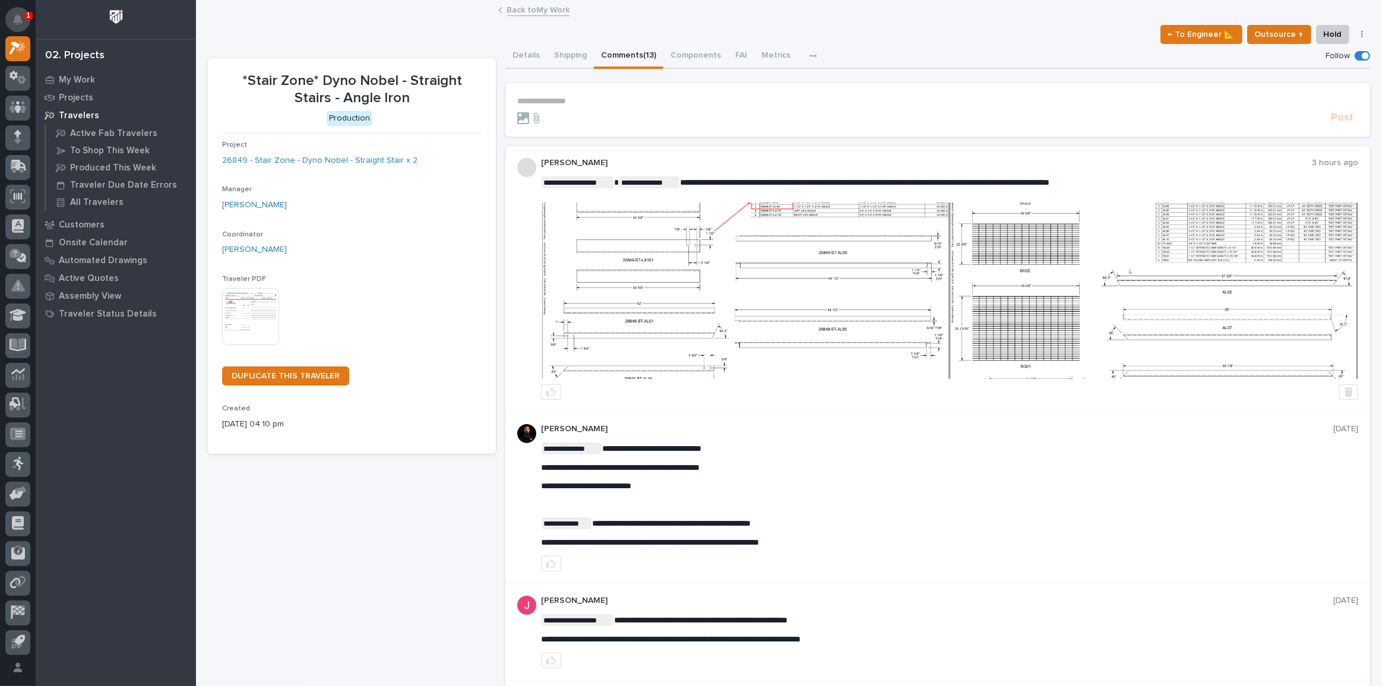
click at [13, 16] on icon "Notifications" at bounding box center [18, 19] width 10 height 11
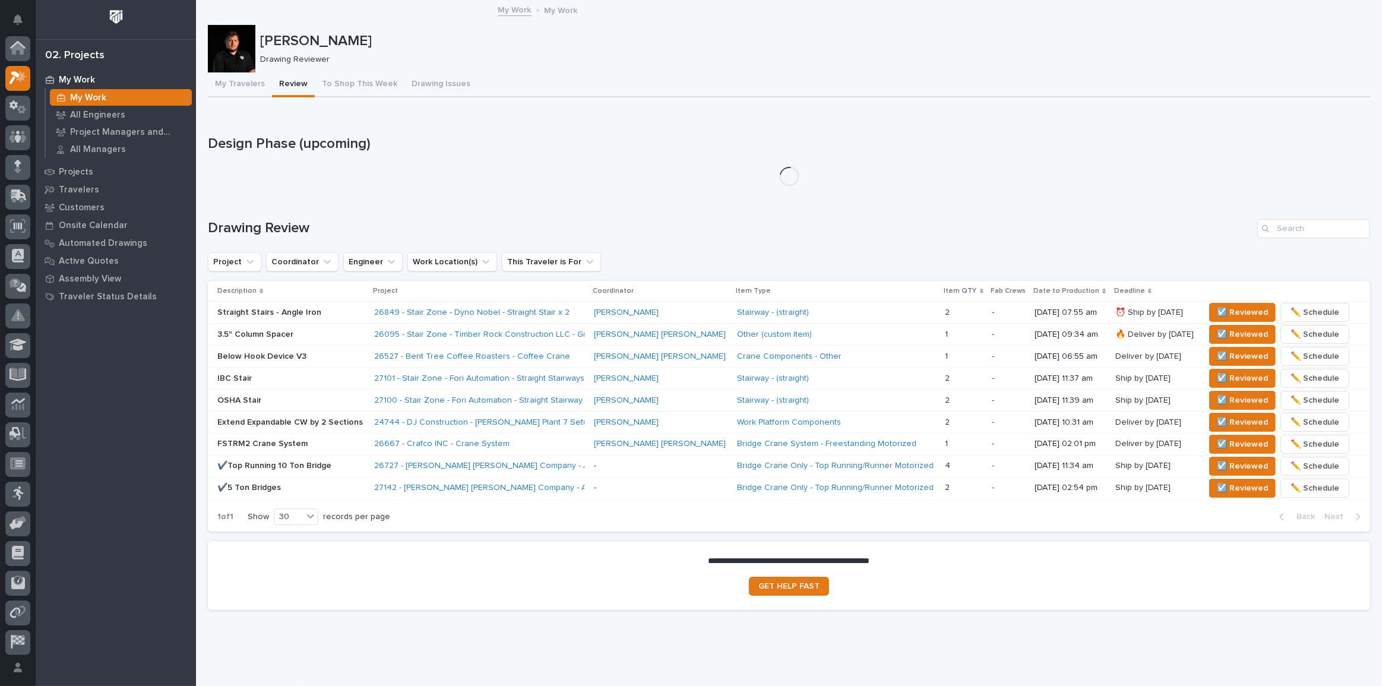
scroll to position [32, 0]
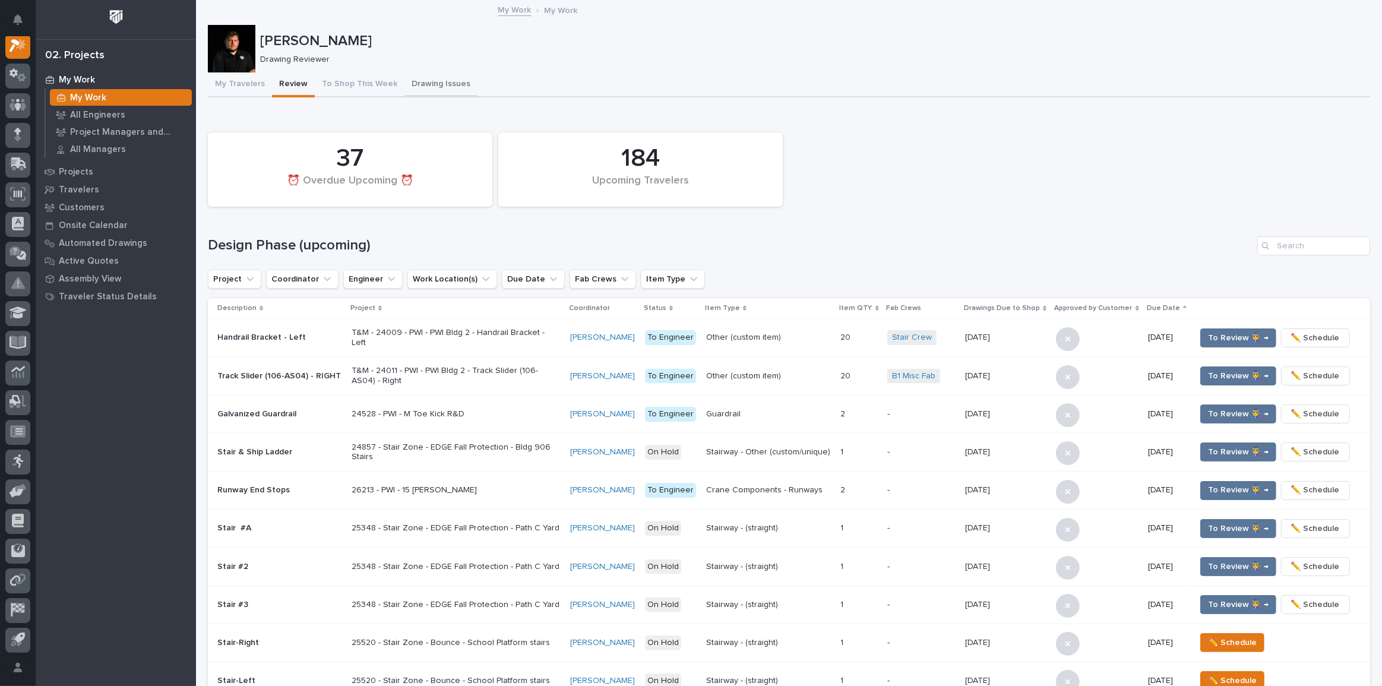
click at [433, 85] on button "Drawing Issues" at bounding box center [440, 84] width 73 height 25
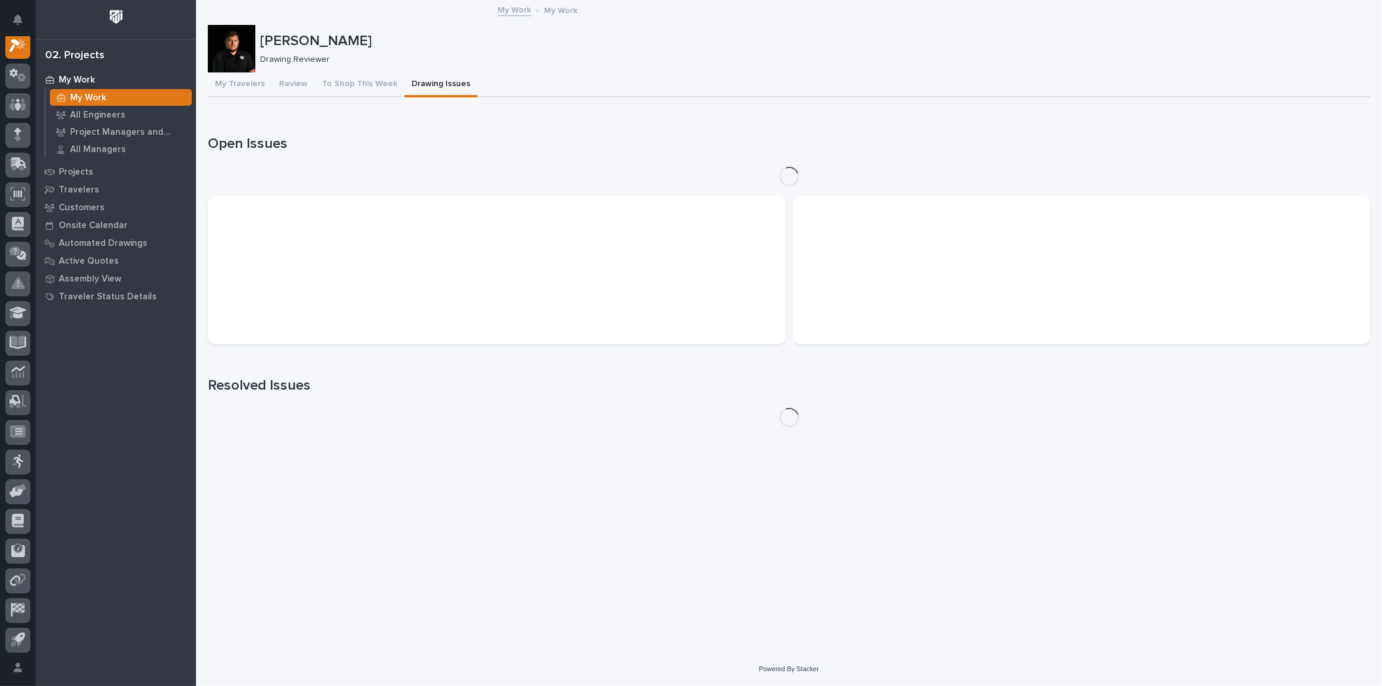
scroll to position [30, 0]
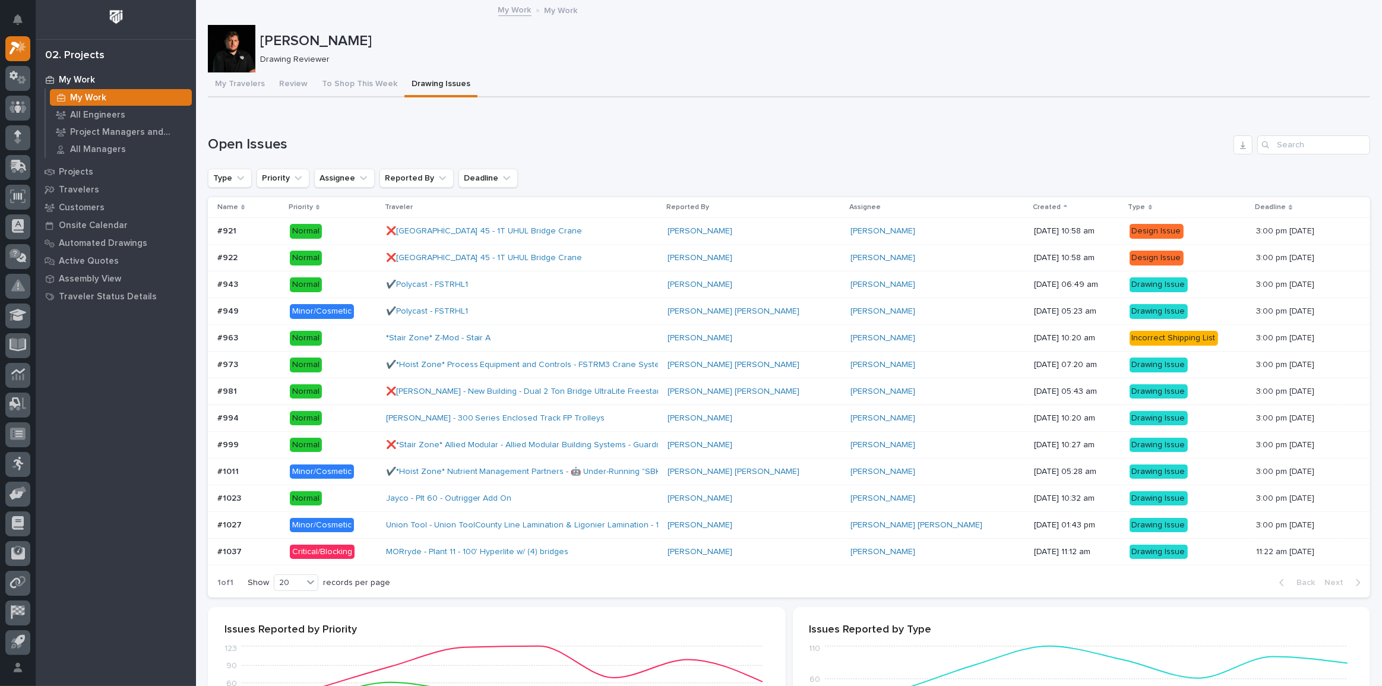
click at [658, 549] on div "MORryde - Plant 11 - 100' Hyperlite w/ (4) bridges" at bounding box center [522, 552] width 272 height 20
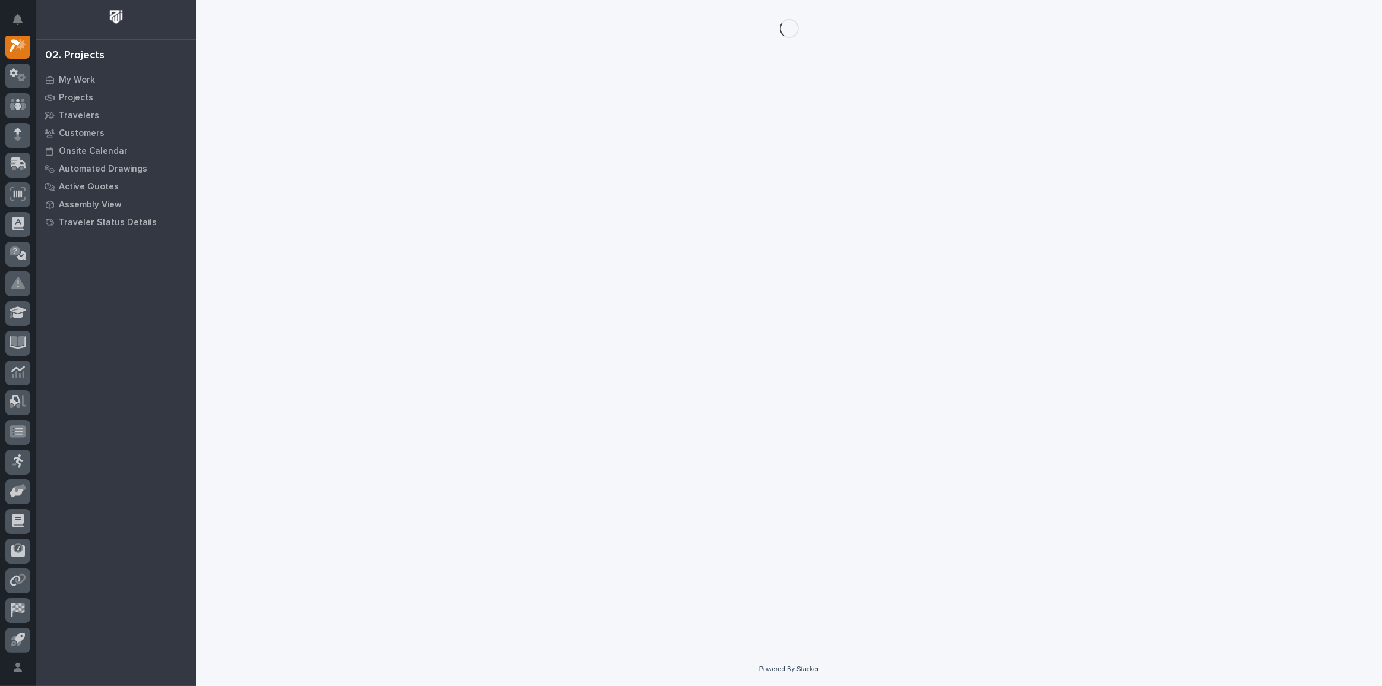
scroll to position [30, 0]
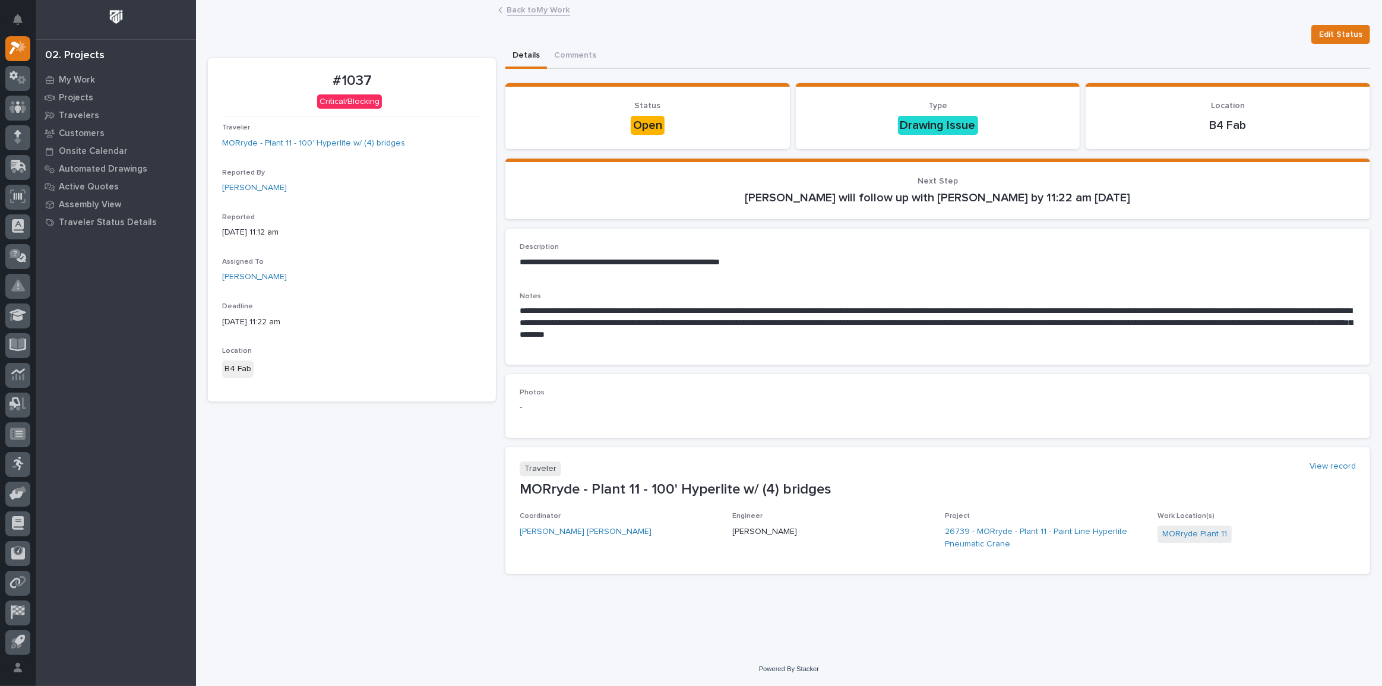
click at [547, 10] on link "Back to My Work" at bounding box center [538, 9] width 63 height 14
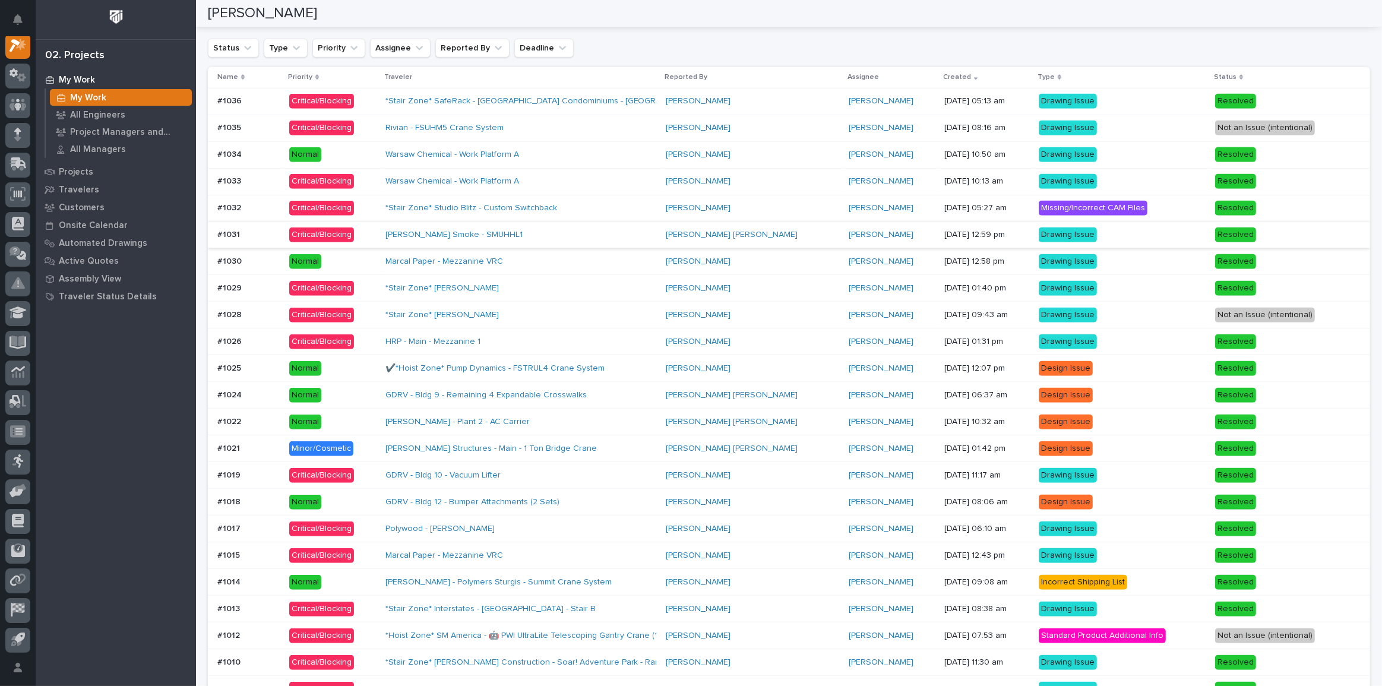
scroll to position [920, 0]
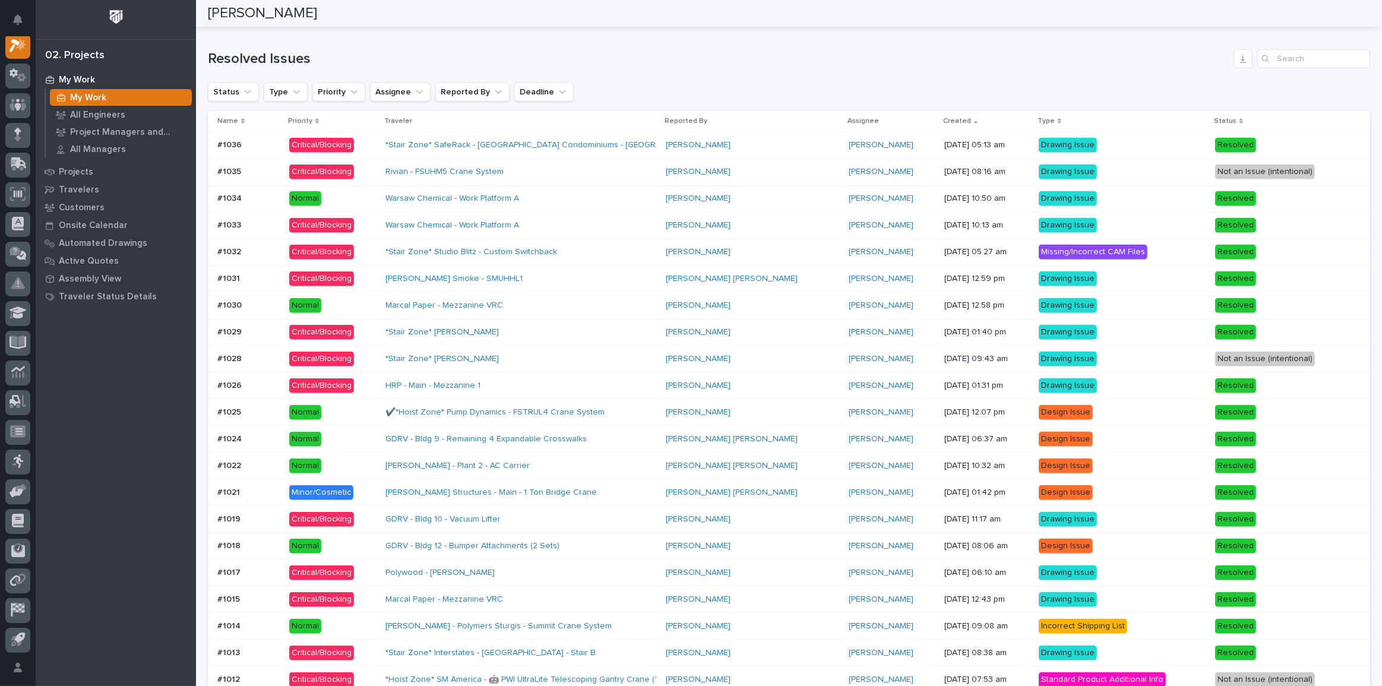
click at [647, 145] on div "*Stair Zone* SafeRack - [GEOGRAPHIC_DATA] Condominiums - [GEOGRAPHIC_DATA]" at bounding box center [520, 145] width 271 height 20
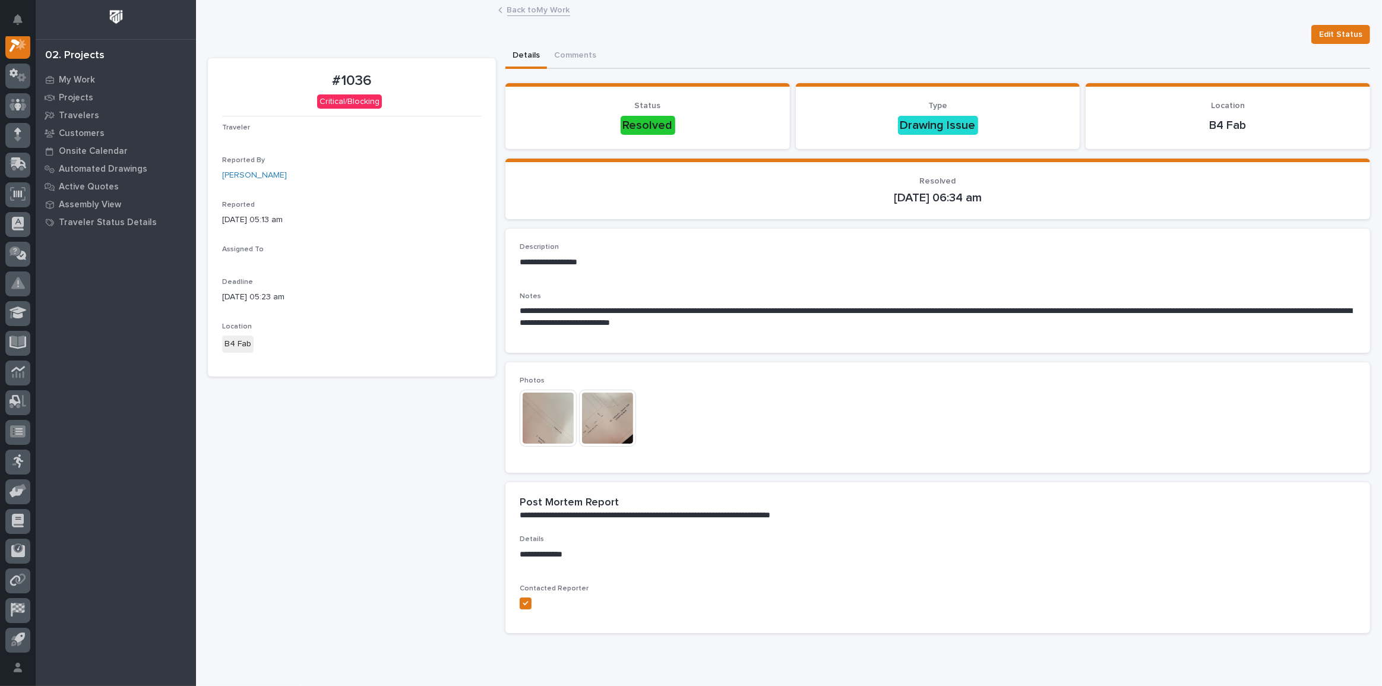
scroll to position [30, 0]
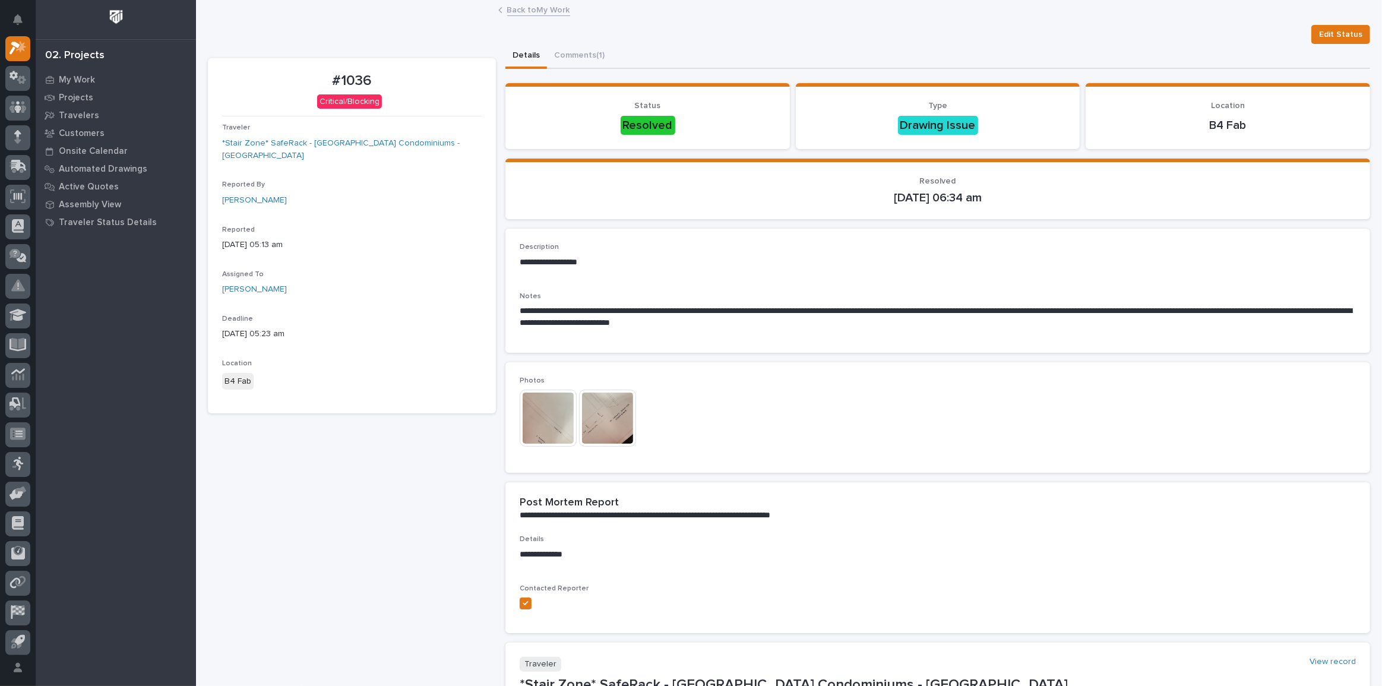
click at [550, 410] on img at bounding box center [548, 418] width 57 height 57
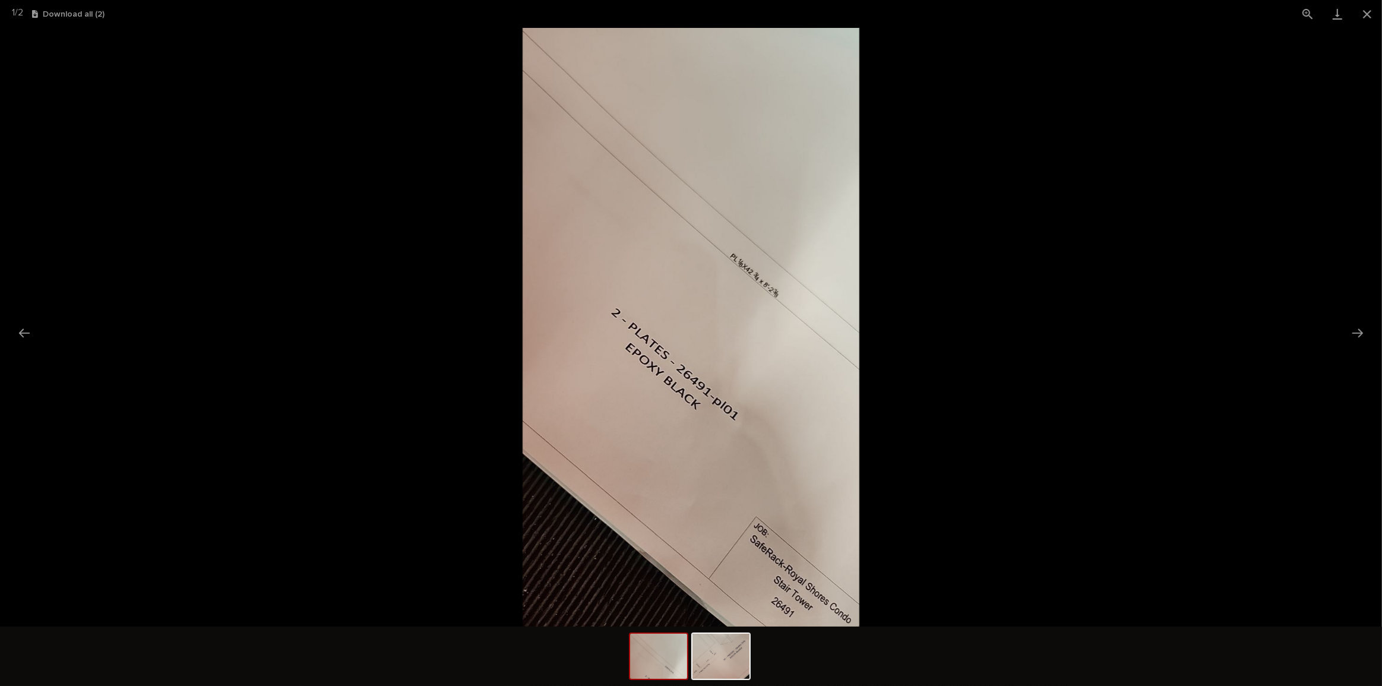
scroll to position [0, 0]
click at [1381, 362] on picture at bounding box center [691, 327] width 1382 height 599
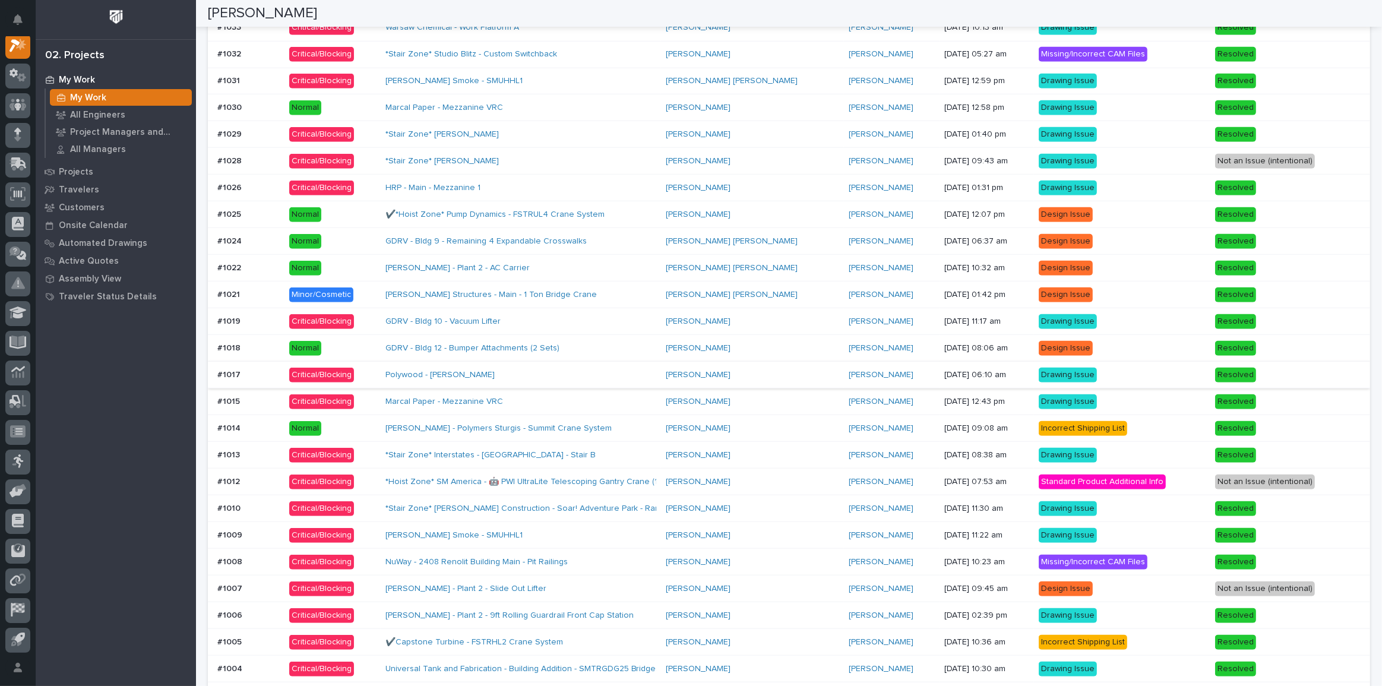
scroll to position [1299, 0]
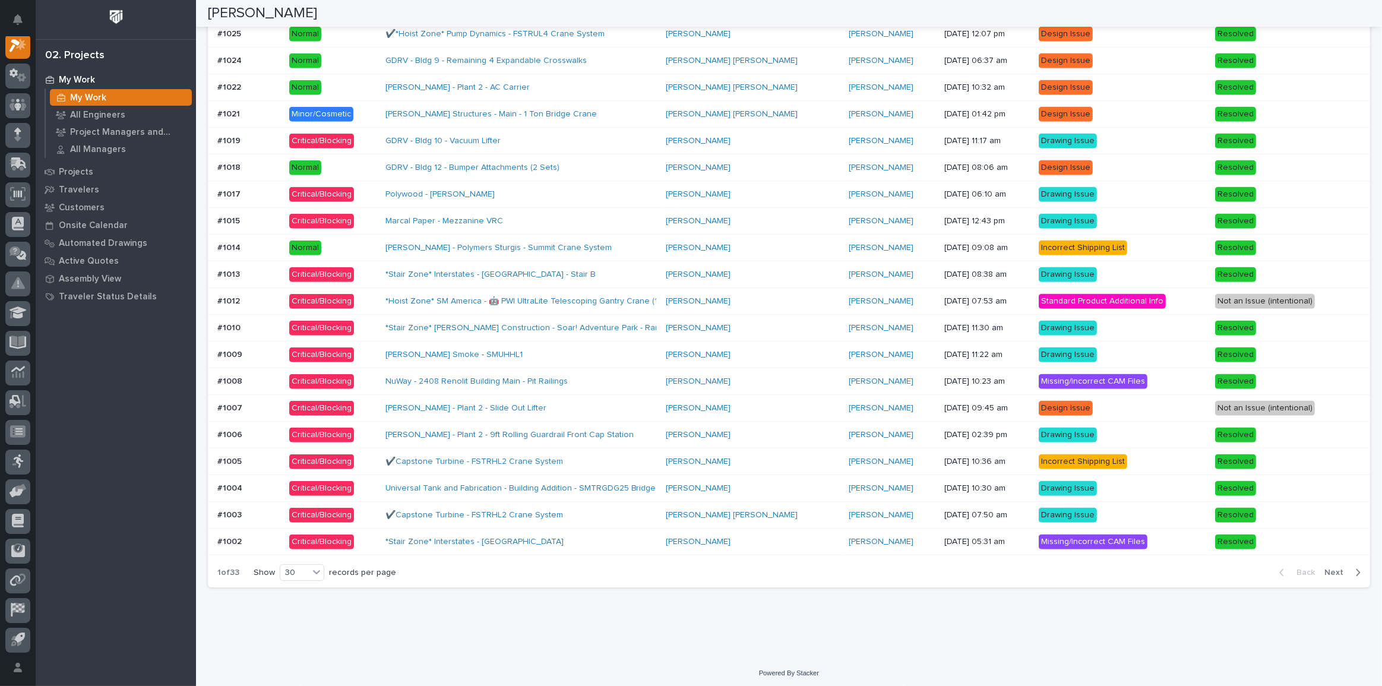
click at [1337, 567] on span "Next" at bounding box center [1337, 572] width 26 height 11
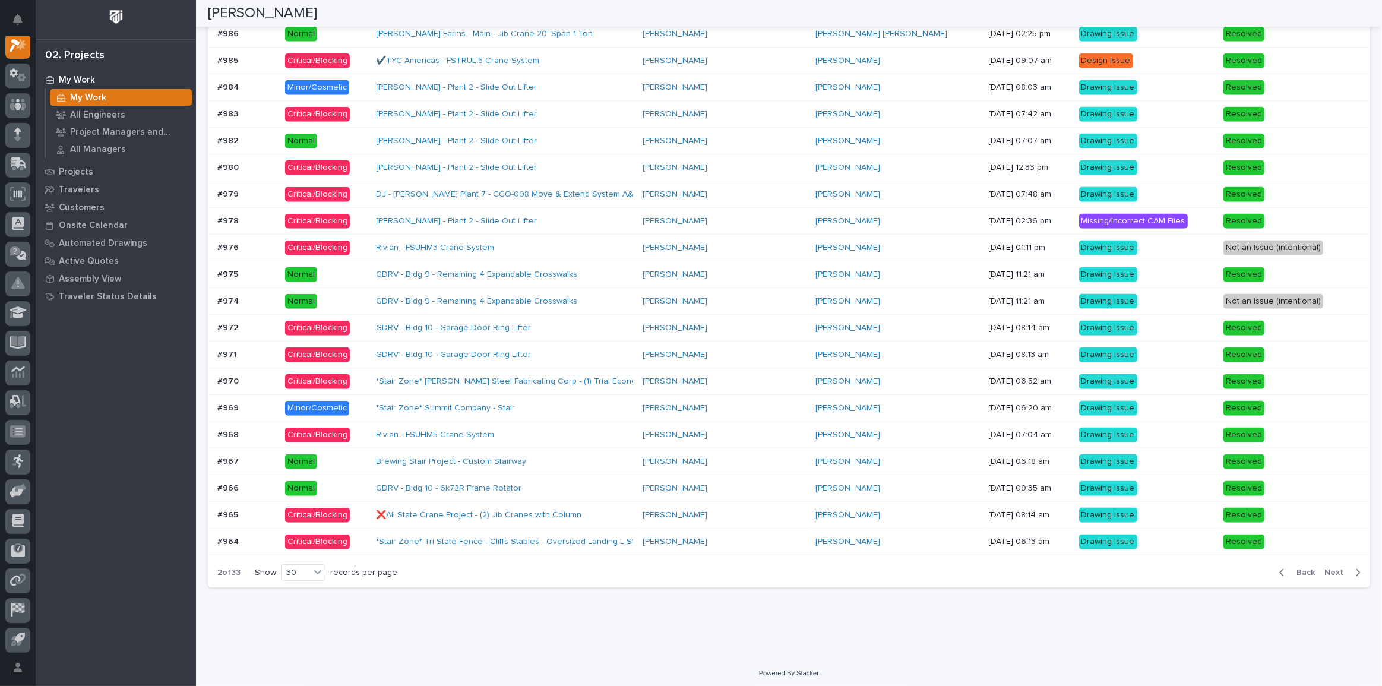
click at [1342, 567] on span "Next" at bounding box center [1337, 572] width 26 height 11
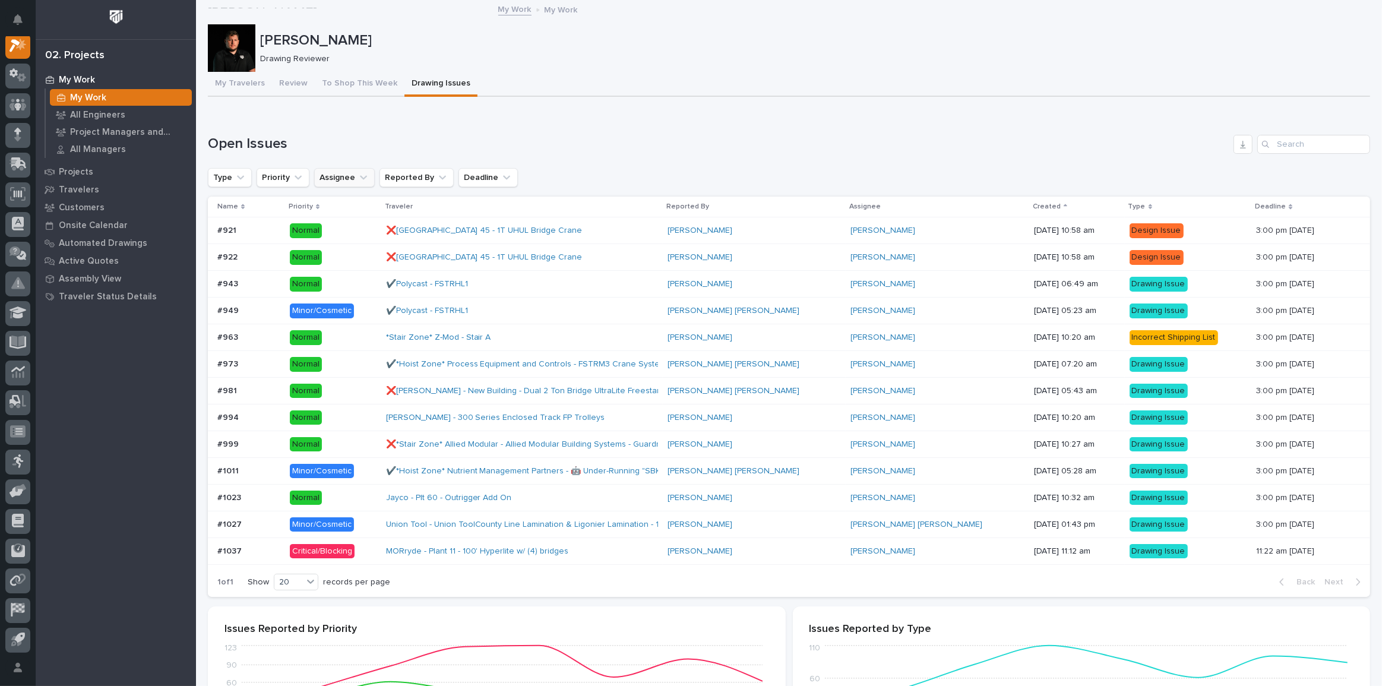
scroll to position [0, 0]
click at [284, 75] on button "Review" at bounding box center [293, 84] width 43 height 25
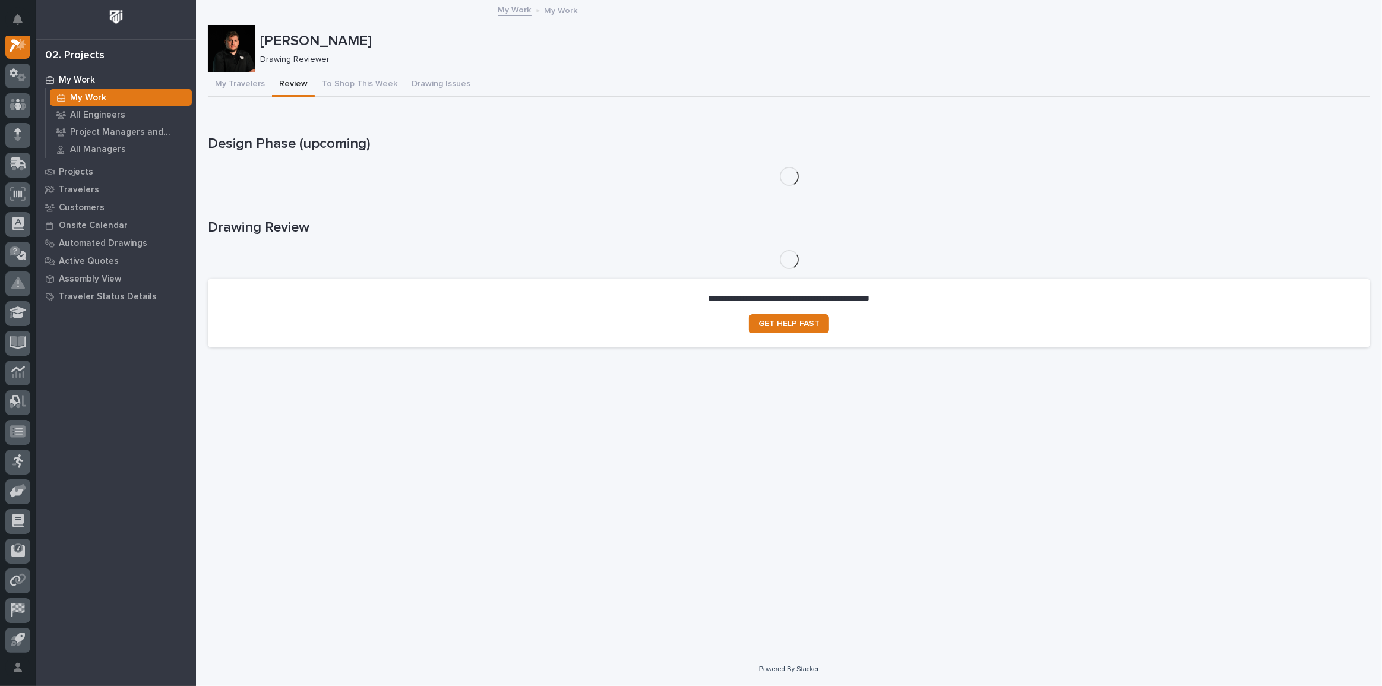
scroll to position [30, 0]
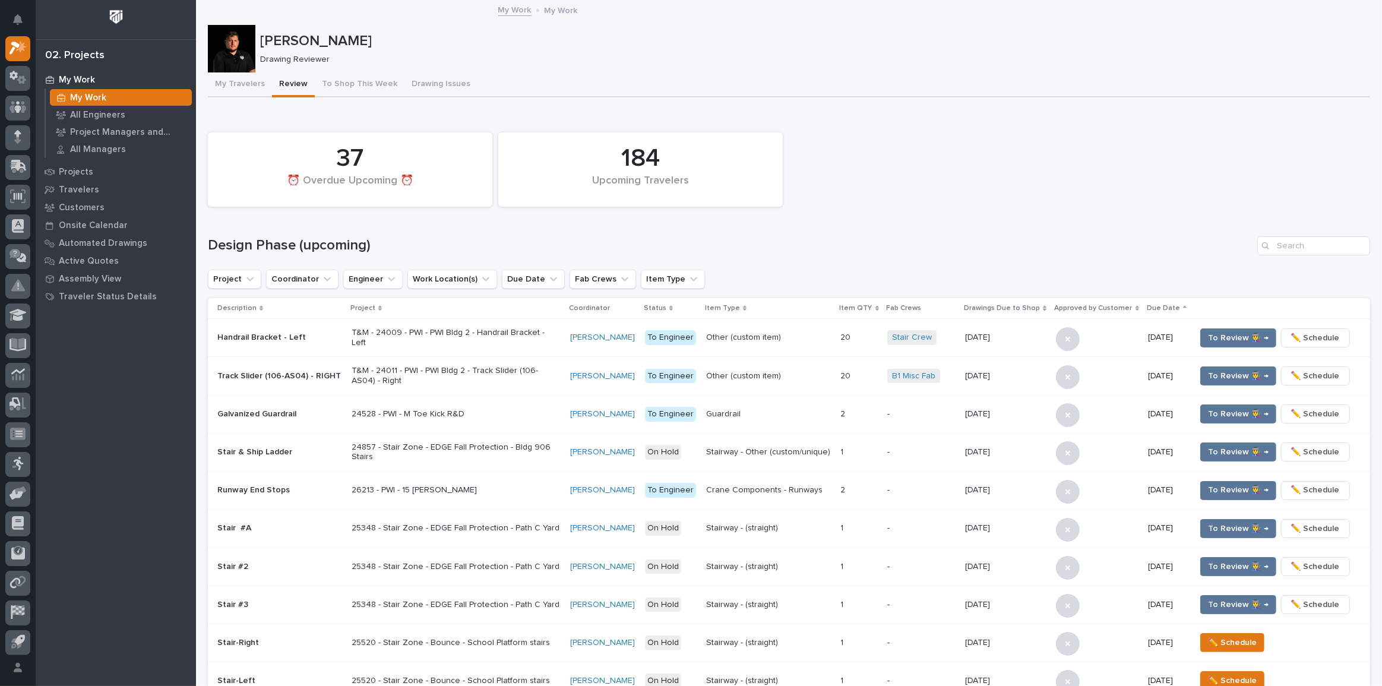
click at [1170, 128] on div "184 Upcoming Travelers 37 ⏰ Overdue Upcoming ⏰" at bounding box center [789, 169] width 1174 height 86
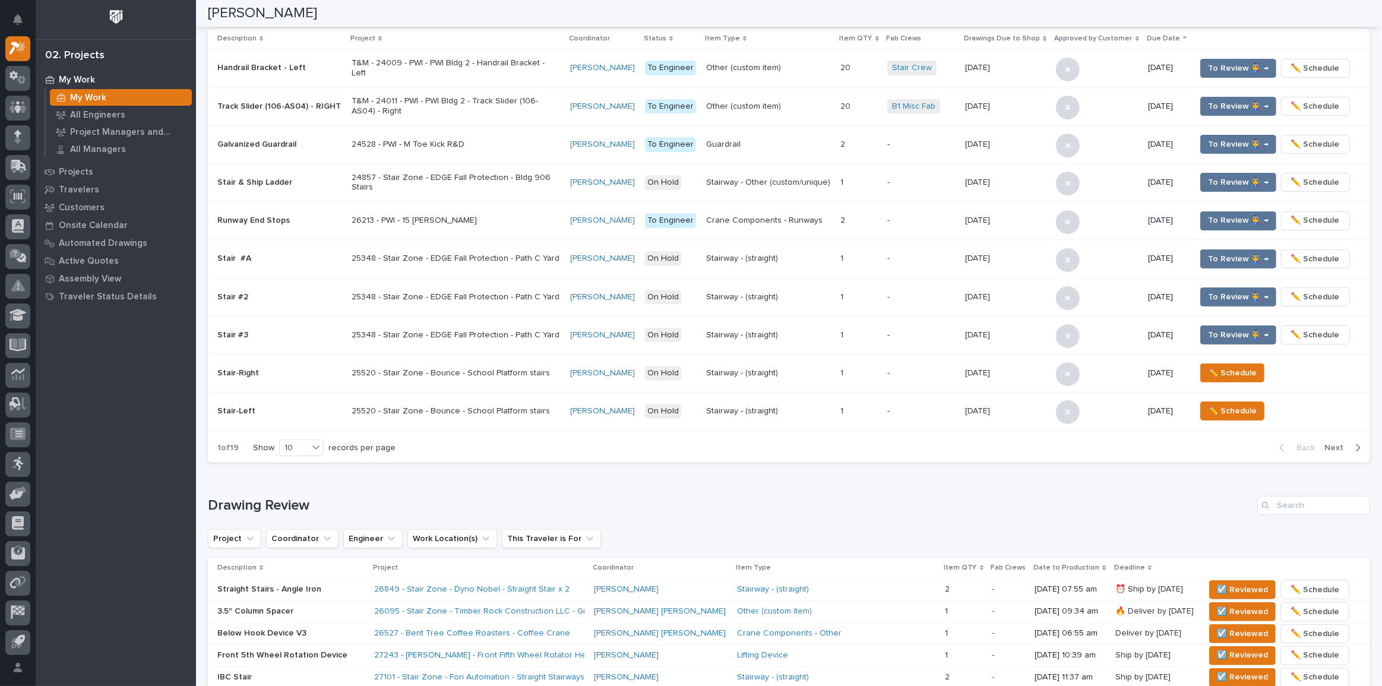
scroll to position [486, 0]
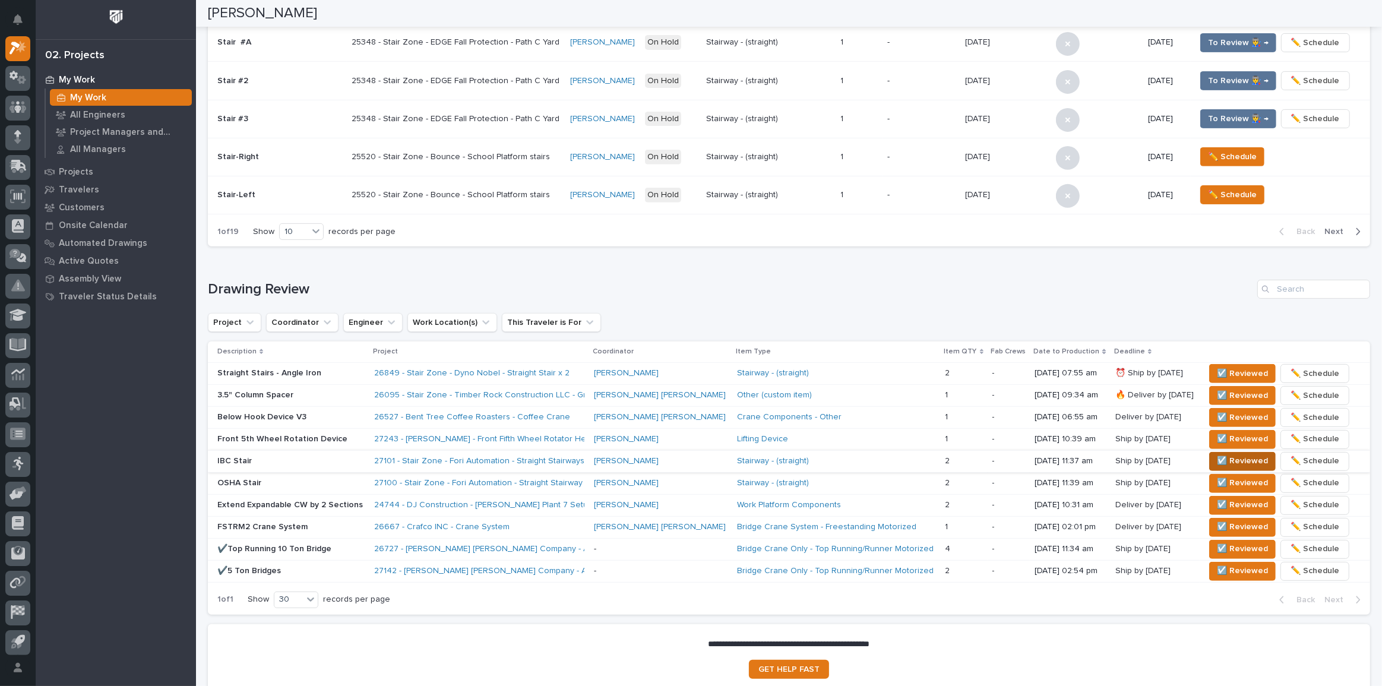
click at [1228, 460] on span "☑️ Reviewed" at bounding box center [1242, 461] width 51 height 14
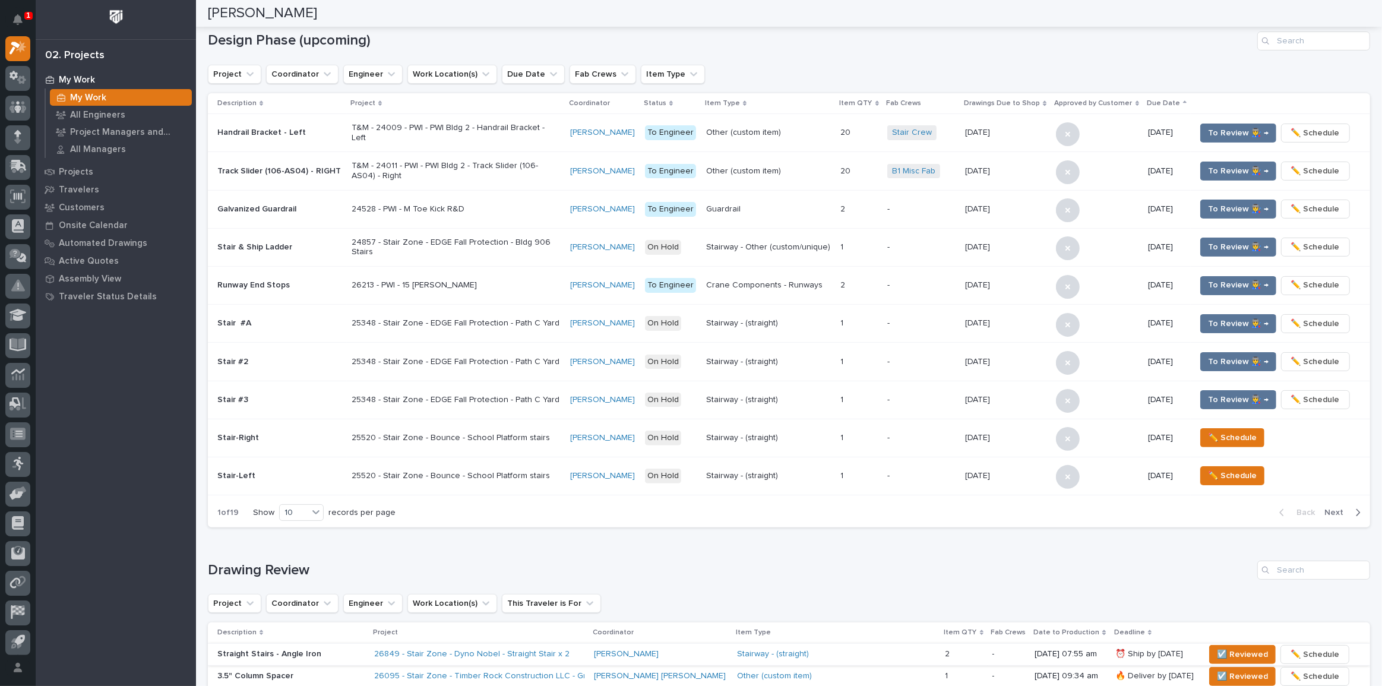
scroll to position [97, 0]
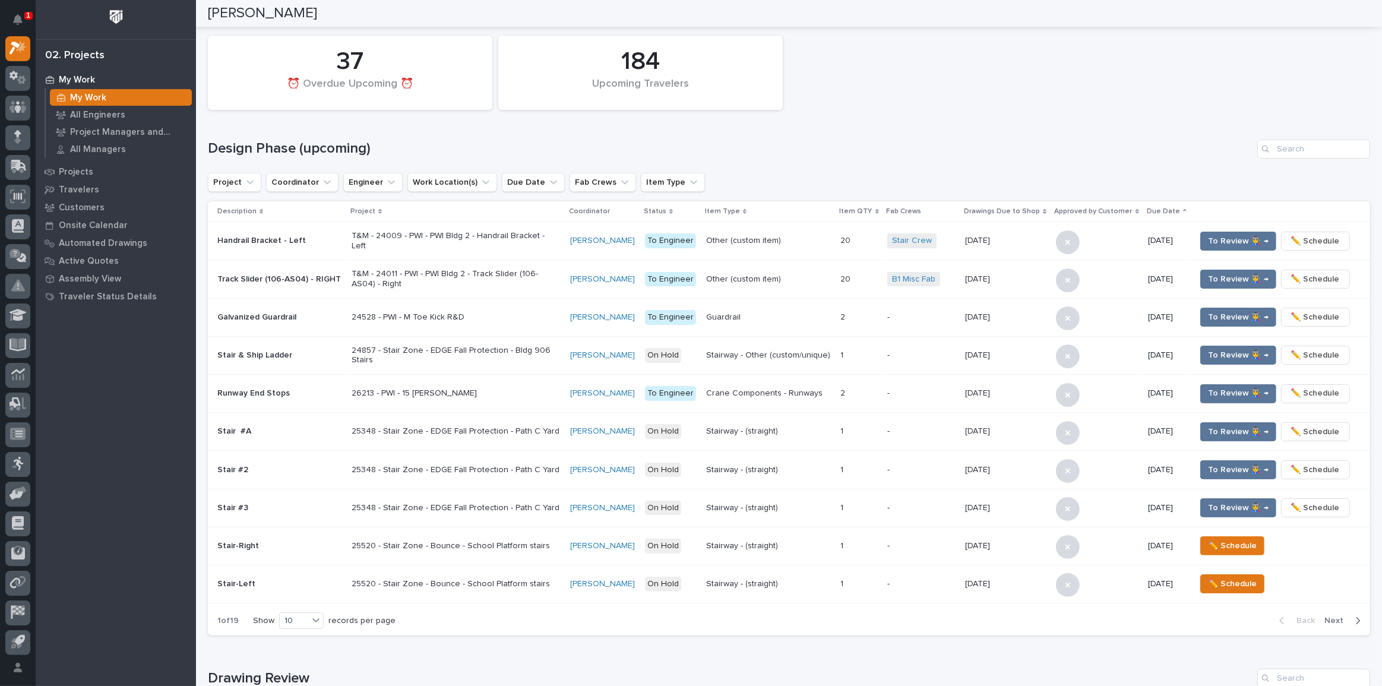
click at [1299, 134] on div "184 Upcoming Travelers 37 ⏰ Overdue Upcoming ⏰ Design Phase (upcoming) Project …" at bounding box center [789, 333] width 1162 height 606
click at [1294, 141] on input "Search" at bounding box center [1313, 149] width 113 height 19
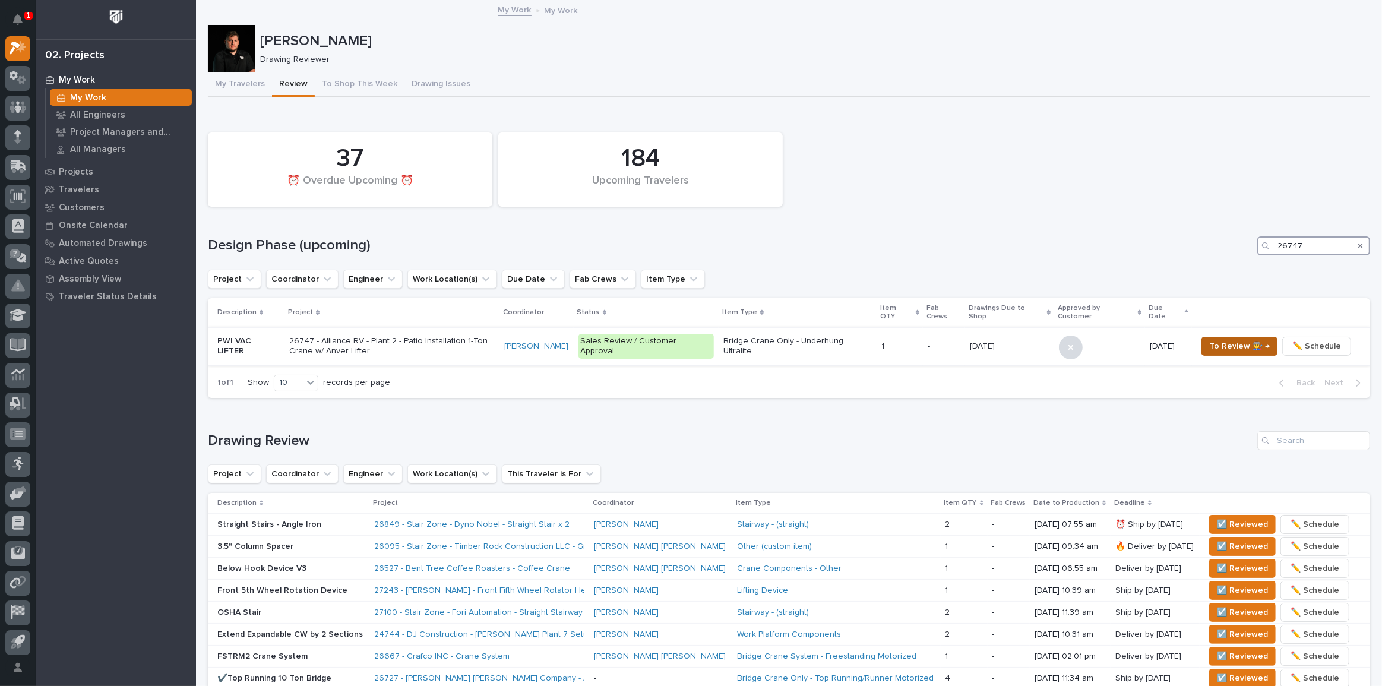
type input "26747"
click at [1214, 339] on span "To Review 👨‍🏭 →" at bounding box center [1239, 346] width 61 height 14
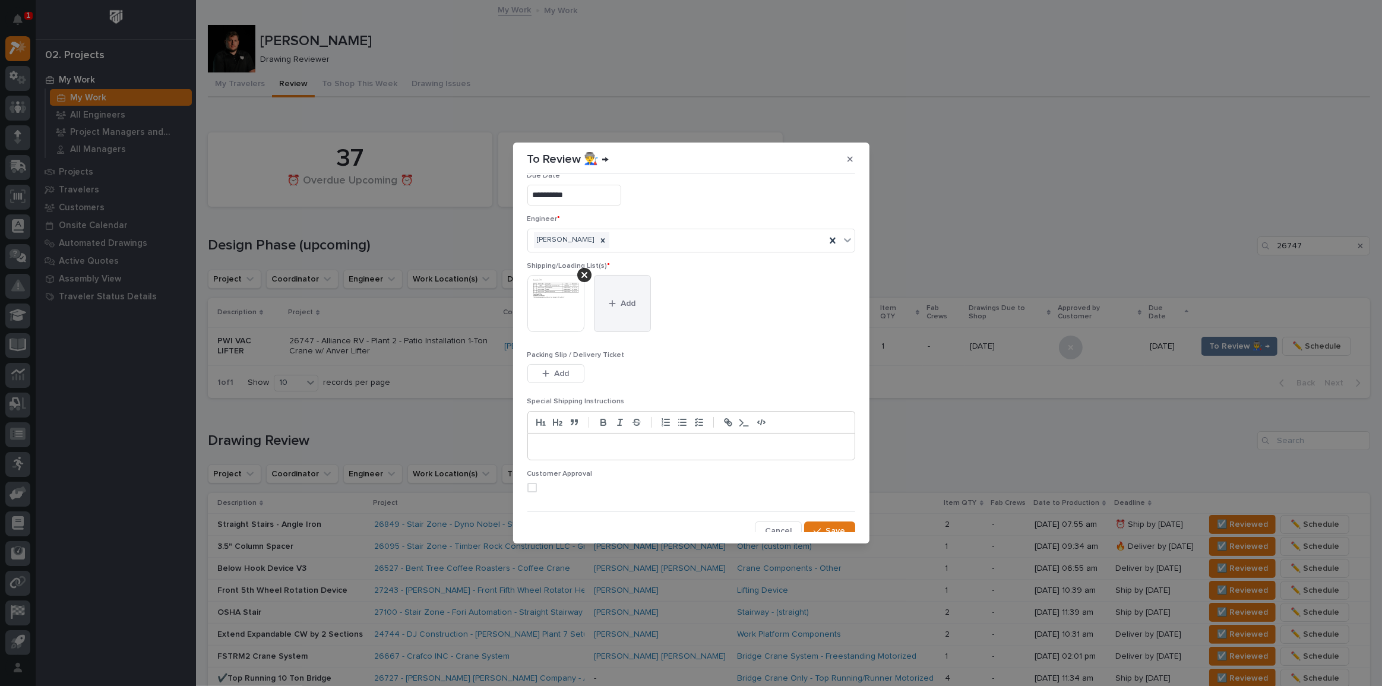
scroll to position [24, 0]
click at [832, 521] on span "Save" at bounding box center [836, 523] width 20 height 11
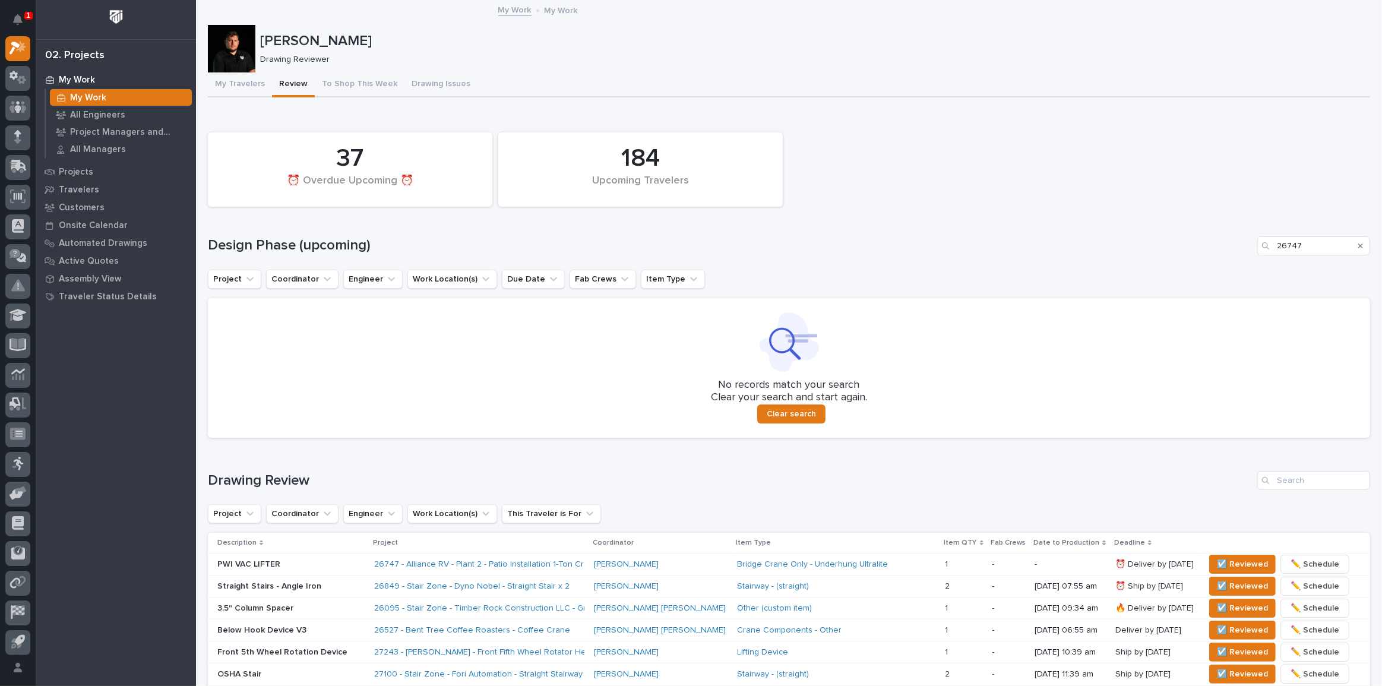
click at [358, 563] on p "PWI VAC LIFTER" at bounding box center [290, 564] width 147 height 10
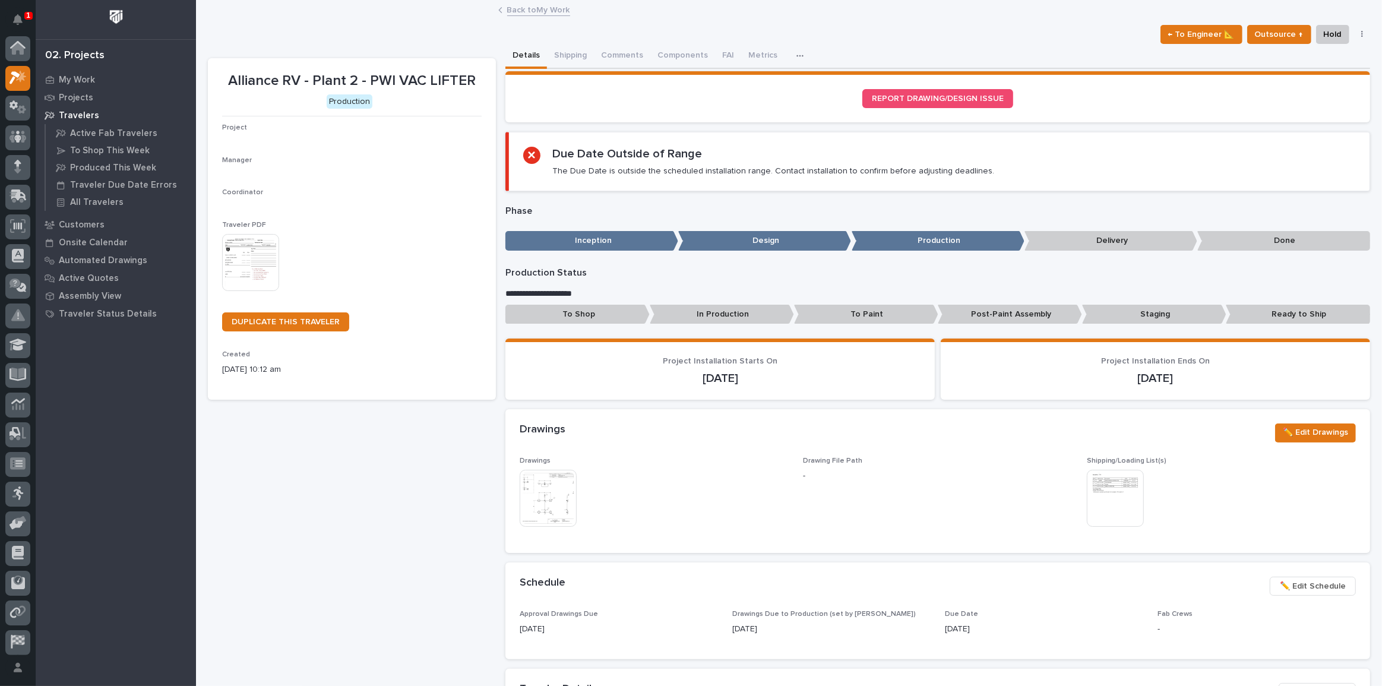
scroll to position [30, 0]
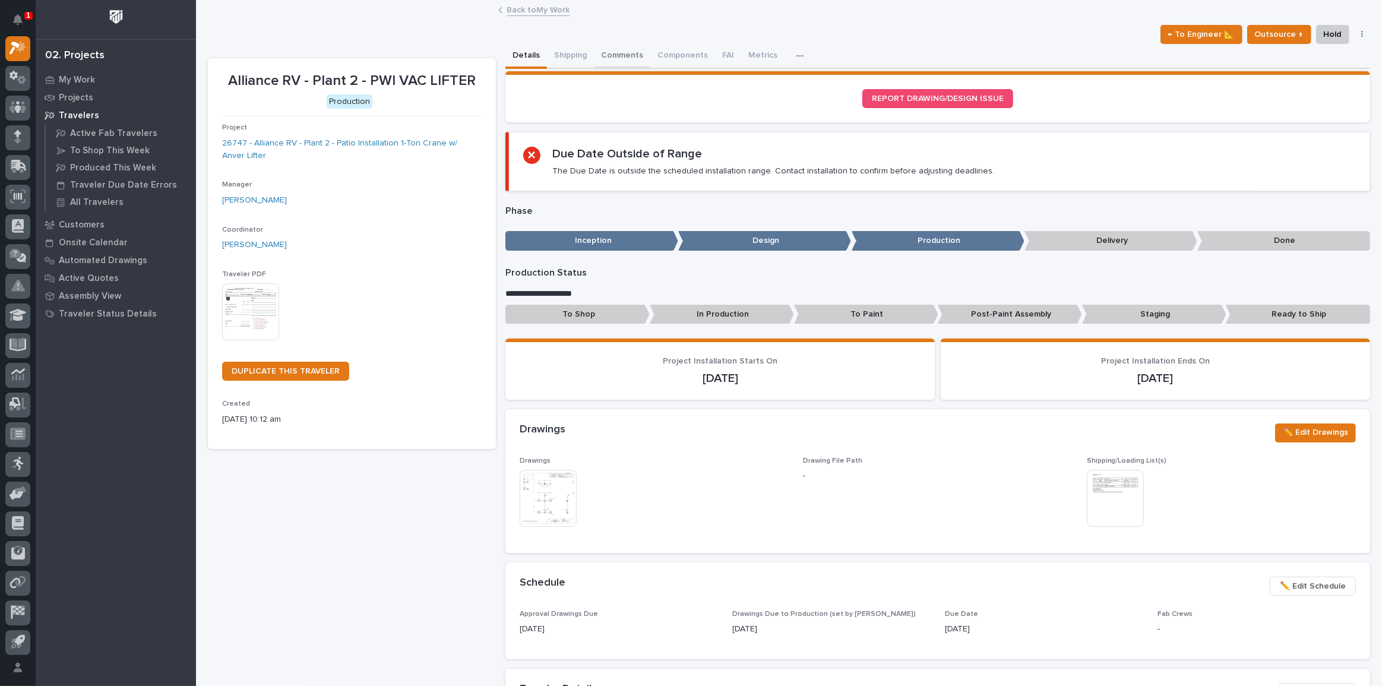
click at [603, 51] on button "Comments" at bounding box center [622, 56] width 56 height 25
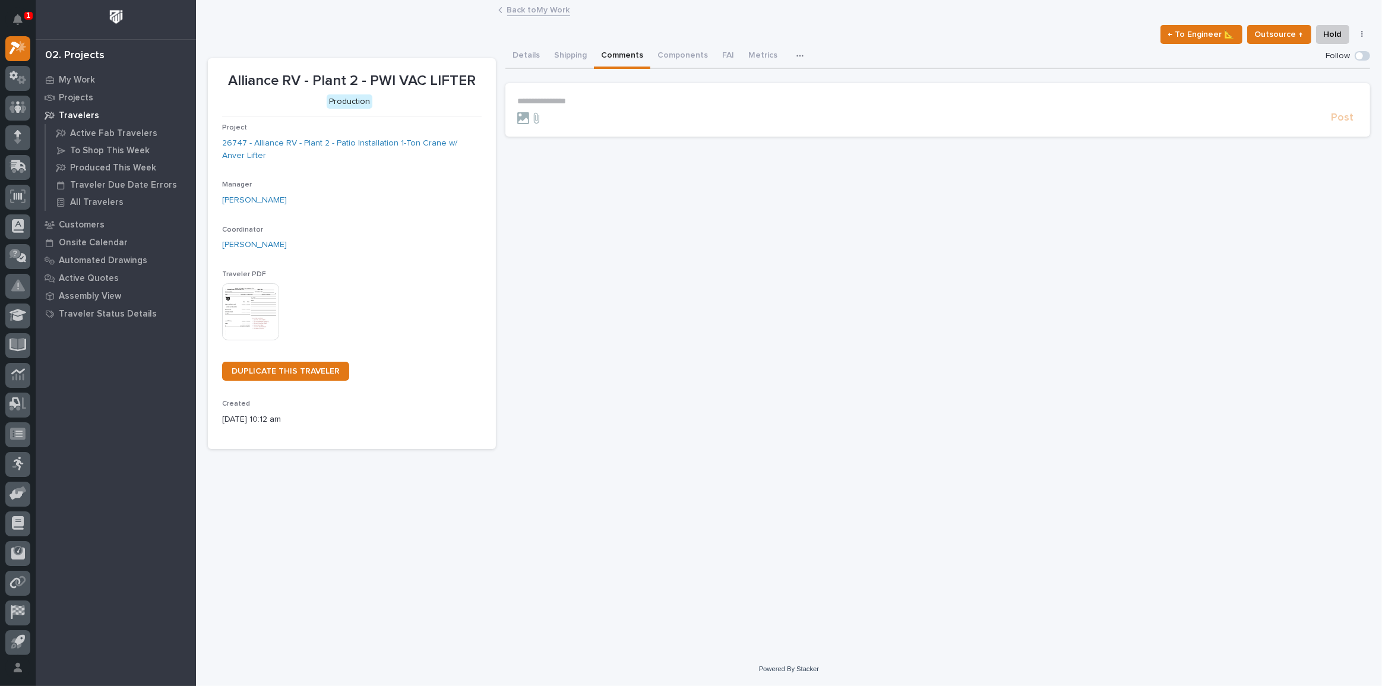
click at [550, 97] on p "**********" at bounding box center [937, 101] width 841 height 10
click at [555, 142] on span "[PERSON_NAME]" at bounding box center [554, 142] width 67 height 8
click at [579, 107] on p "**********" at bounding box center [937, 102] width 841 height 12
drag, startPoint x: 635, startPoint y: 96, endPoint x: 625, endPoint y: 100, distance: 10.1
click at [634, 97] on p "**********" at bounding box center [937, 102] width 841 height 12
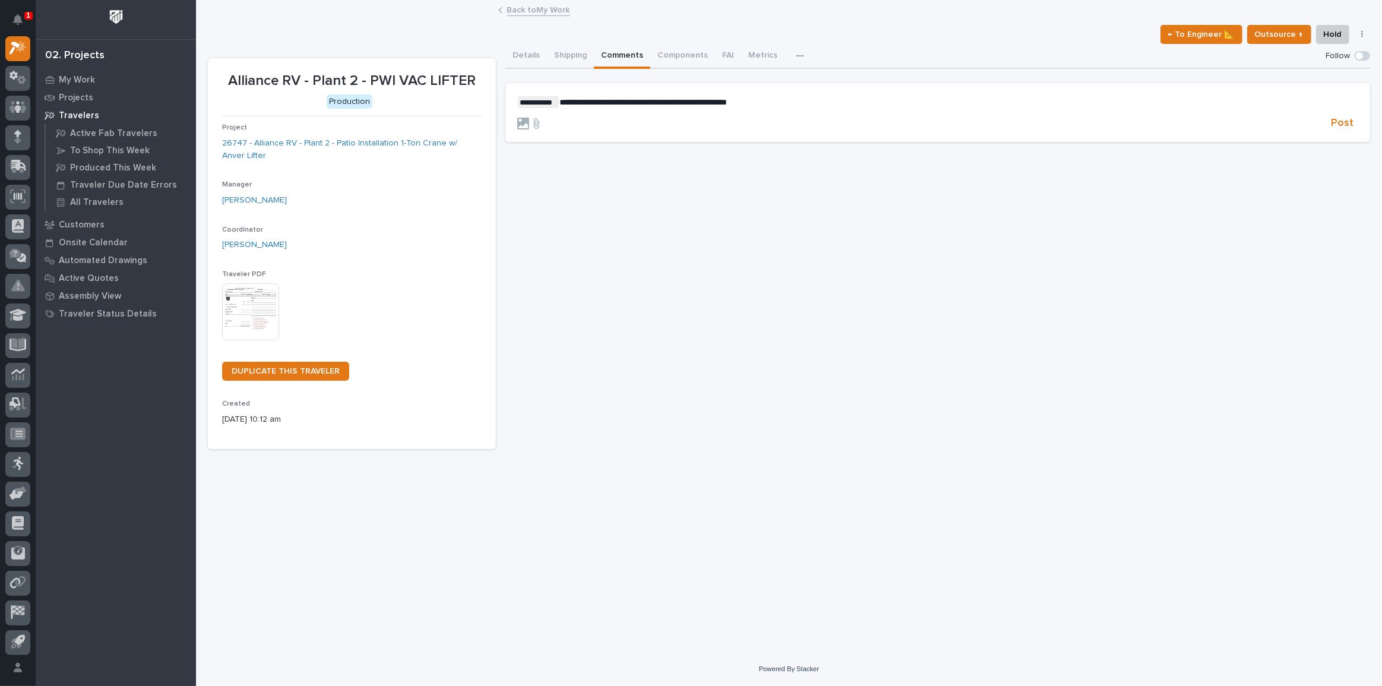
drag, startPoint x: 791, startPoint y: 103, endPoint x: 778, endPoint y: 105, distance: 13.7
click at [778, 105] on p "**********" at bounding box center [937, 102] width 841 height 12
click at [831, 102] on p "**********" at bounding box center [937, 102] width 841 height 12
click at [874, 100] on p "**********" at bounding box center [937, 102] width 841 height 12
click at [1333, 121] on span "Post" at bounding box center [1342, 123] width 23 height 14
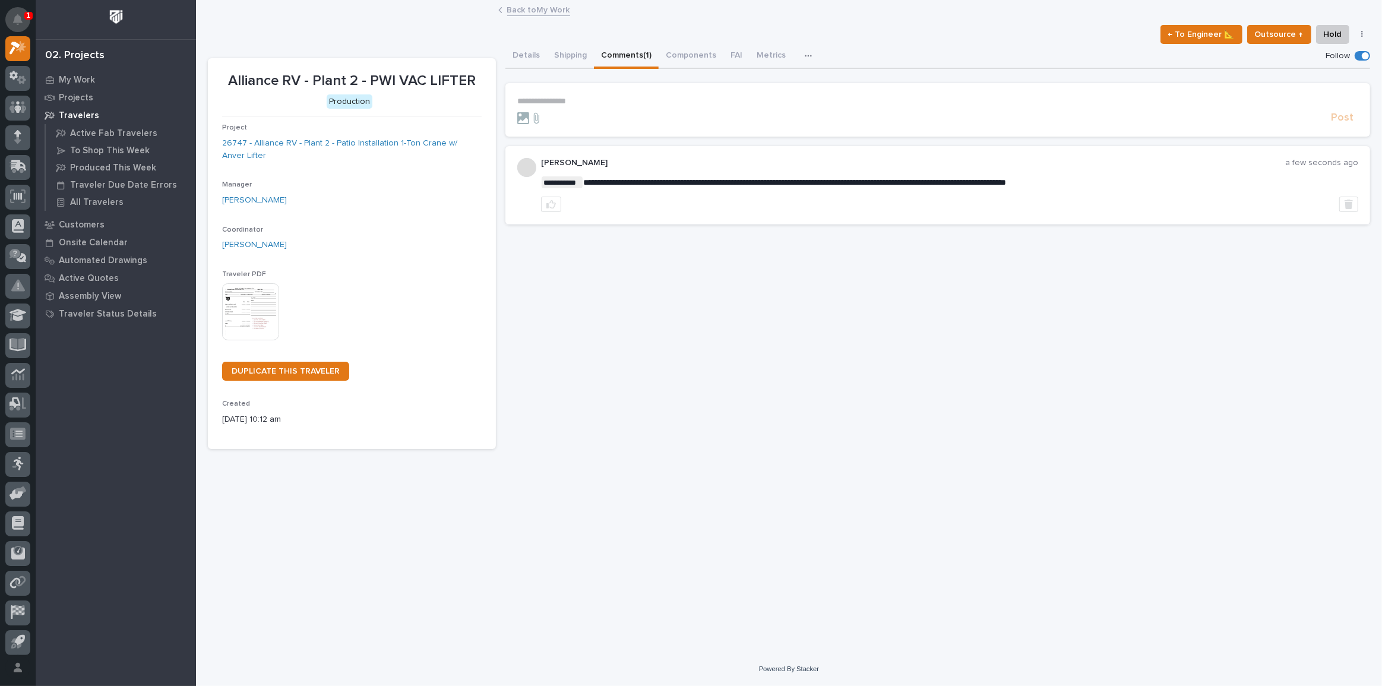
click at [17, 11] on button "Notifications" at bounding box center [17, 19] width 25 height 25
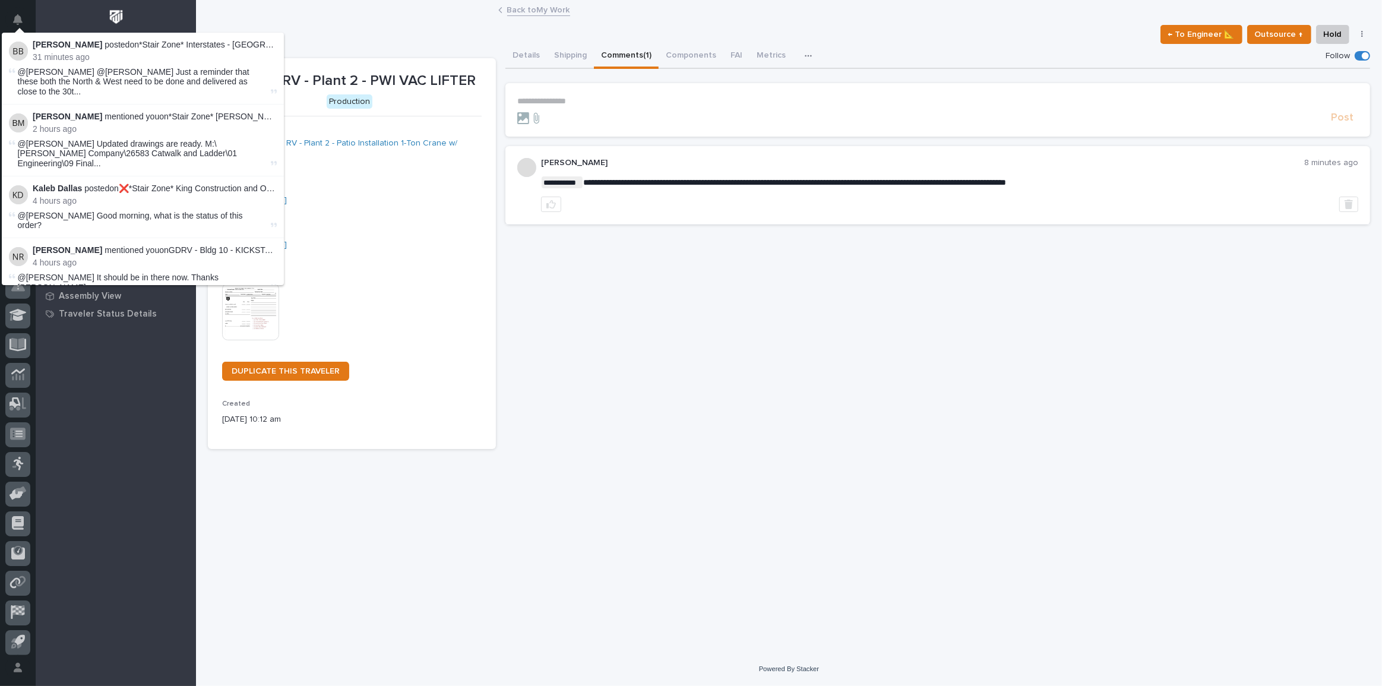
click at [347, 19] on div "**********" at bounding box center [789, 225] width 1162 height 448
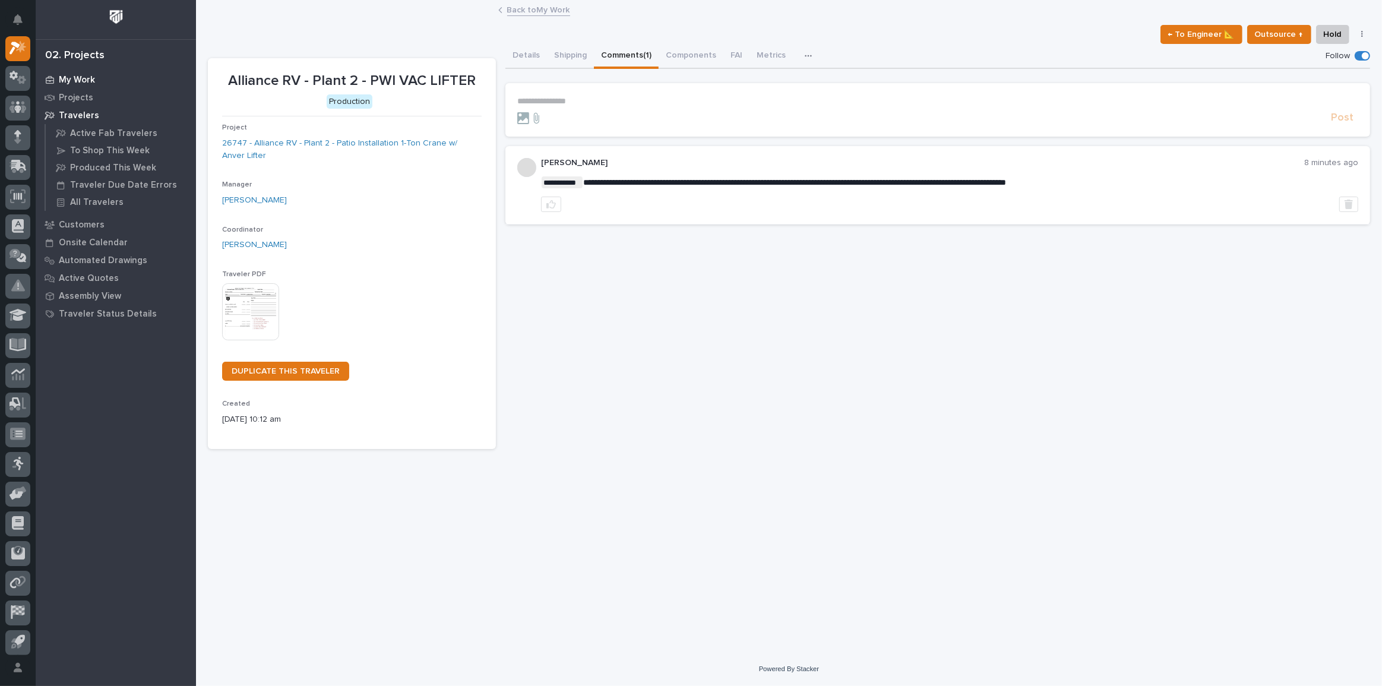
click at [78, 77] on p "My Work" at bounding box center [77, 80] width 36 height 11
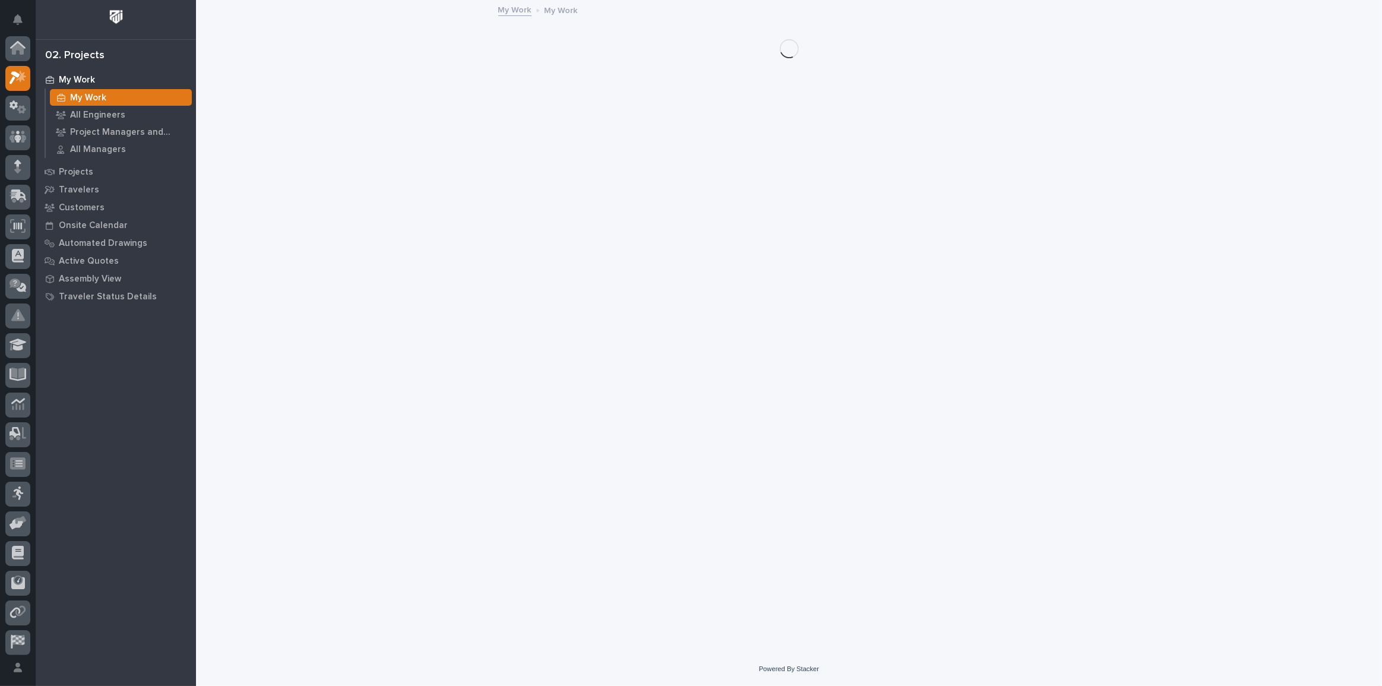
scroll to position [30, 0]
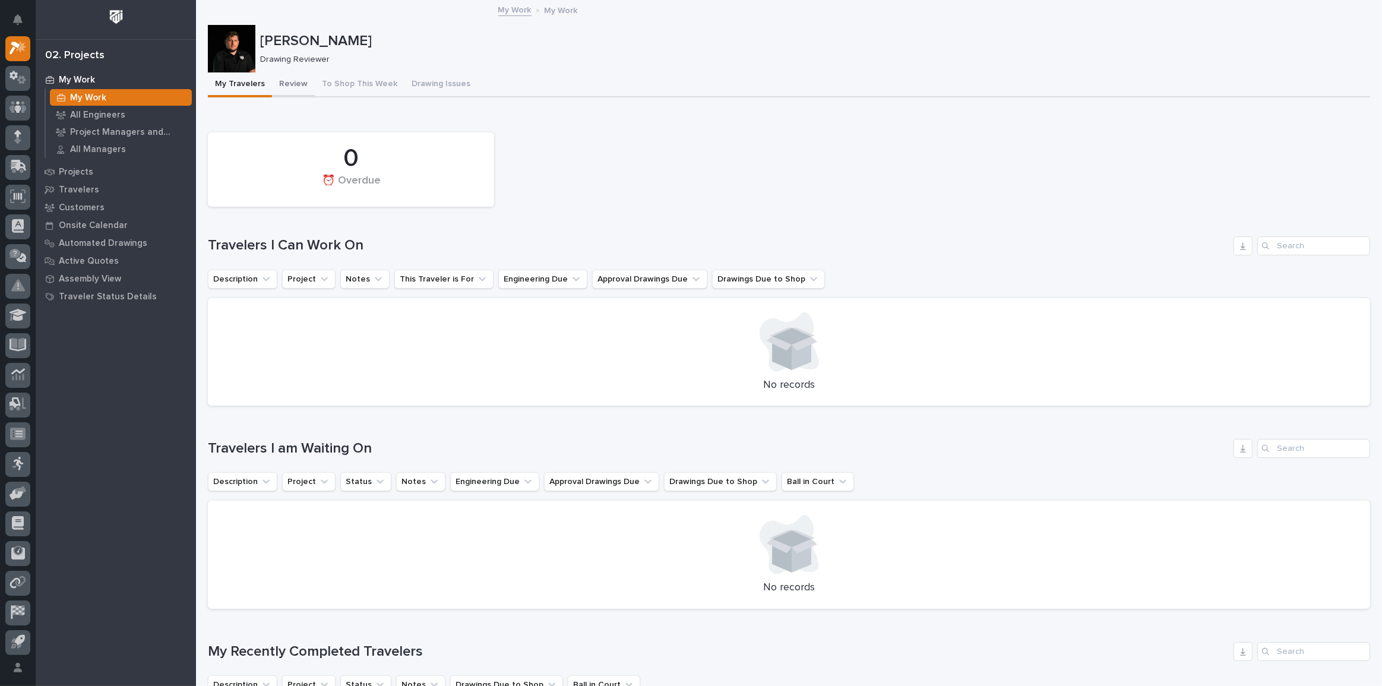
click at [286, 83] on button "Review" at bounding box center [293, 84] width 43 height 25
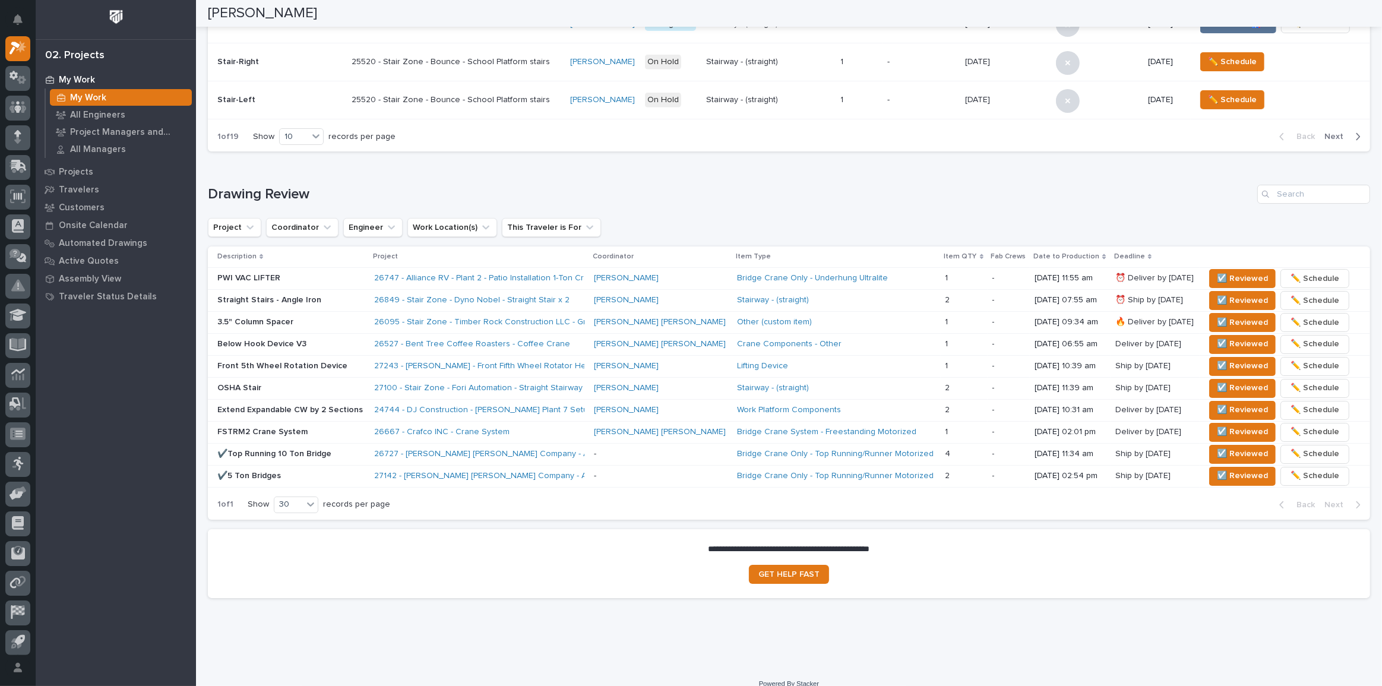
scroll to position [539, 0]
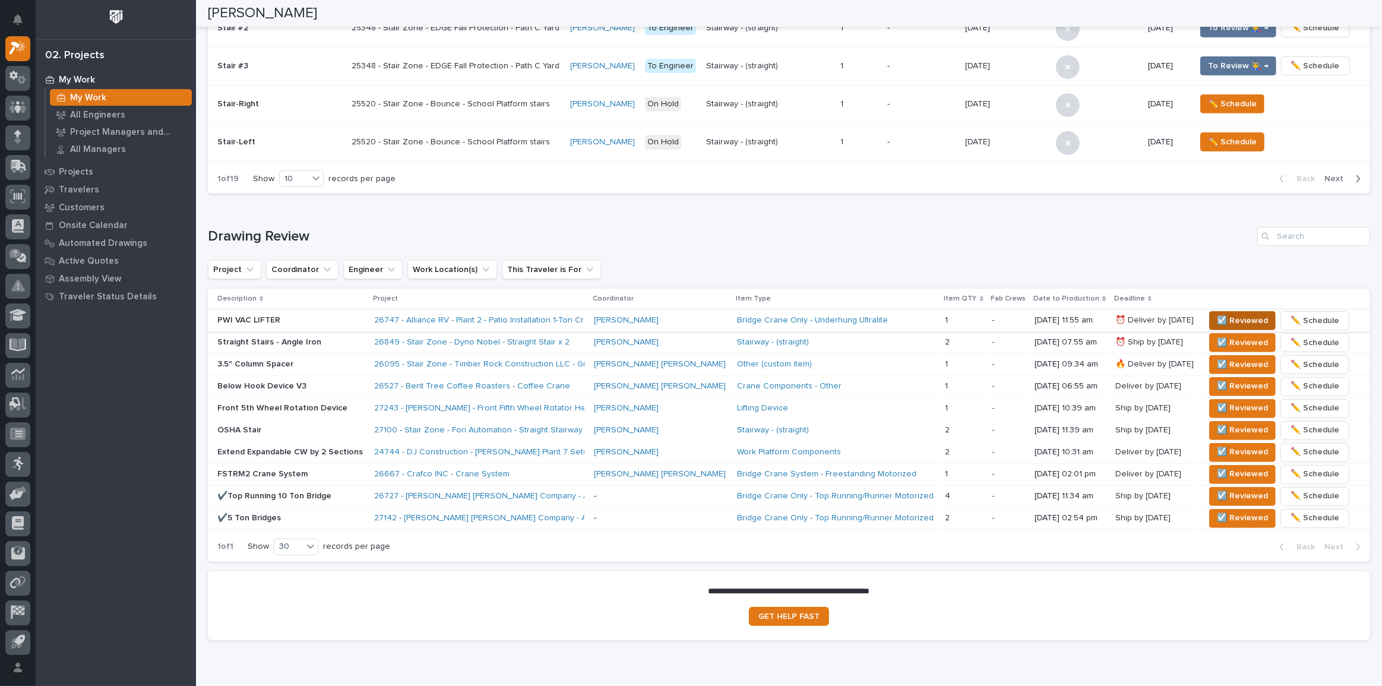
click at [1217, 316] on span "☑️ Reviewed" at bounding box center [1242, 321] width 51 height 14
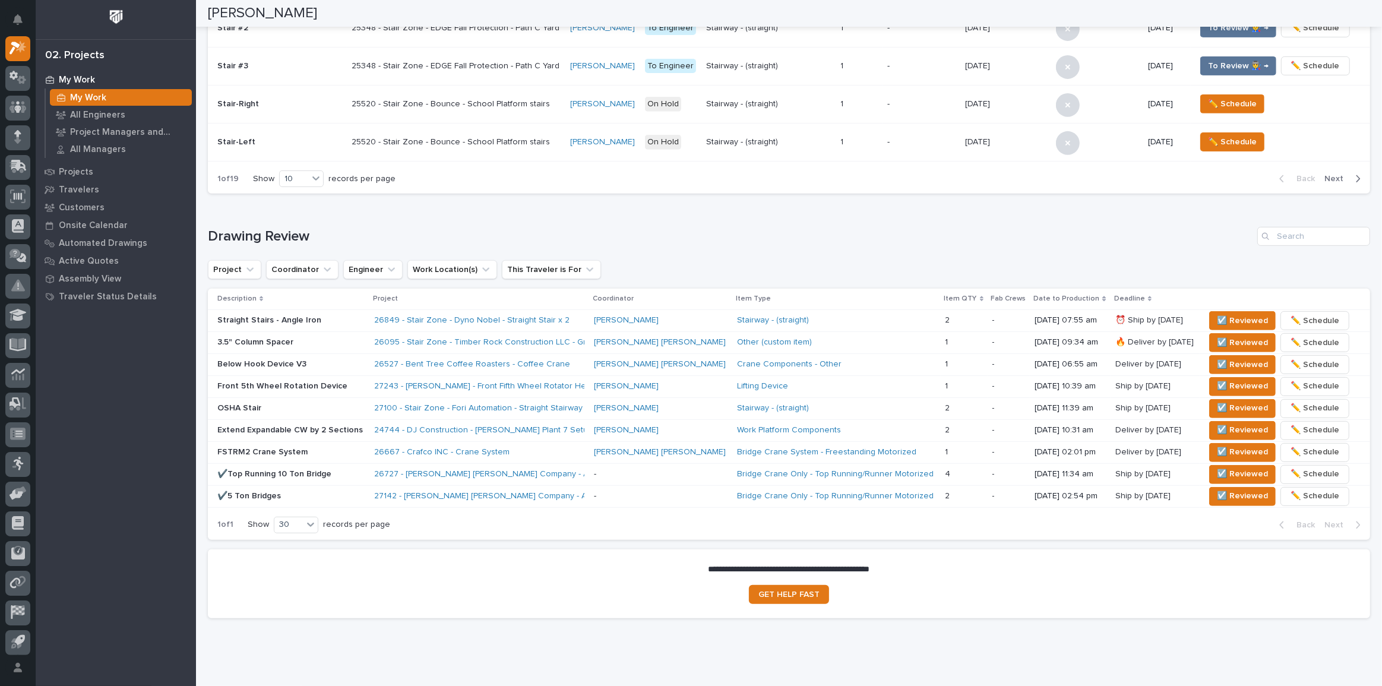
scroll to position [528, 0]
